Goal: Task Accomplishment & Management: Manage account settings

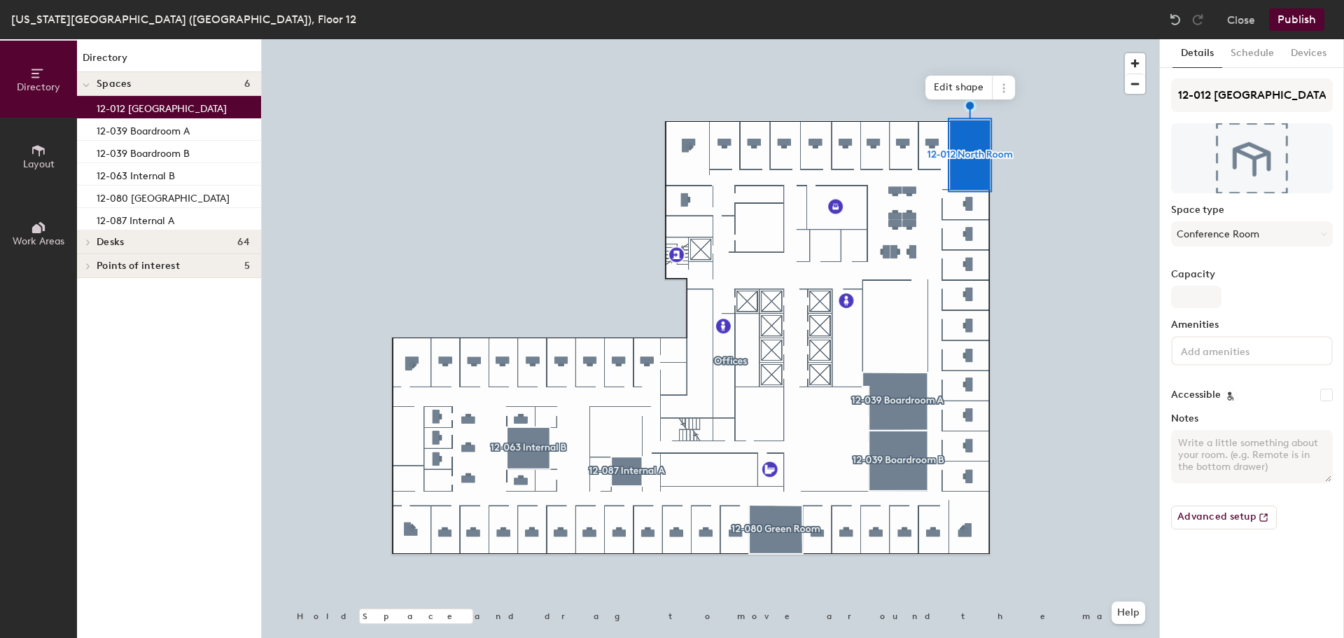
click at [1243, 353] on input at bounding box center [1241, 350] width 126 height 17
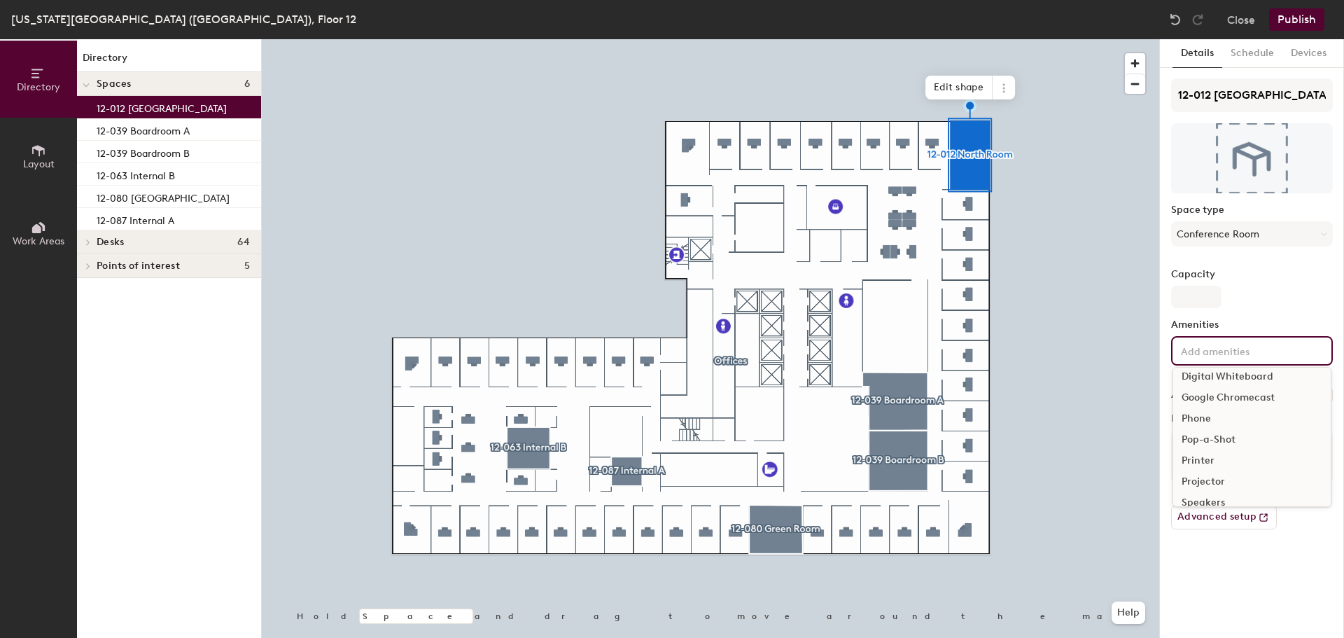
click at [1224, 413] on div "Phone" at bounding box center [1253, 418] width 158 height 21
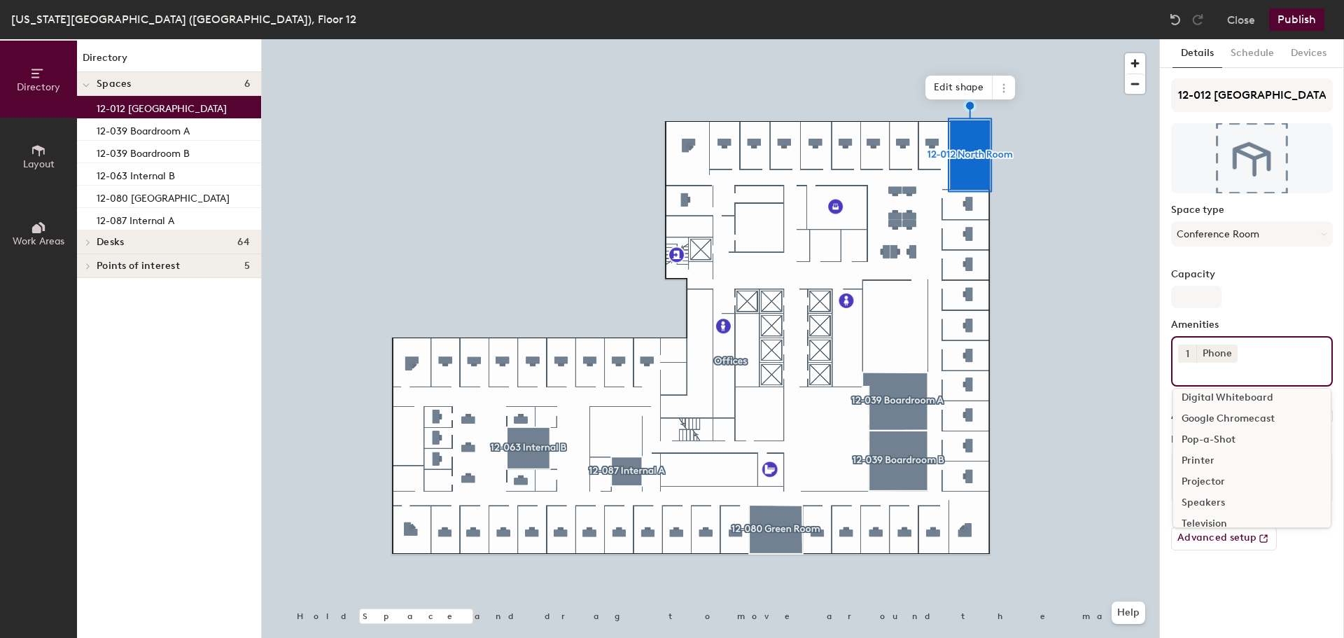
scroll to position [140, 0]
click at [1230, 452] on div "Television" at bounding box center [1253, 453] width 158 height 21
click at [1230, 451] on div "Video Conferencing" at bounding box center [1253, 453] width 158 height 21
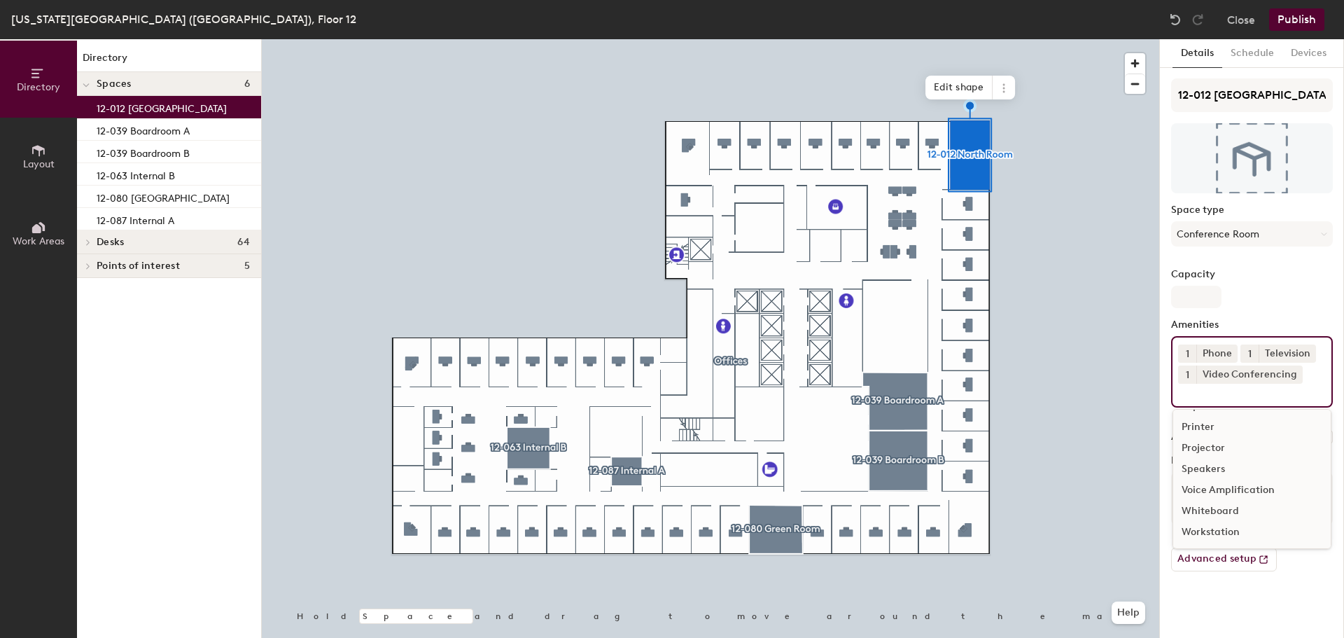
scroll to position [125, 0]
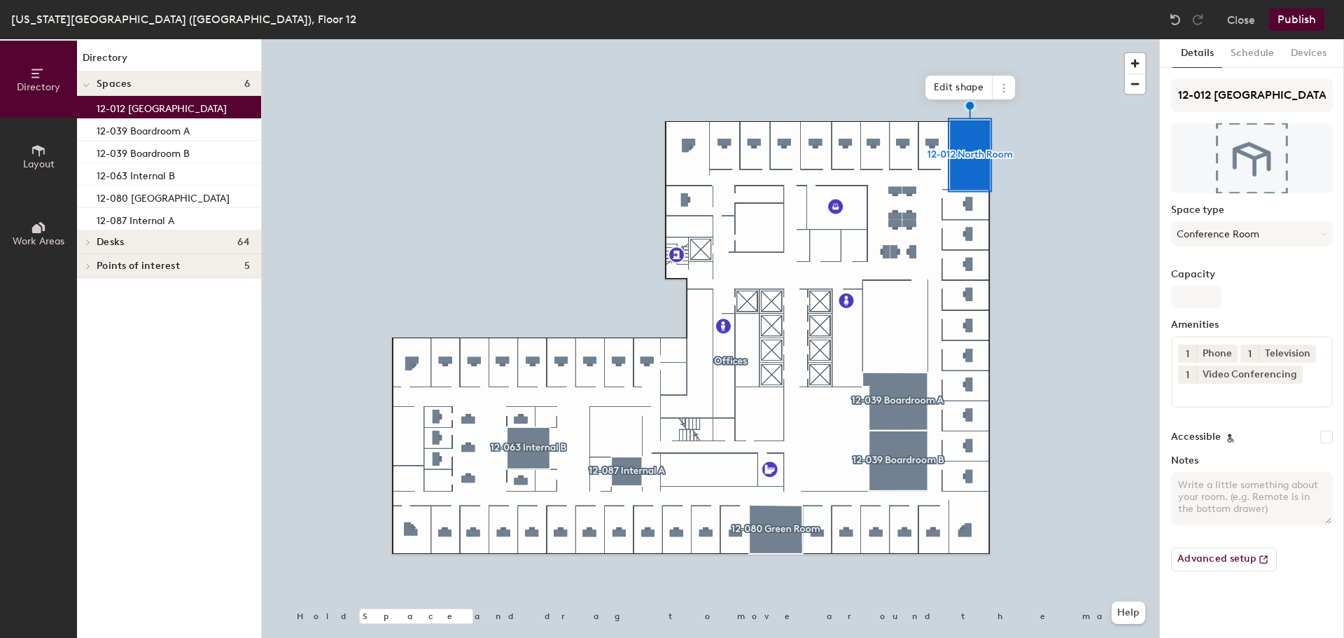
click at [901, 39] on div at bounding box center [711, 39] width 898 height 0
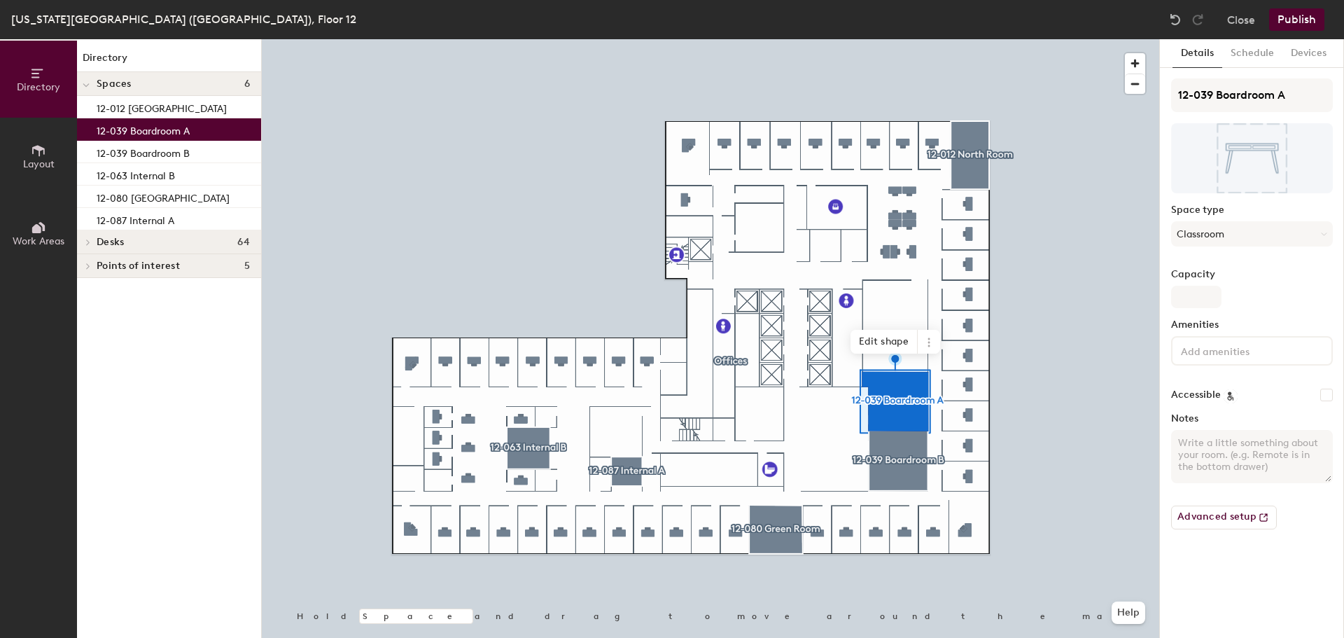
click at [1195, 353] on input at bounding box center [1241, 350] width 126 height 17
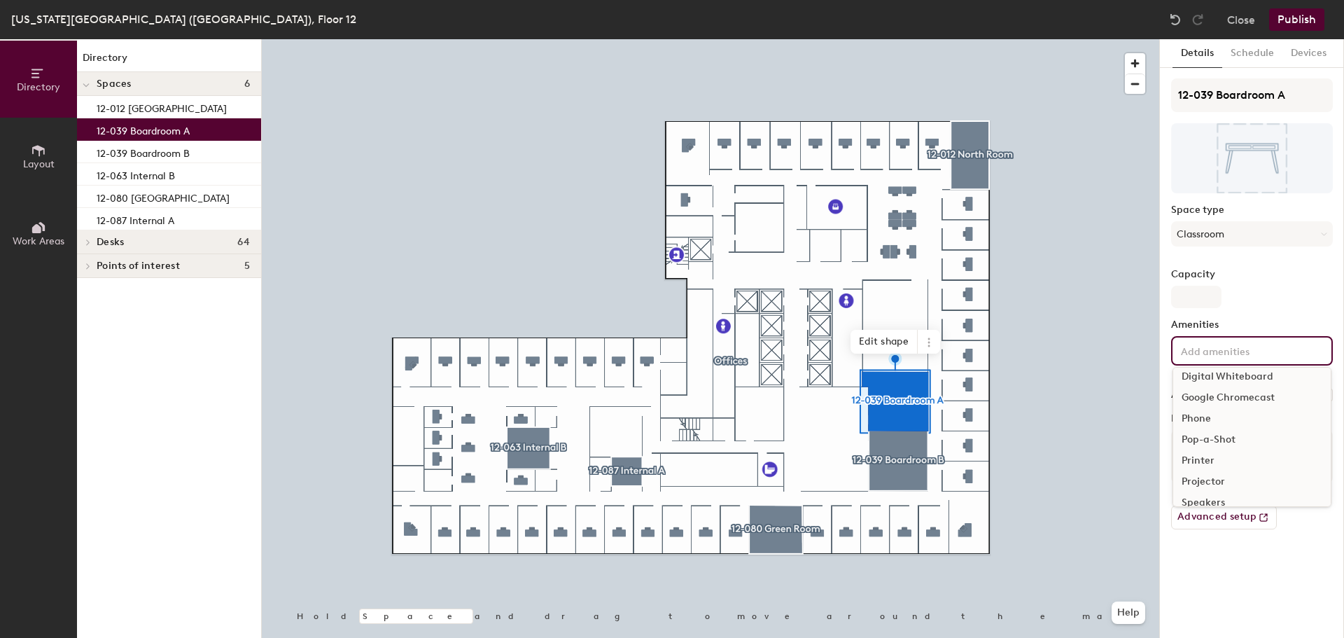
click at [1211, 414] on div "Phone" at bounding box center [1253, 418] width 158 height 21
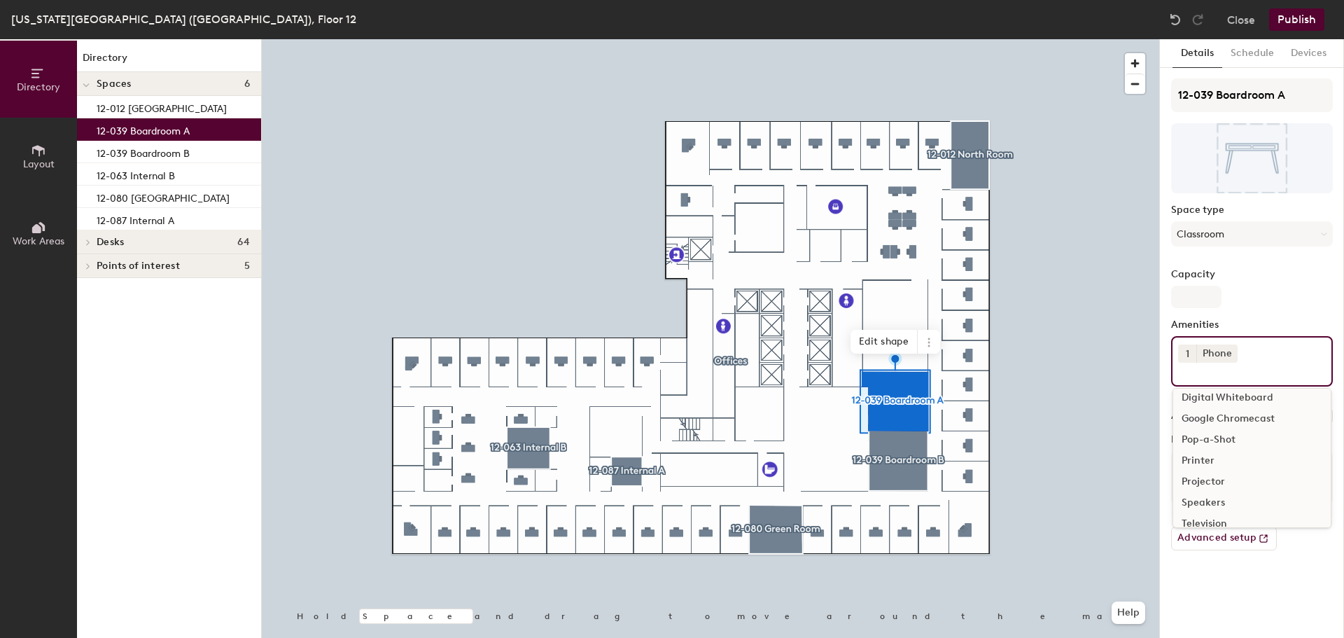
click at [1225, 504] on div "Speakers" at bounding box center [1253, 502] width 158 height 21
click at [1304, 354] on icon at bounding box center [1307, 353] width 6 height 6
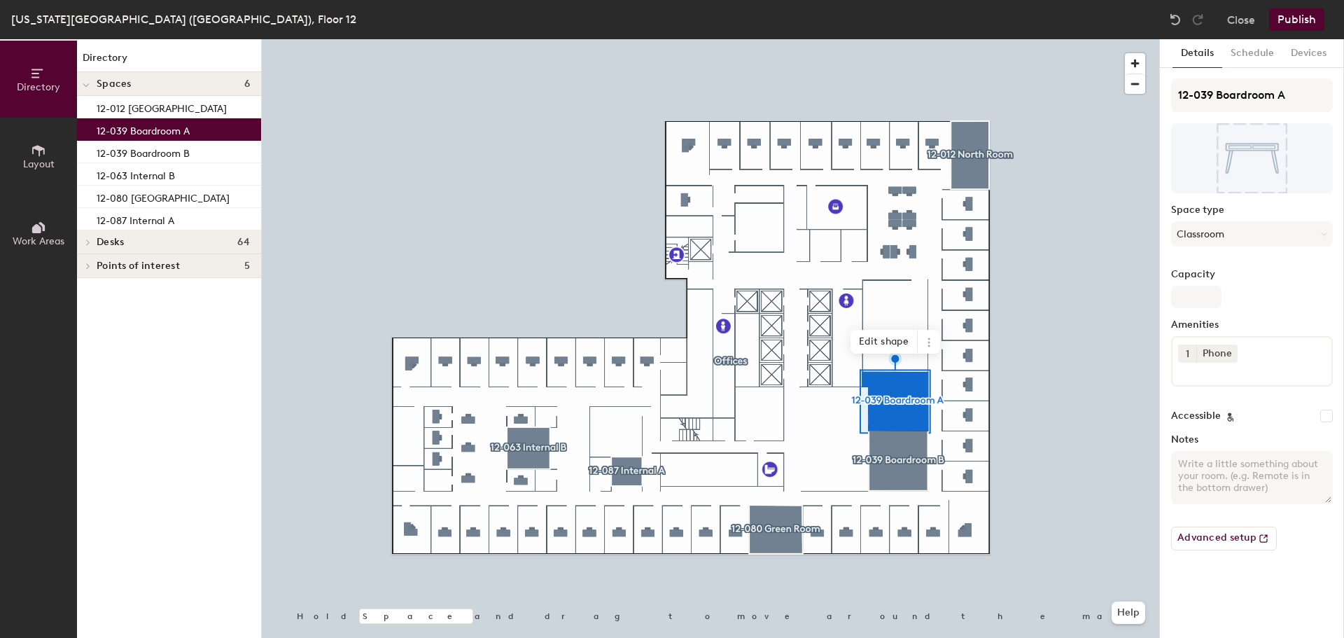
click at [1257, 356] on div "1 Phone" at bounding box center [1252, 361] width 162 height 50
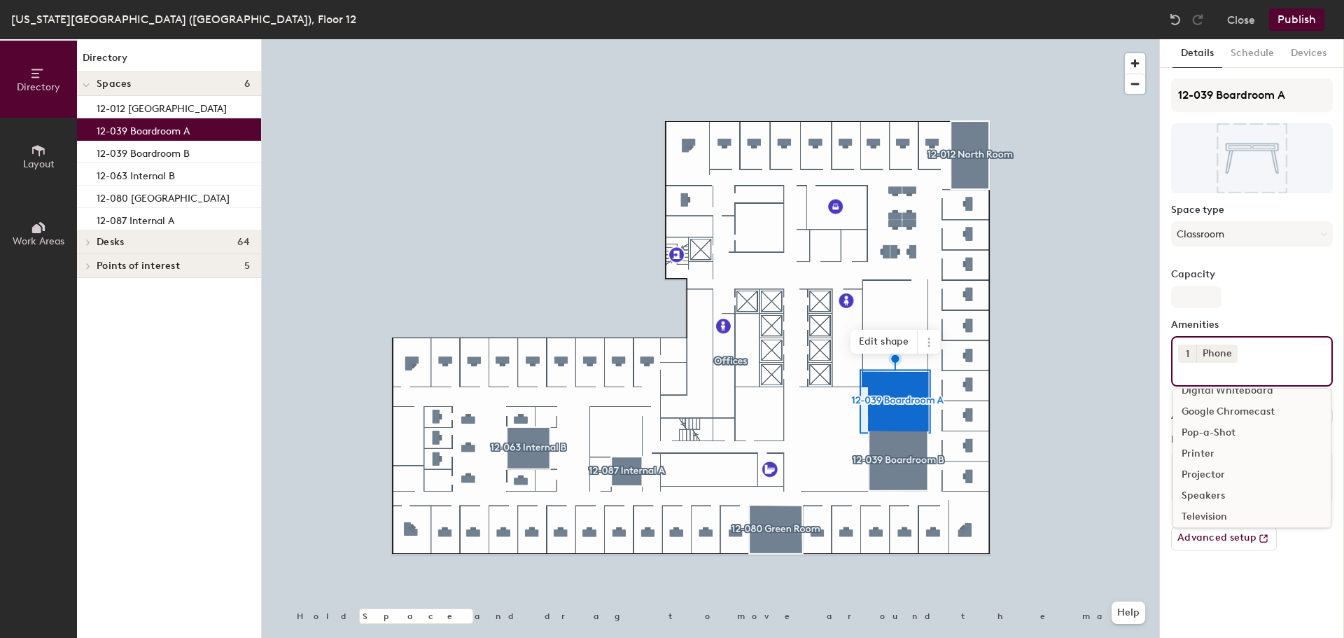
scroll to position [140, 0]
click at [1220, 449] on div "Television" at bounding box center [1253, 453] width 158 height 21
click at [1220, 449] on div "Video Conferencing" at bounding box center [1253, 453] width 158 height 21
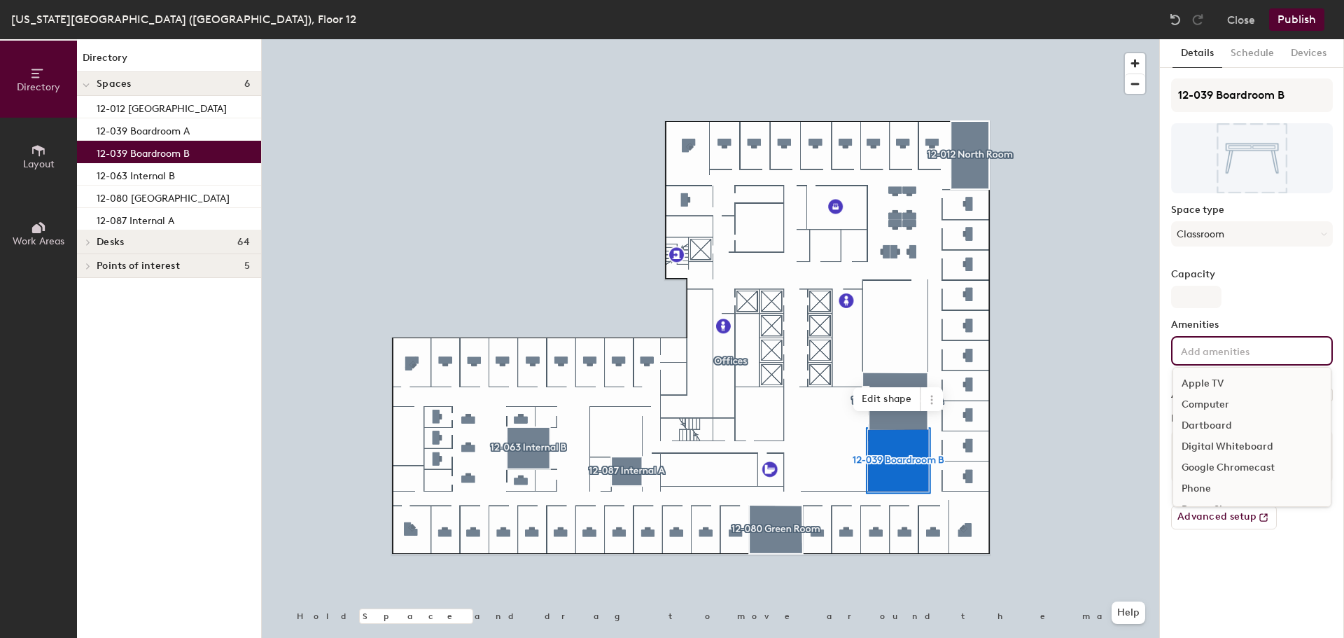
click at [1213, 356] on input at bounding box center [1241, 350] width 126 height 17
click at [1216, 415] on div "Phone" at bounding box center [1253, 418] width 158 height 21
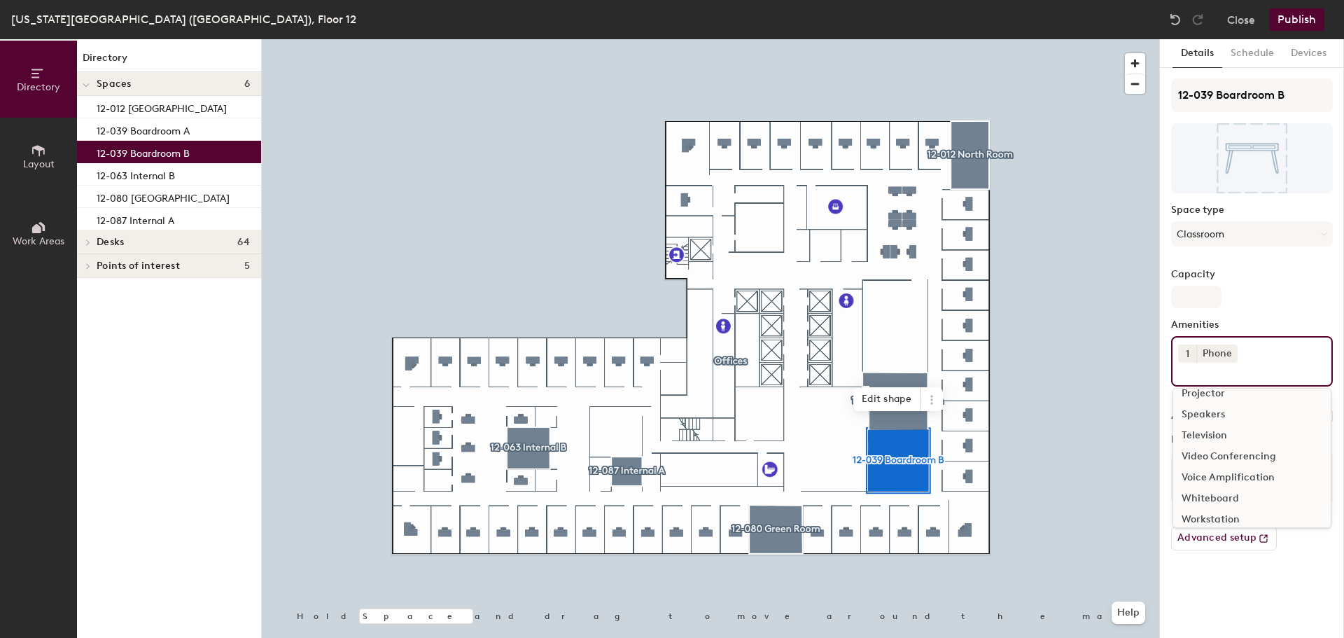
scroll to position [167, 0]
click at [1220, 425] on div "Television" at bounding box center [1253, 427] width 158 height 21
click at [1227, 445] on div "Video Conferencing" at bounding box center [1253, 448] width 158 height 21
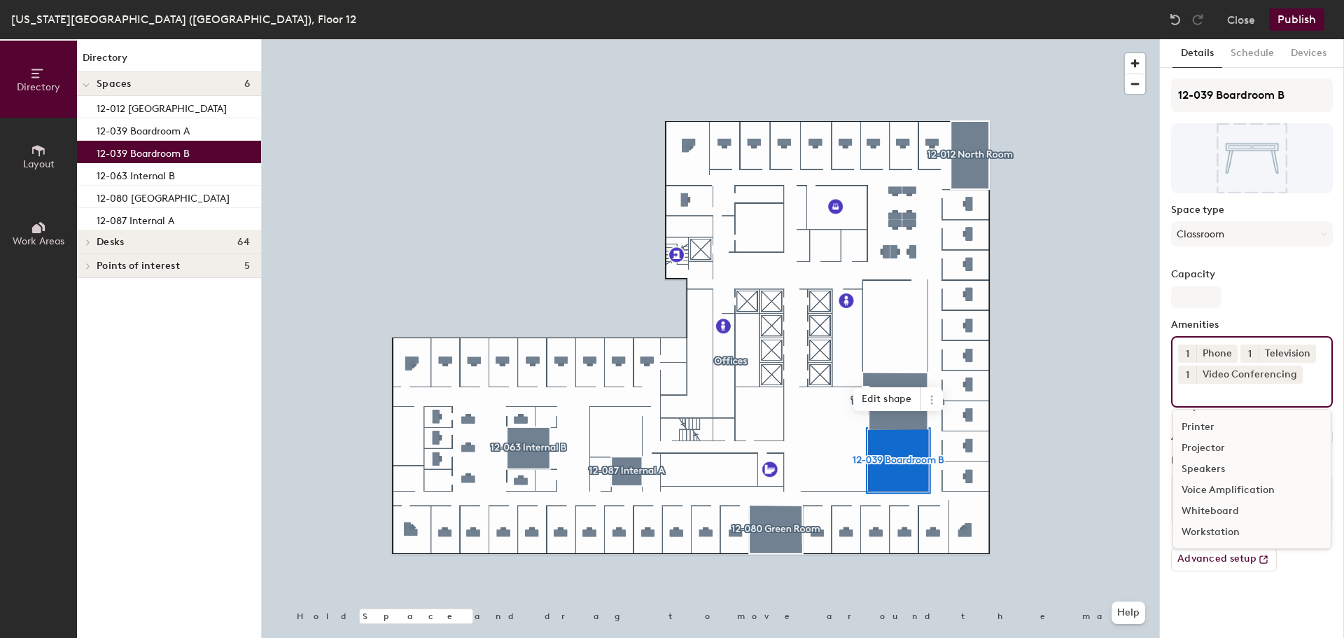
click at [767, 39] on div at bounding box center [711, 39] width 898 height 0
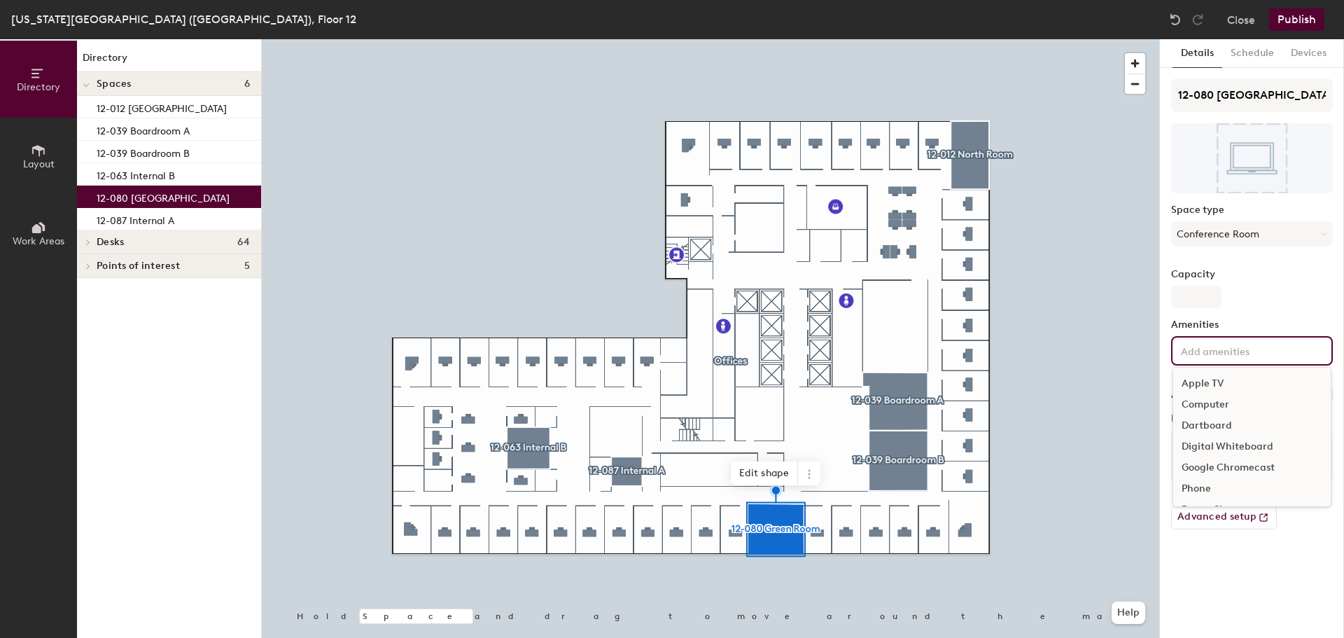
click at [1218, 350] on input at bounding box center [1241, 350] width 126 height 17
click at [1227, 415] on div "Phone" at bounding box center [1253, 418] width 158 height 21
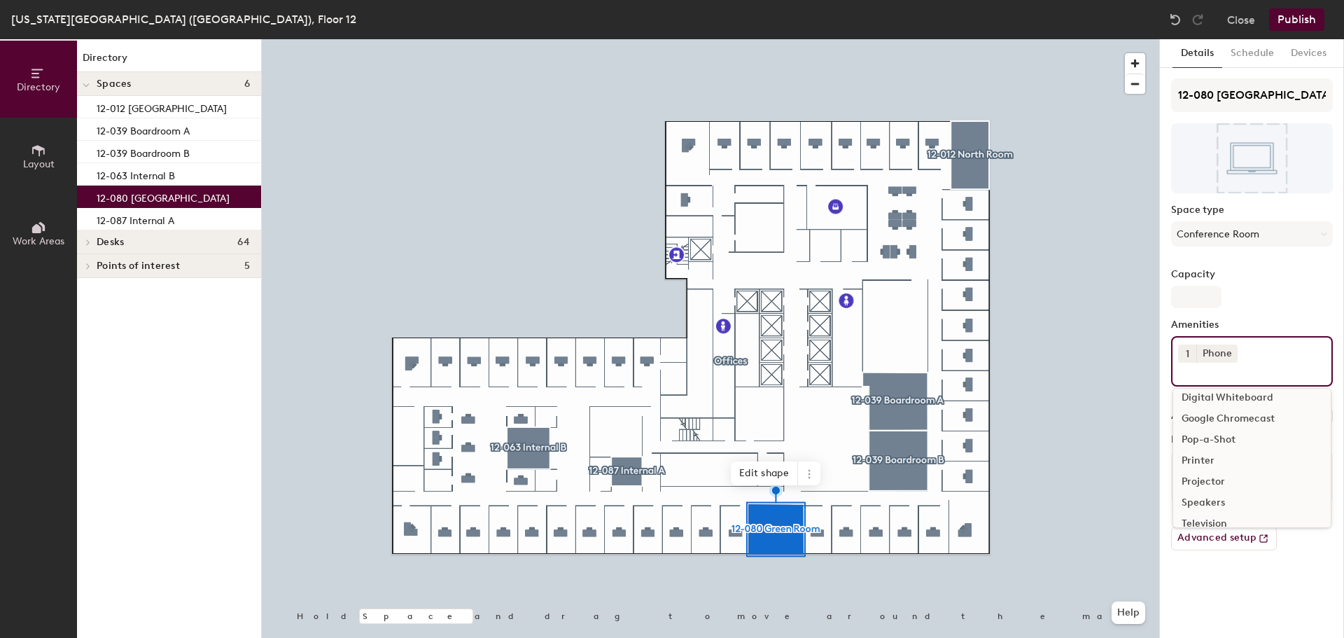
scroll to position [140, 0]
click at [1239, 471] on div "Video Conferencing" at bounding box center [1253, 474] width 158 height 21
click at [1218, 472] on div "Television" at bounding box center [1253, 474] width 158 height 21
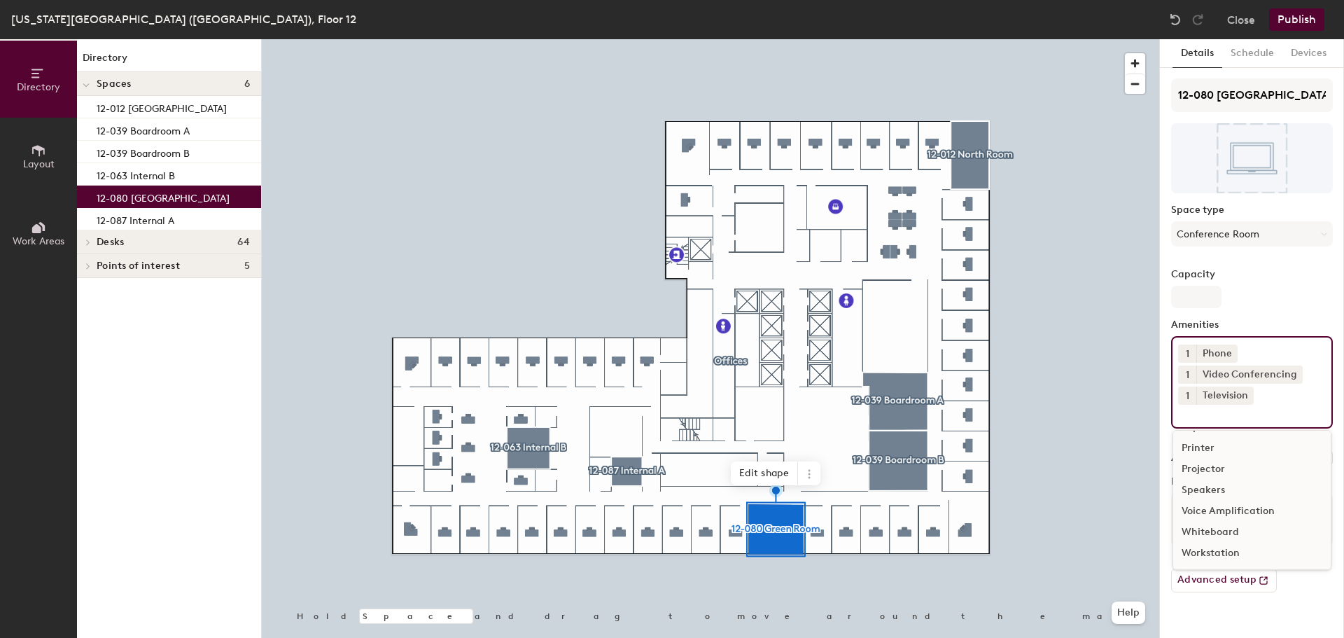
scroll to position [125, 0]
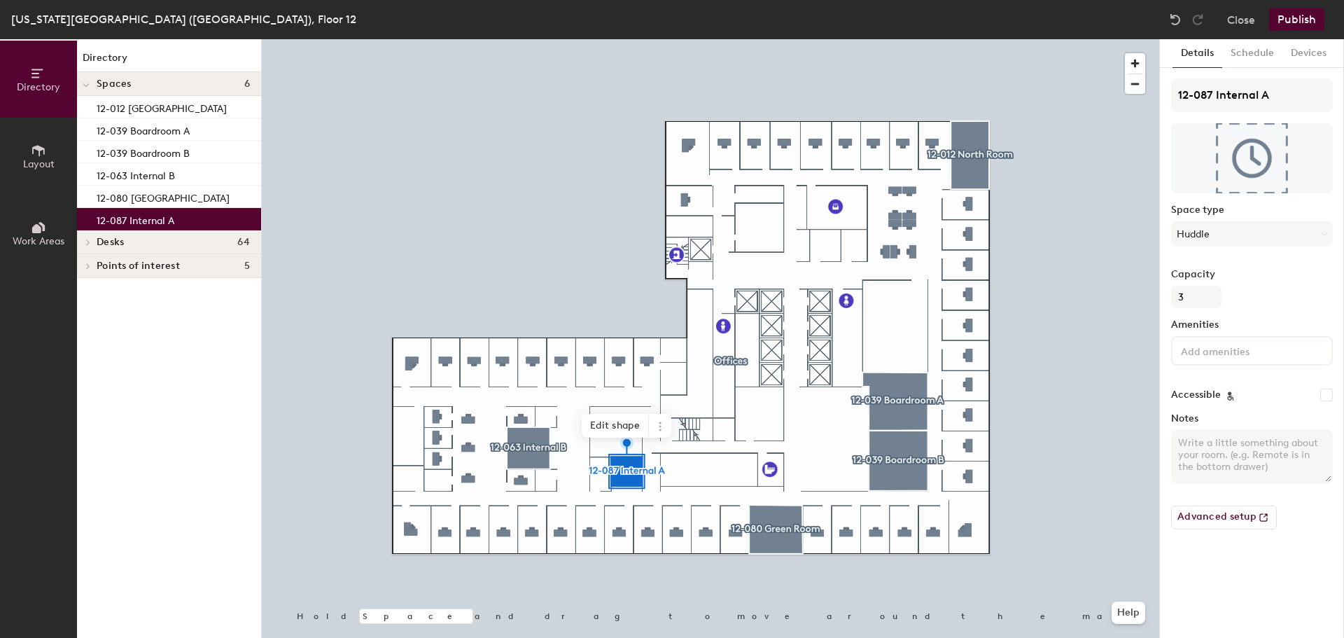
click at [1185, 354] on input at bounding box center [1241, 350] width 126 height 17
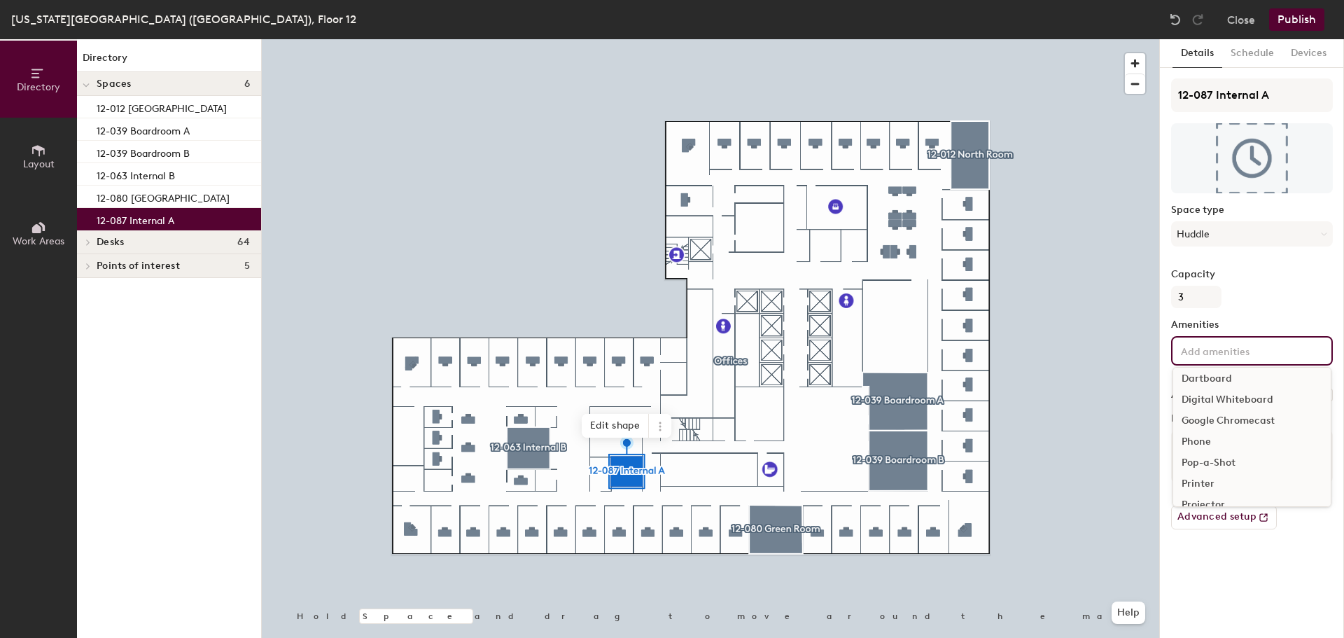
scroll to position [70, 0]
click at [1201, 419] on div "Phone" at bounding box center [1253, 418] width 158 height 21
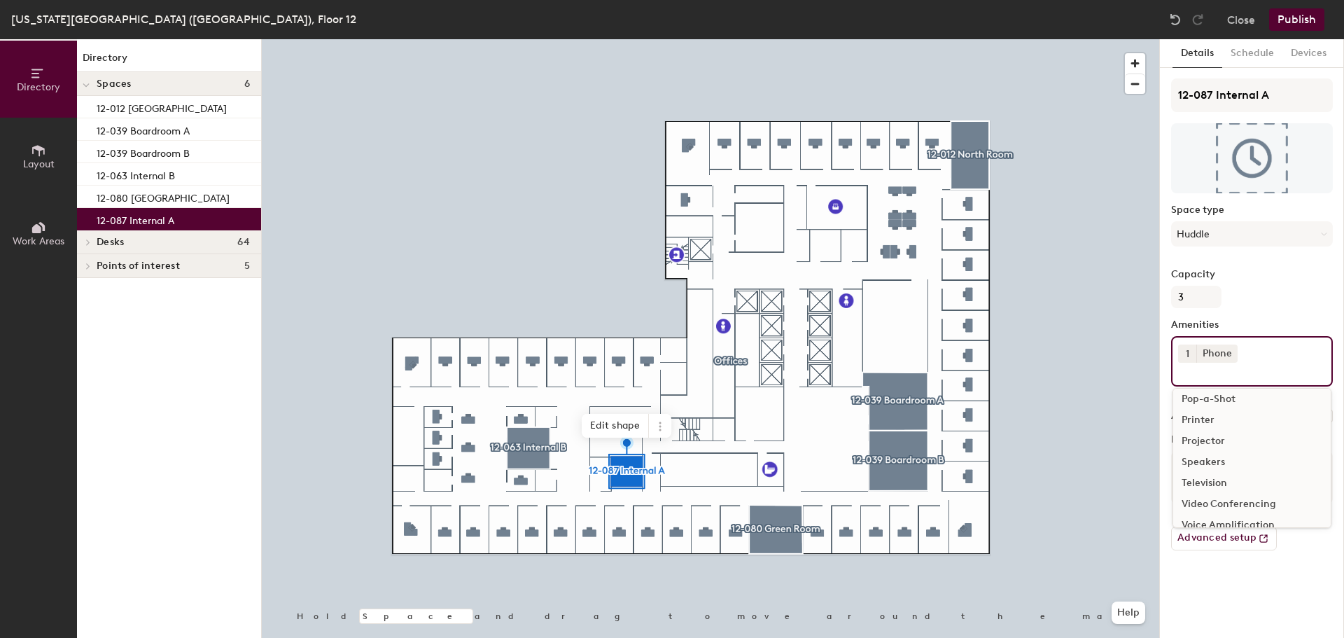
scroll to position [140, 0]
click at [1223, 454] on div "Television" at bounding box center [1253, 453] width 158 height 21
click at [1223, 454] on div "Video Conferencing" at bounding box center [1253, 453] width 158 height 21
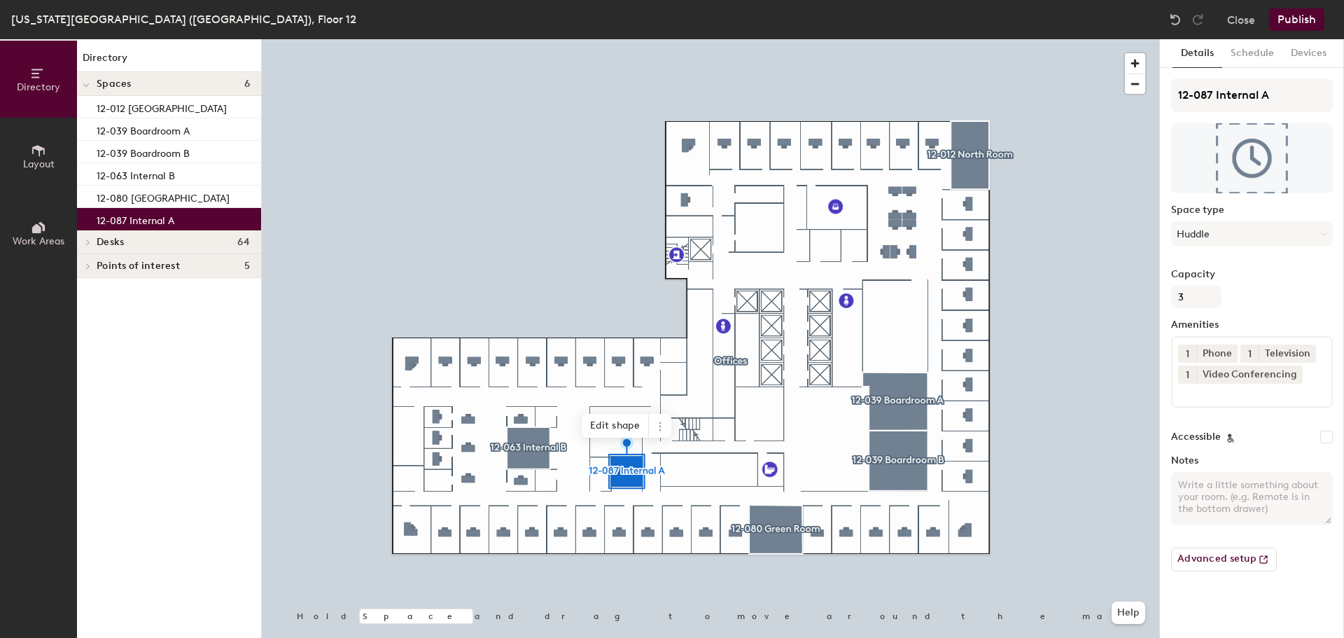
click at [1304, 19] on button "Publish" at bounding box center [1296, 19] width 55 height 22
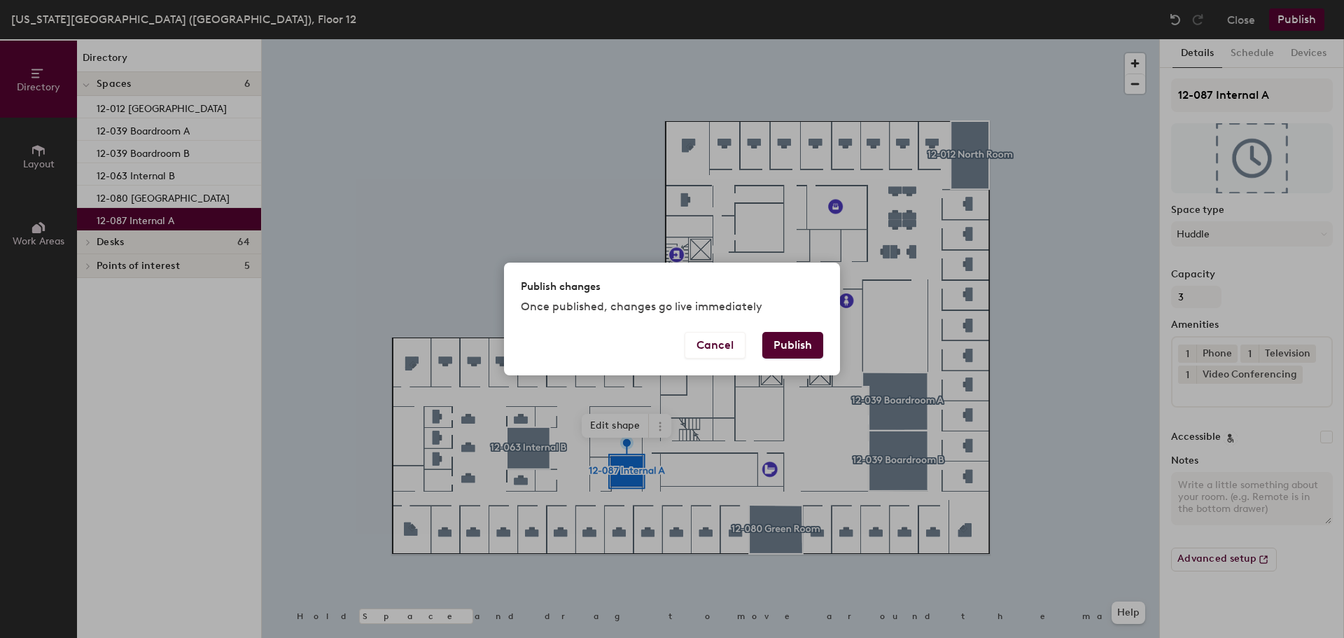
click at [786, 356] on button "Publish" at bounding box center [792, 345] width 61 height 27
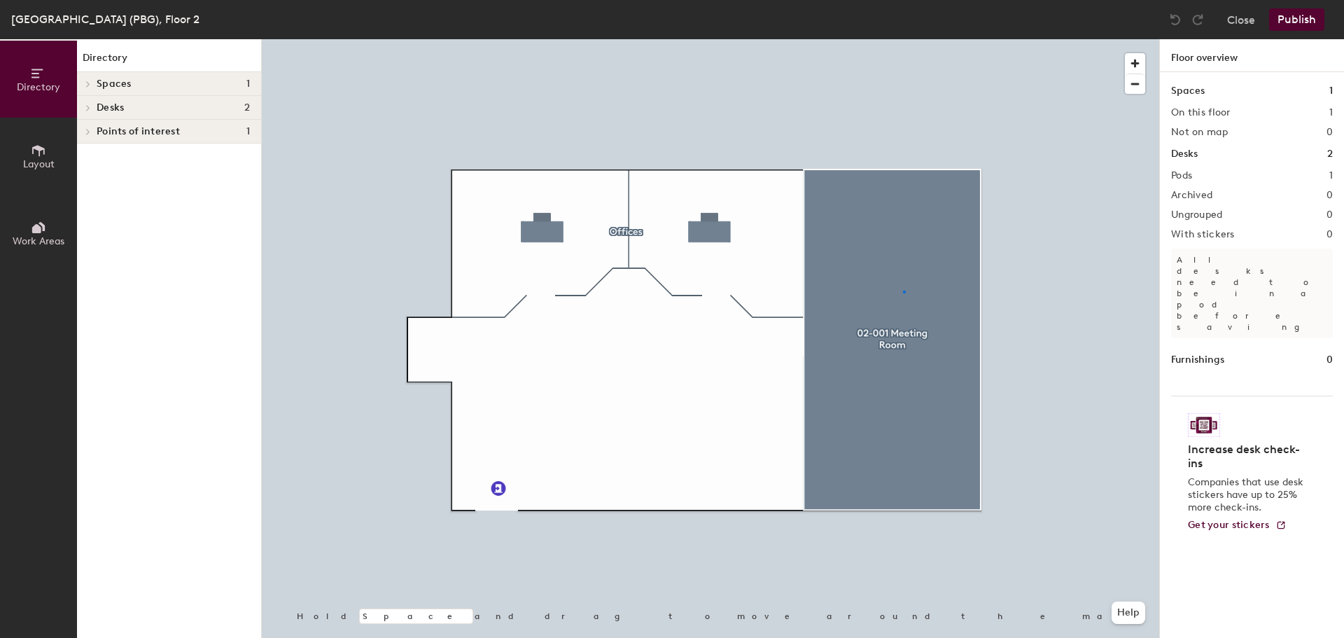
click at [903, 39] on div at bounding box center [711, 39] width 898 height 0
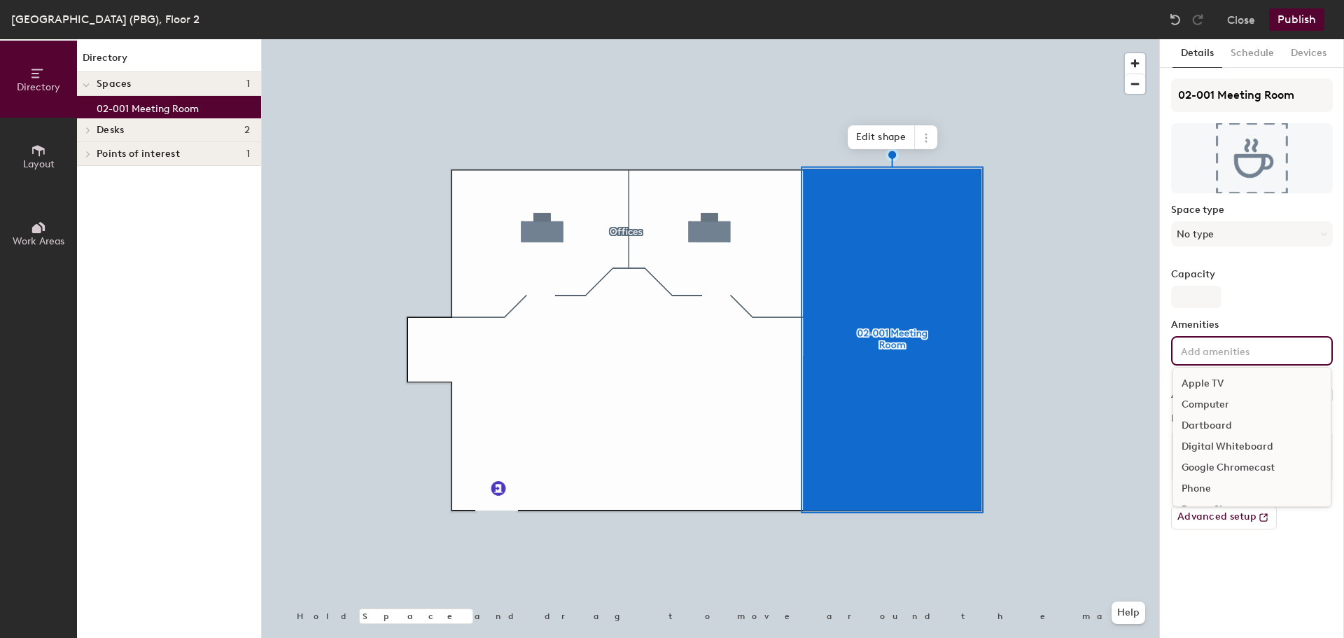
click at [1233, 349] on input at bounding box center [1241, 350] width 126 height 17
click at [1209, 413] on div "Phone" at bounding box center [1253, 418] width 158 height 21
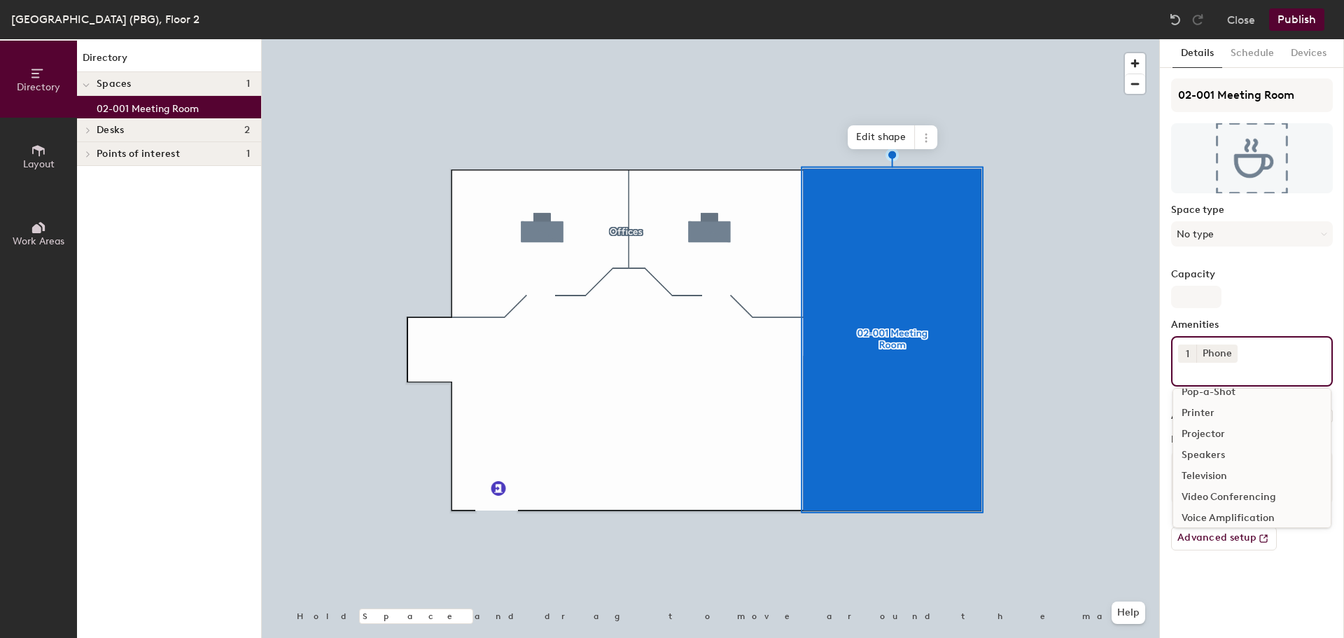
scroll to position [140, 0]
click at [1223, 453] on div "Television" at bounding box center [1253, 453] width 158 height 21
click at [1223, 453] on div "Video Conferencing" at bounding box center [1253, 453] width 158 height 21
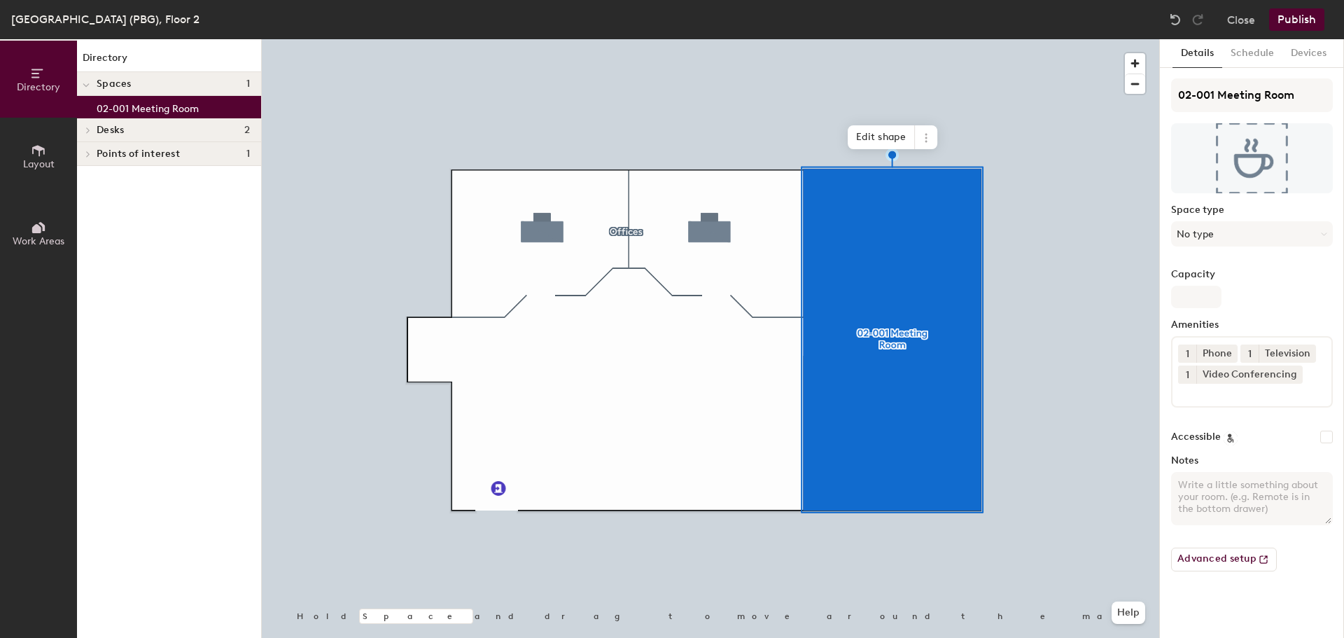
click at [1301, 18] on button "Publish" at bounding box center [1296, 19] width 55 height 22
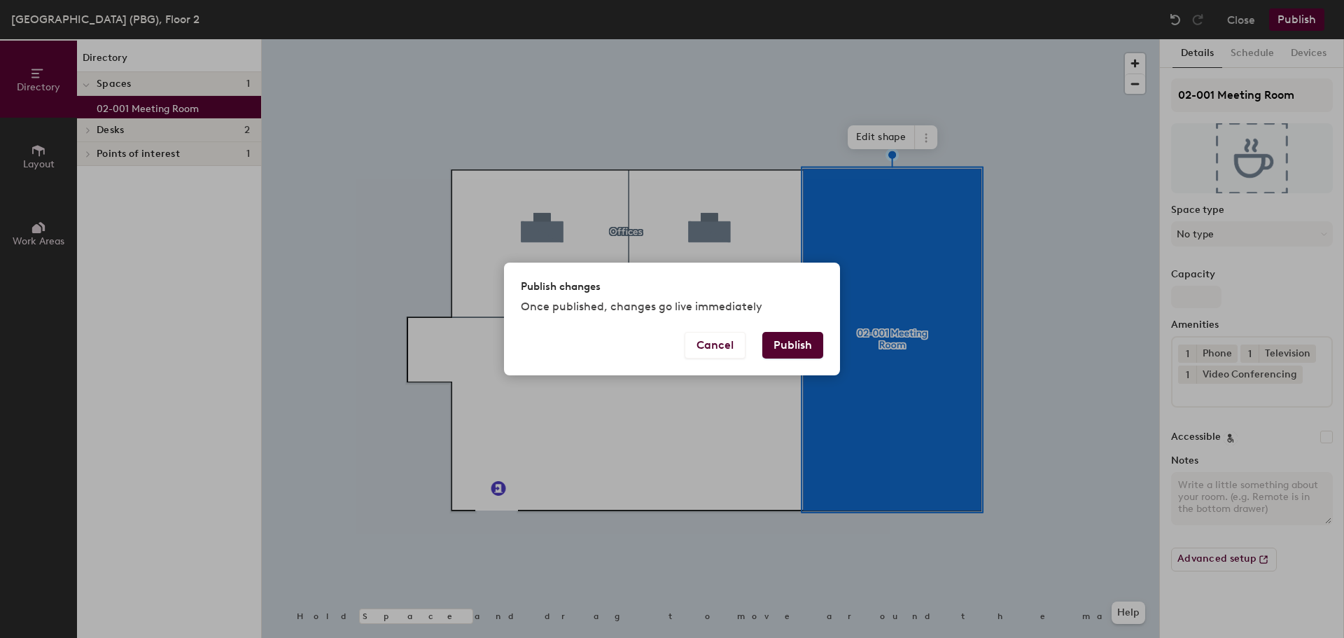
click at [809, 349] on button "Publish" at bounding box center [792, 345] width 61 height 27
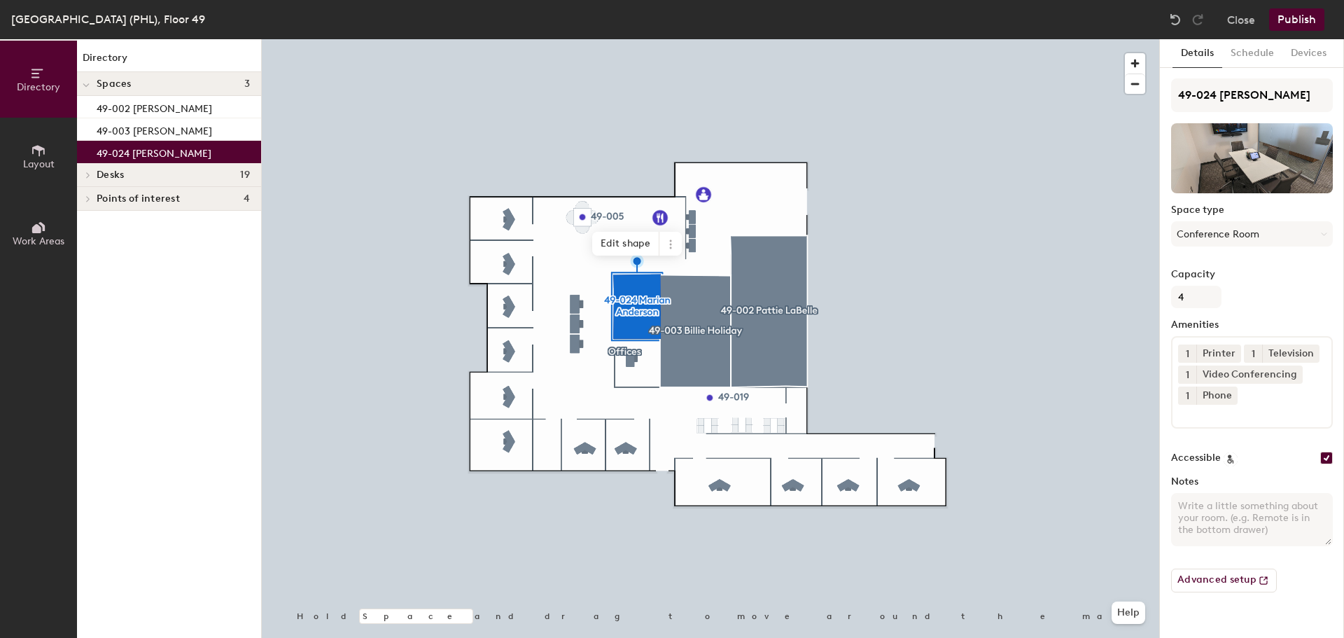
click at [1235, 19] on button "Close" at bounding box center [1241, 19] width 28 height 22
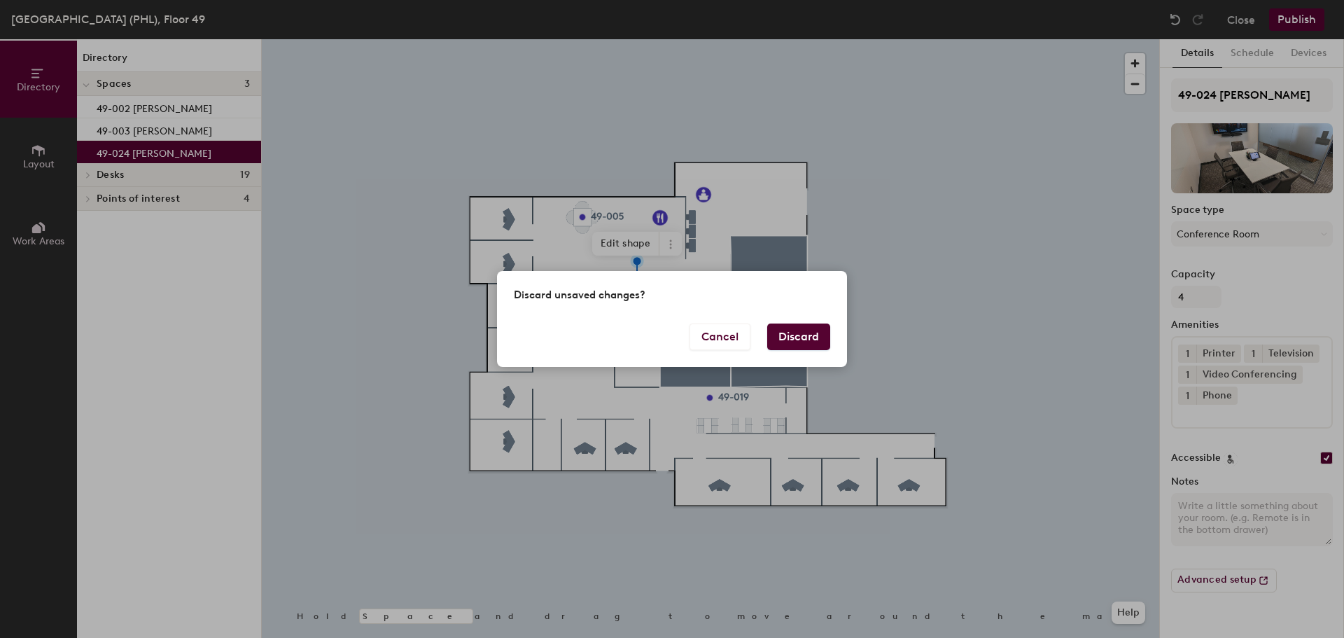
click at [800, 337] on button "Discard" at bounding box center [798, 336] width 63 height 27
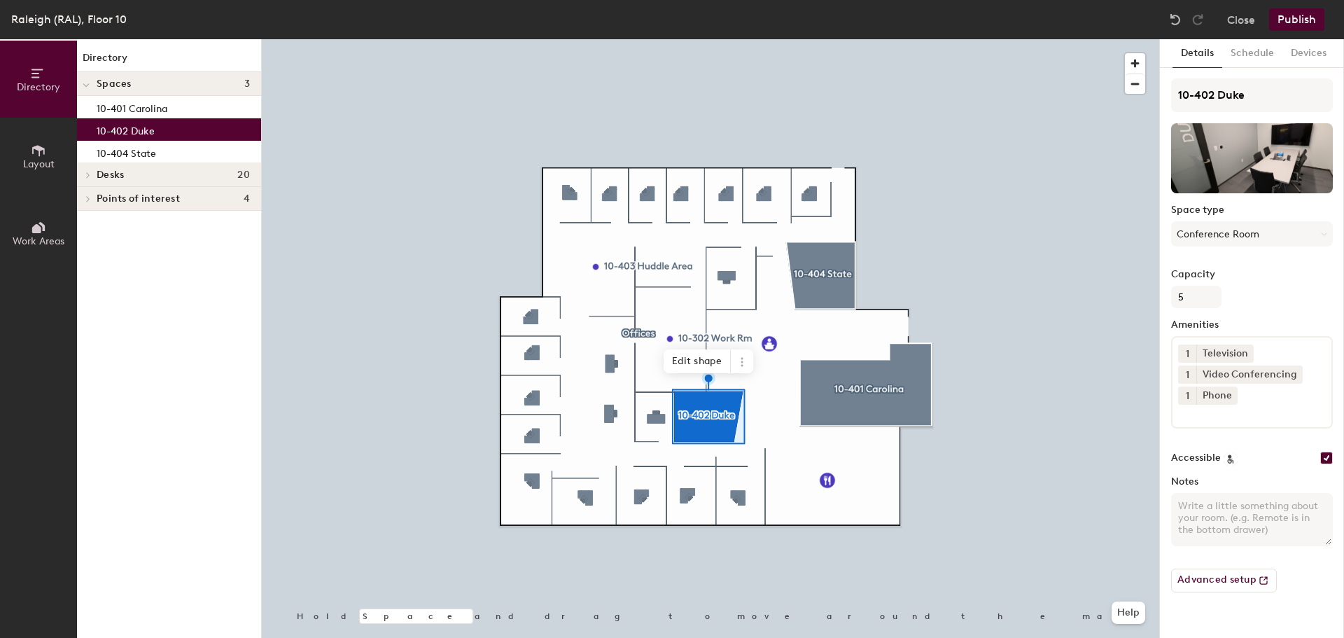
click at [1230, 20] on button "Close" at bounding box center [1241, 19] width 28 height 22
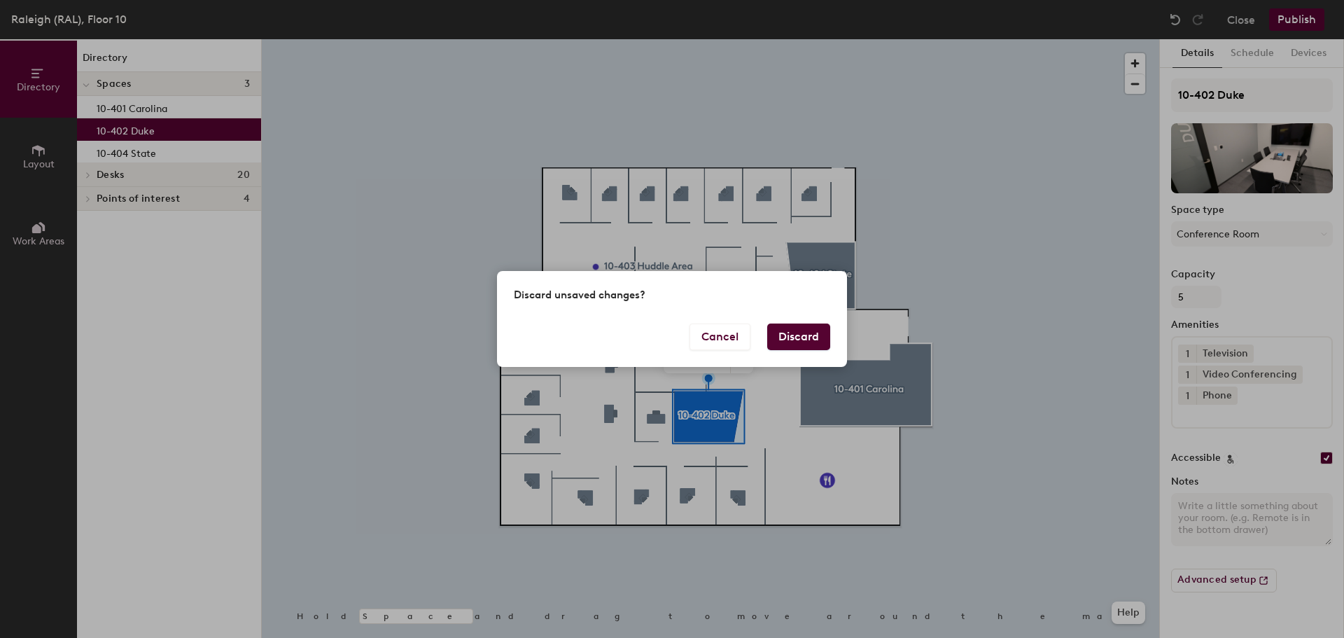
click at [808, 342] on button "Discard" at bounding box center [798, 336] width 63 height 27
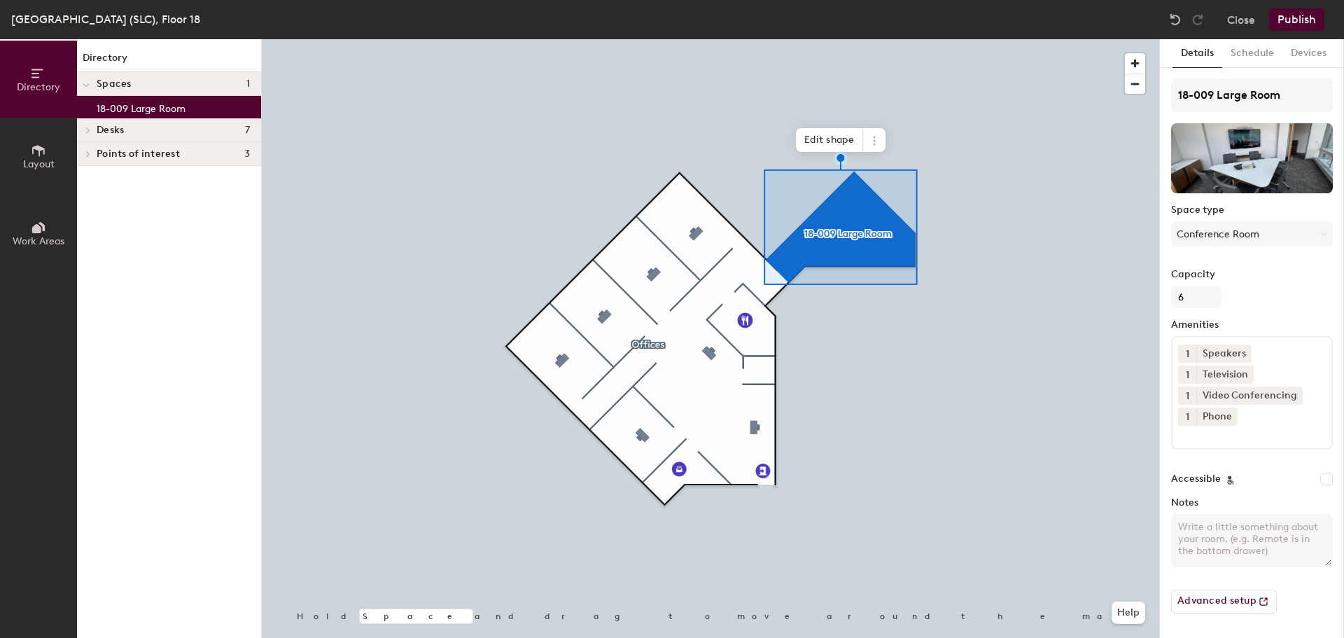
click at [1234, 16] on button "Close" at bounding box center [1241, 19] width 28 height 22
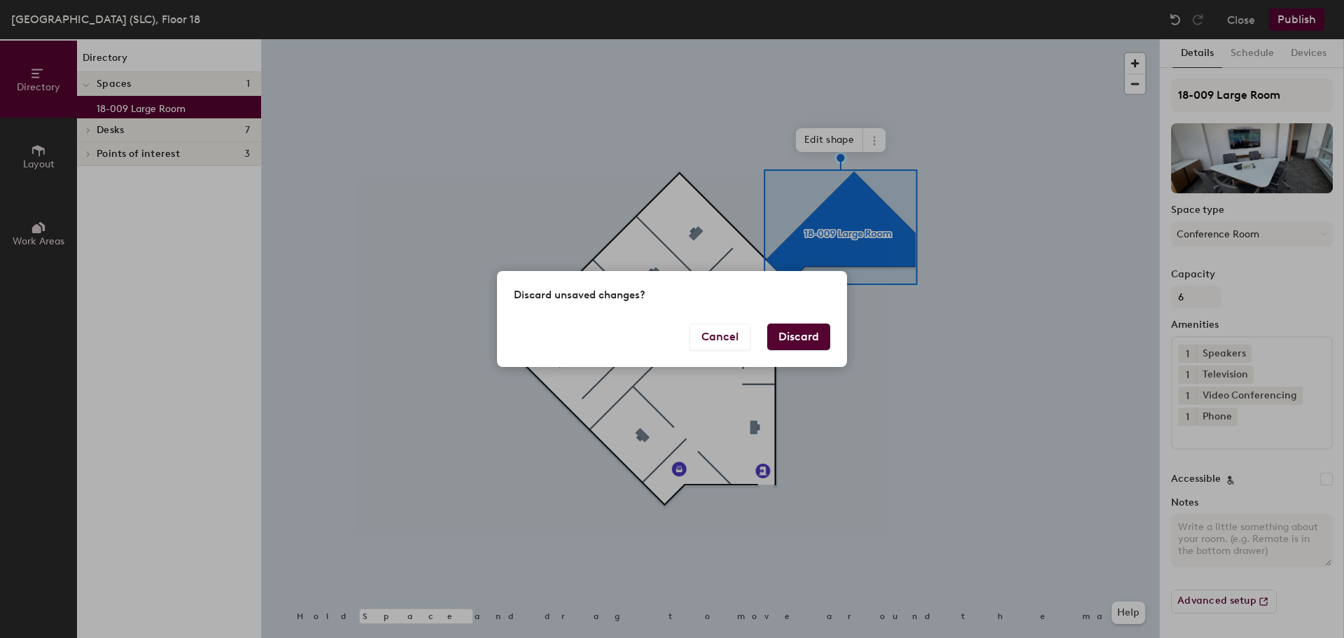
click at [809, 342] on button "Discard" at bounding box center [798, 336] width 63 height 27
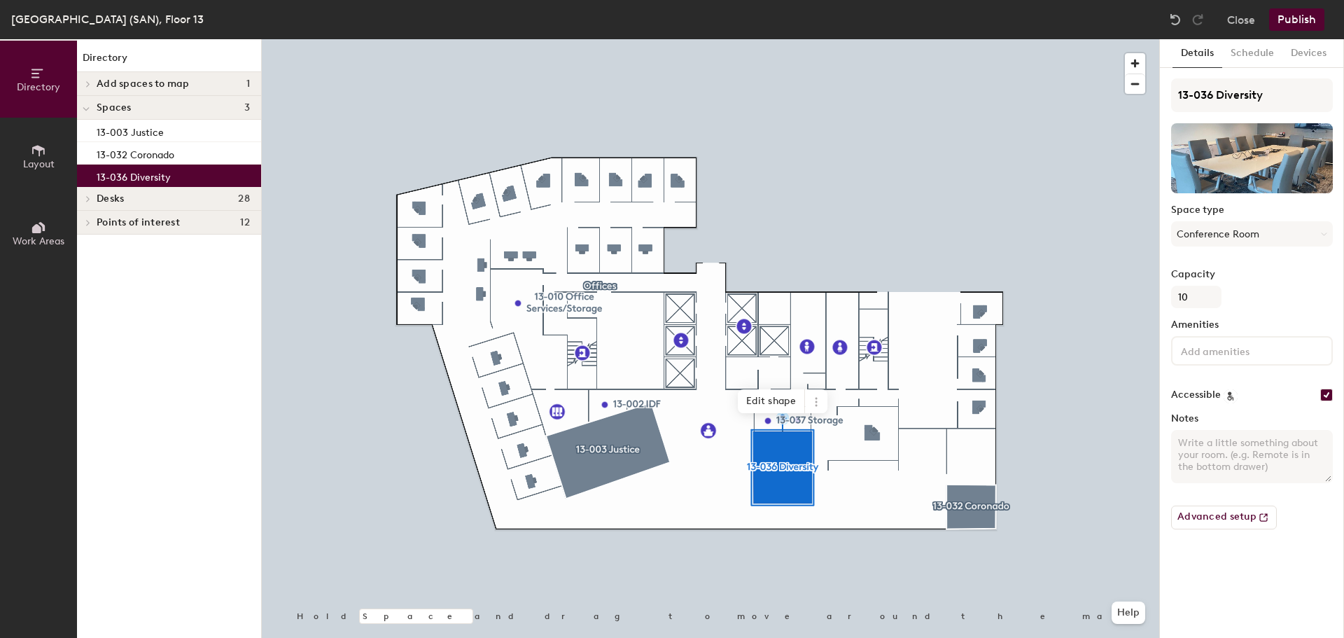
click at [1264, 349] on input at bounding box center [1241, 350] width 126 height 17
click at [1202, 488] on div "Phone" at bounding box center [1253, 488] width 158 height 21
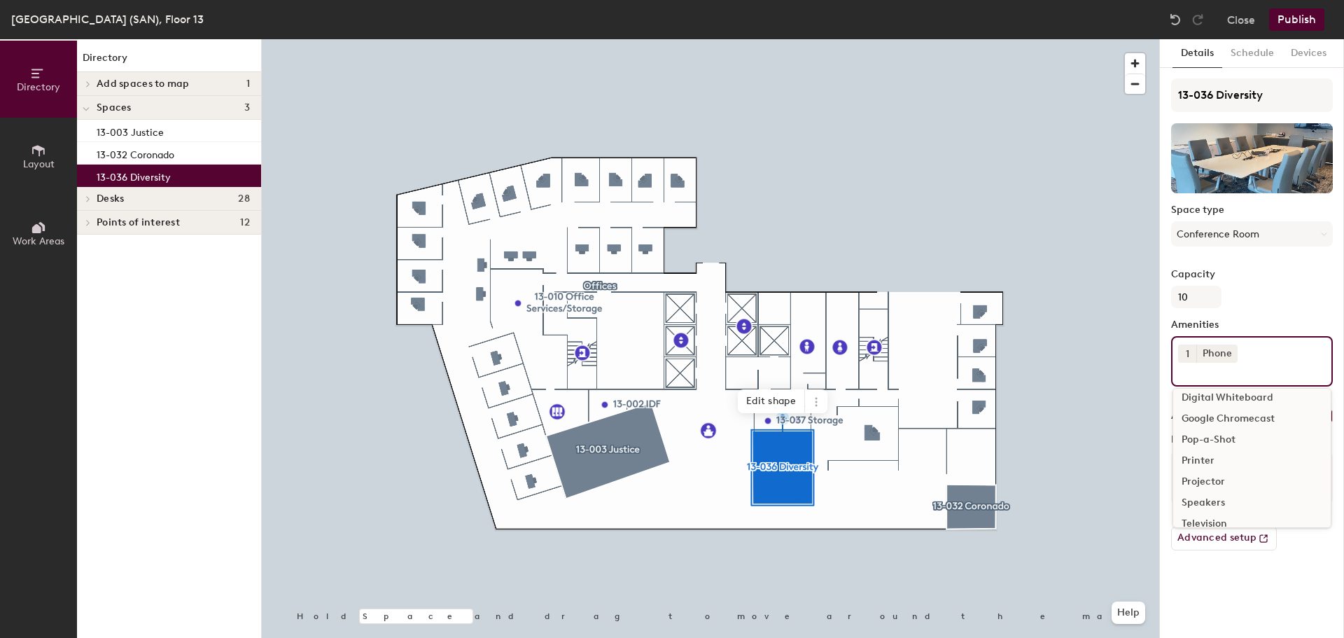
scroll to position [140, 0]
click at [1223, 452] on div "Television" at bounding box center [1253, 453] width 158 height 21
click at [1223, 452] on div "Video Conferencing" at bounding box center [1253, 453] width 158 height 21
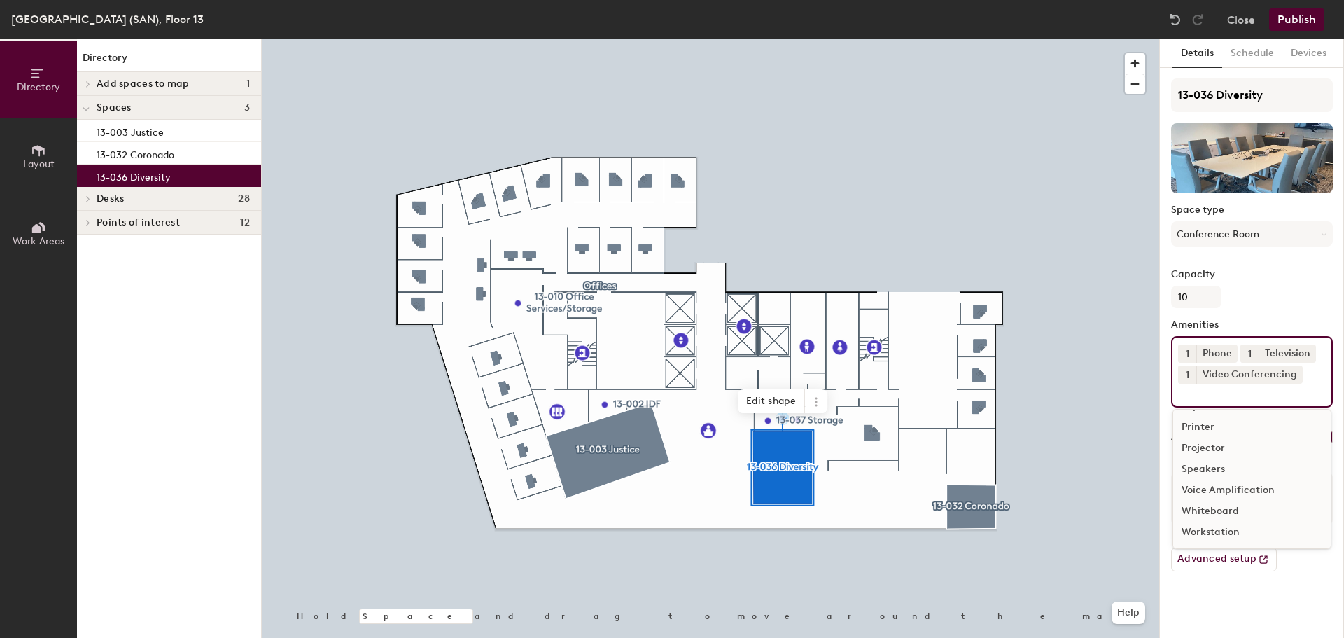
scroll to position [125, 0]
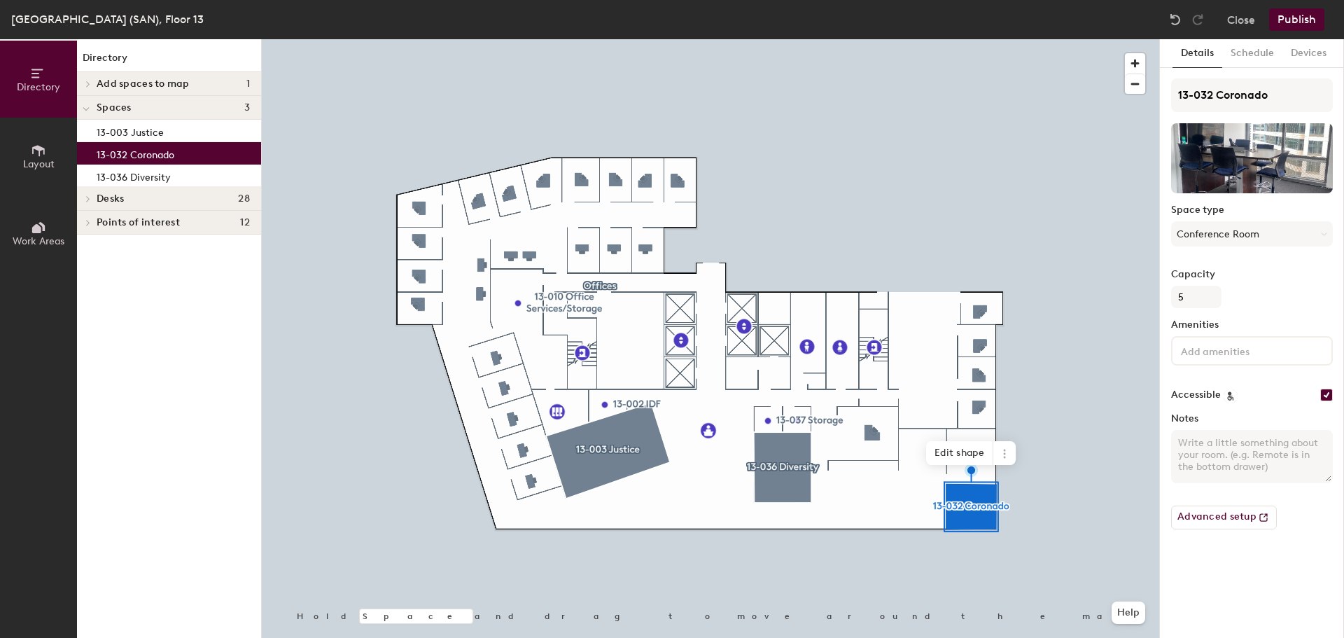
click at [1257, 354] on input at bounding box center [1241, 350] width 126 height 17
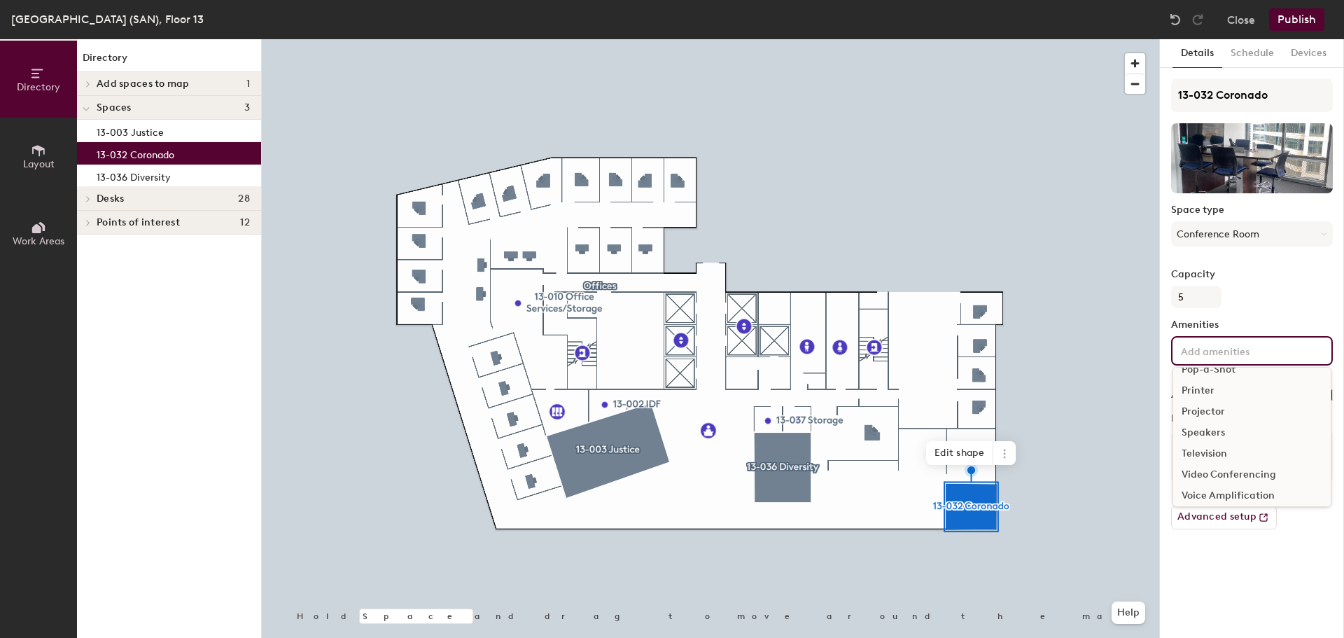
scroll to position [188, 0]
click at [1130, 39] on div at bounding box center [711, 39] width 898 height 0
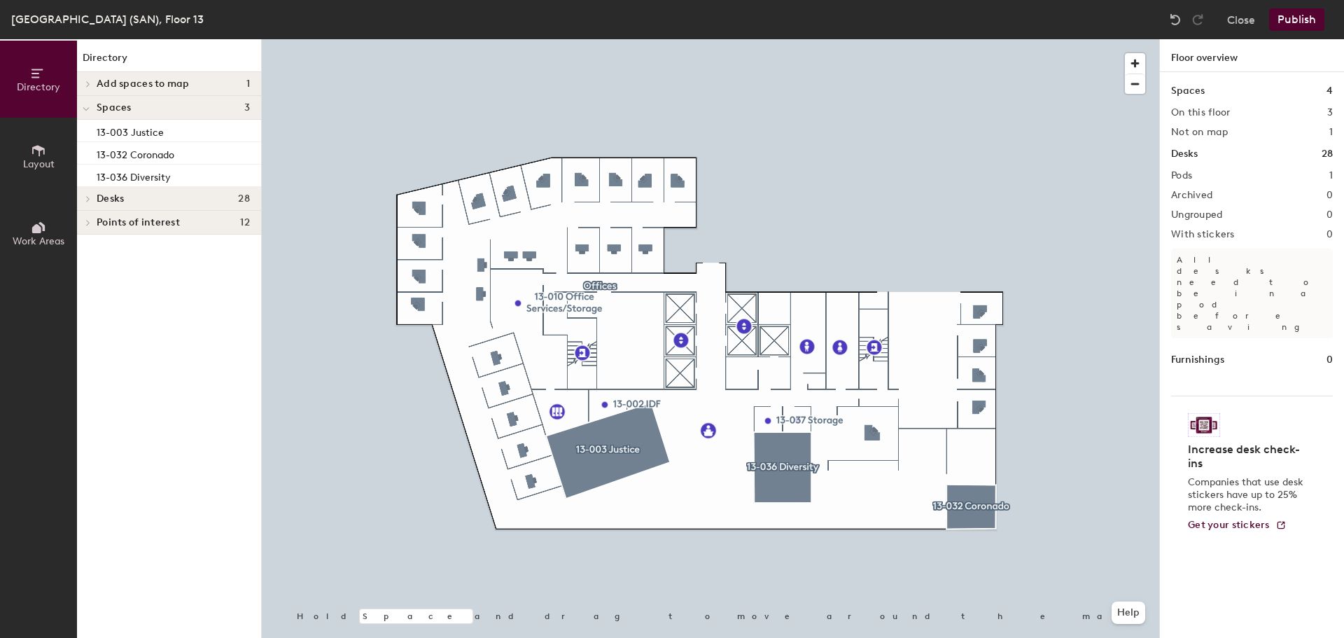
click at [1299, 14] on button "Publish" at bounding box center [1296, 19] width 55 height 22
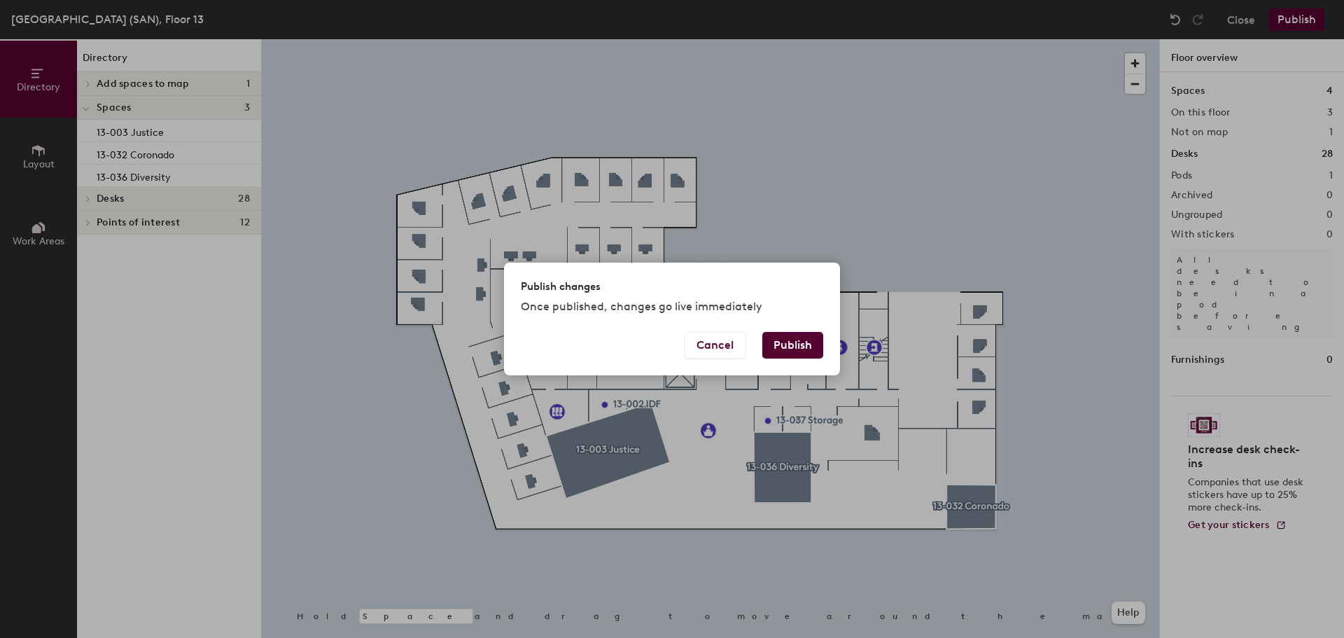
click at [784, 337] on button "Publish" at bounding box center [792, 345] width 61 height 27
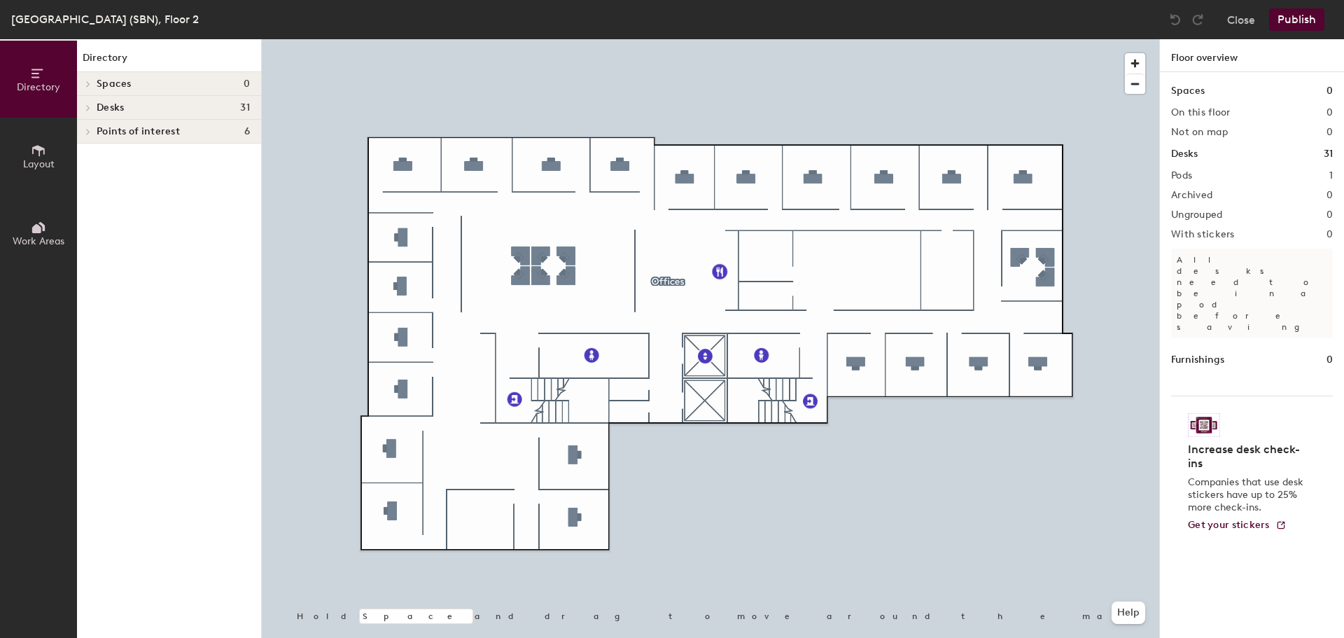
click at [1244, 22] on button "Close" at bounding box center [1241, 19] width 28 height 22
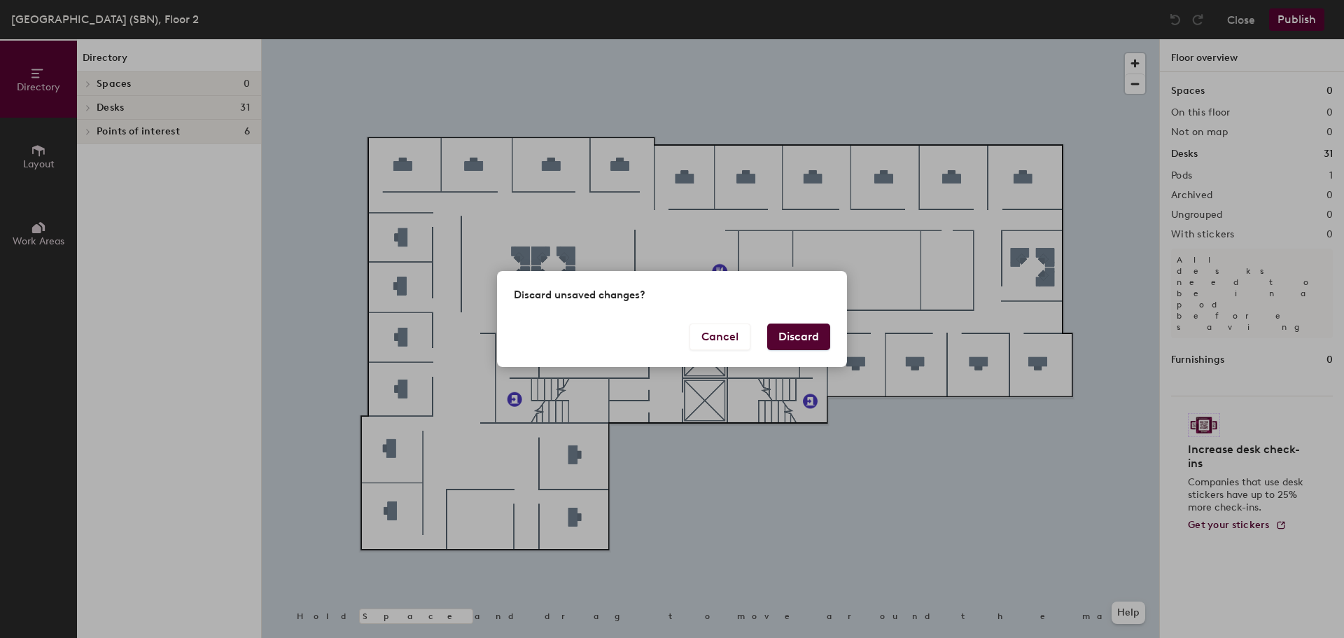
click at [826, 343] on button "Discard" at bounding box center [798, 336] width 63 height 27
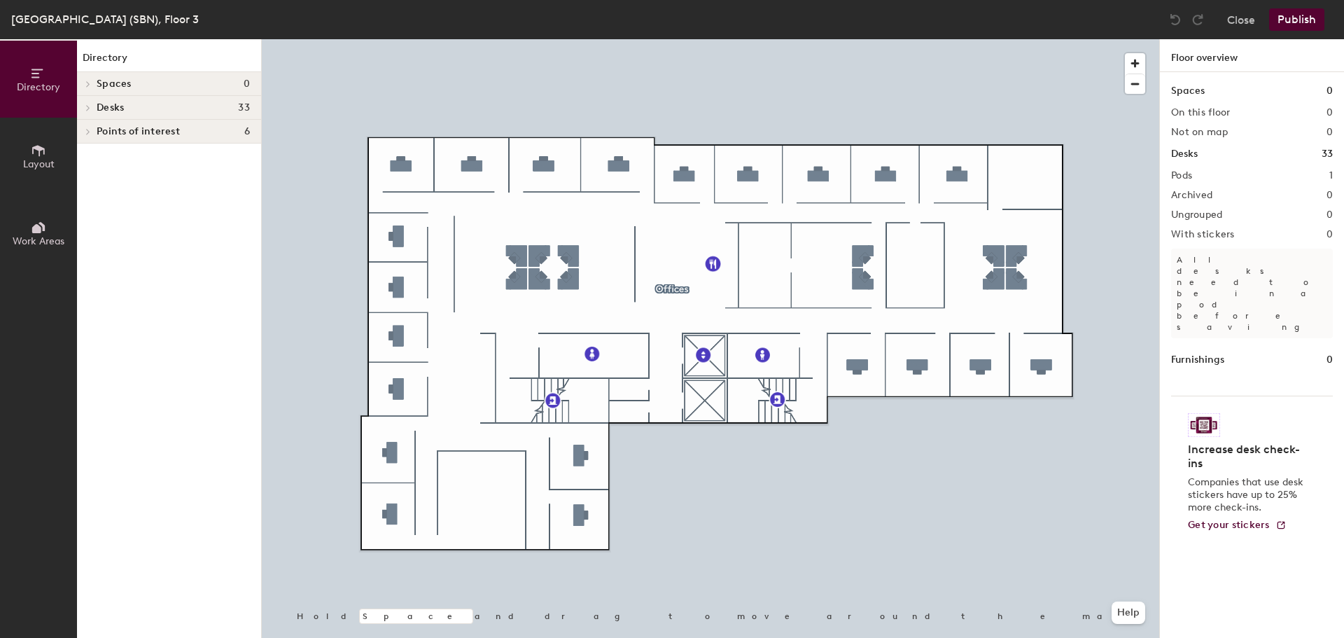
click at [1236, 22] on button "Close" at bounding box center [1241, 19] width 28 height 22
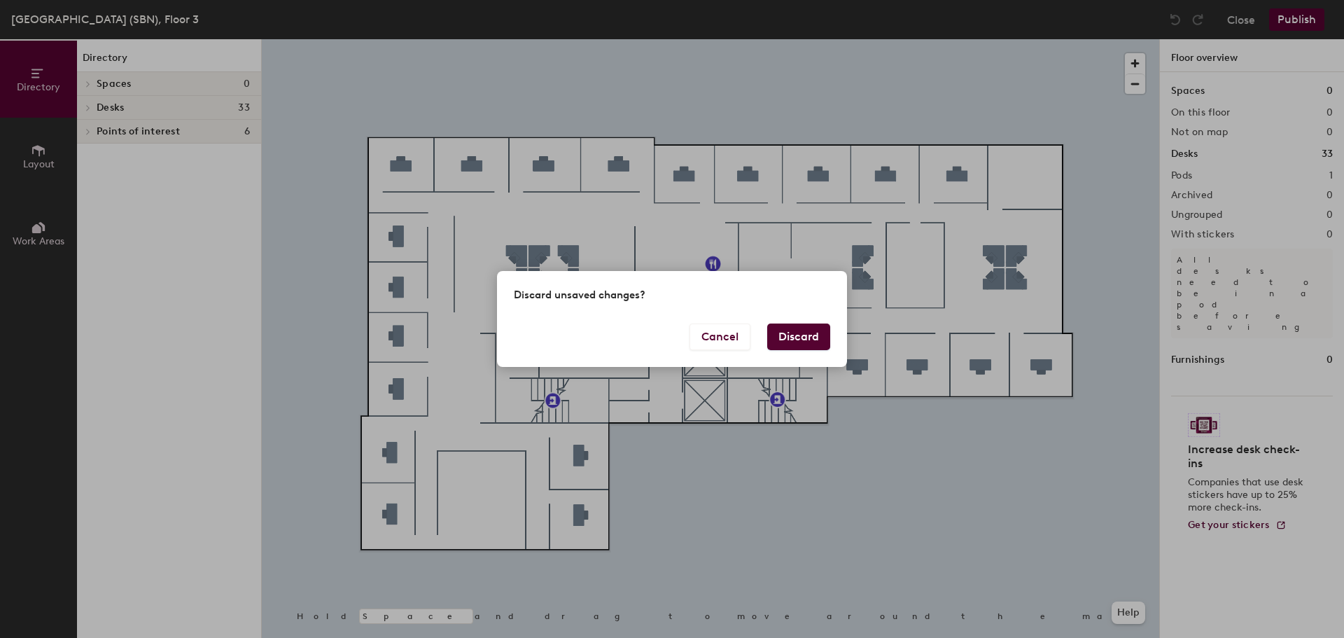
click at [809, 333] on button "Discard" at bounding box center [798, 336] width 63 height 27
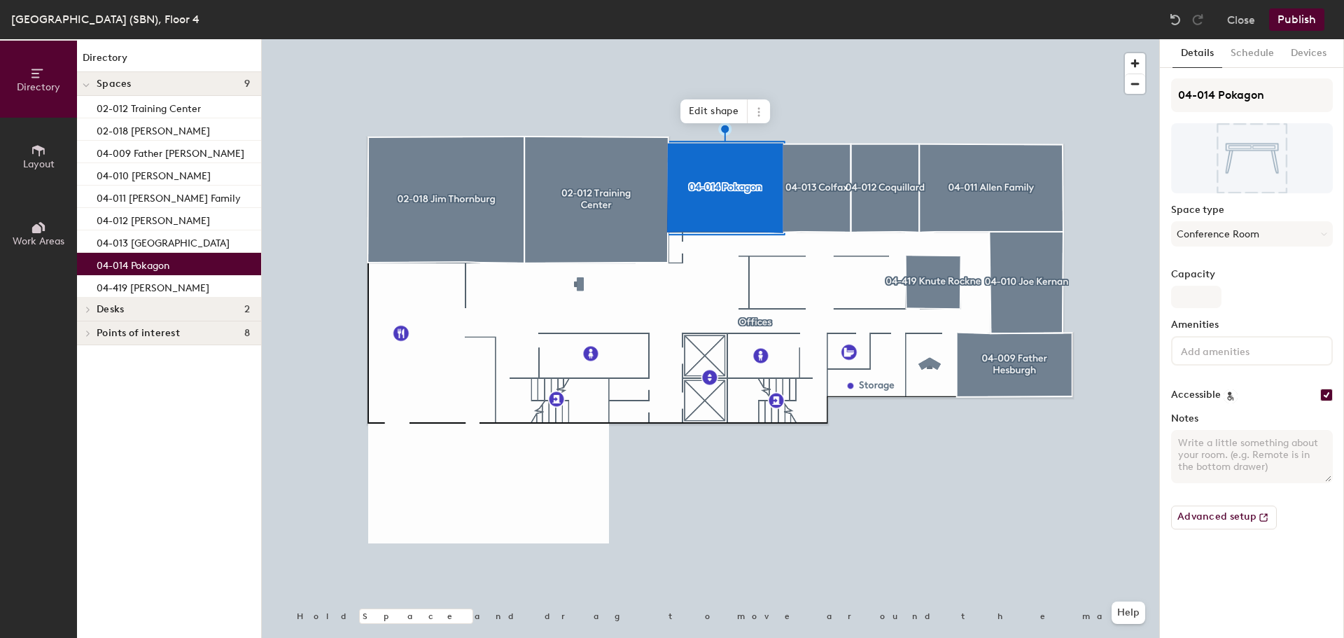
click at [1204, 341] on div at bounding box center [1252, 350] width 162 height 29
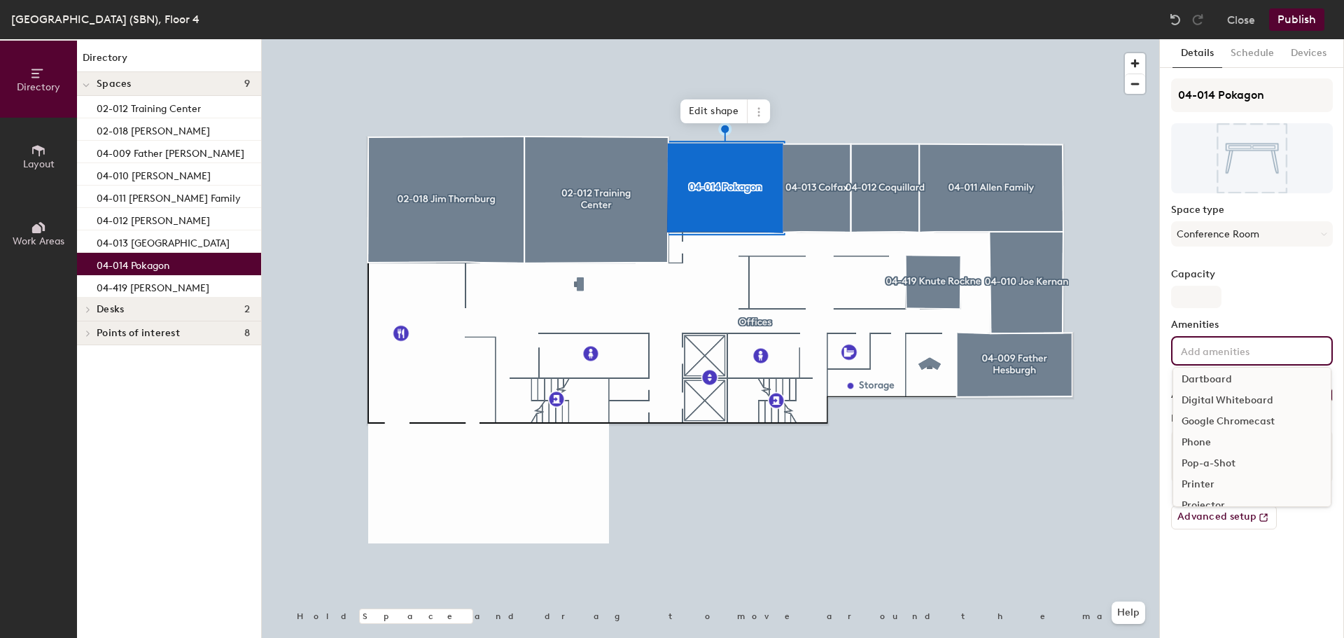
scroll to position [70, 0]
click at [1213, 421] on div "Phone" at bounding box center [1253, 418] width 158 height 21
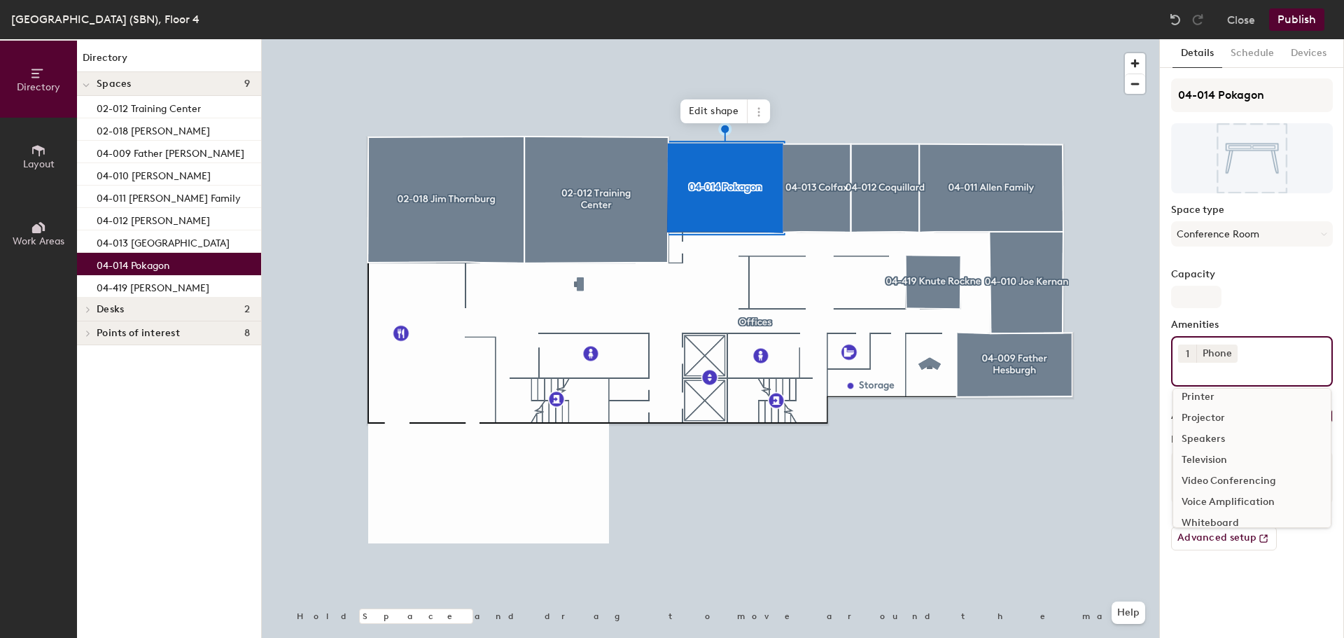
scroll to position [140, 0]
click at [1234, 473] on div "Video Conferencing" at bounding box center [1253, 474] width 158 height 21
click at [1211, 473] on div "Television" at bounding box center [1253, 474] width 158 height 21
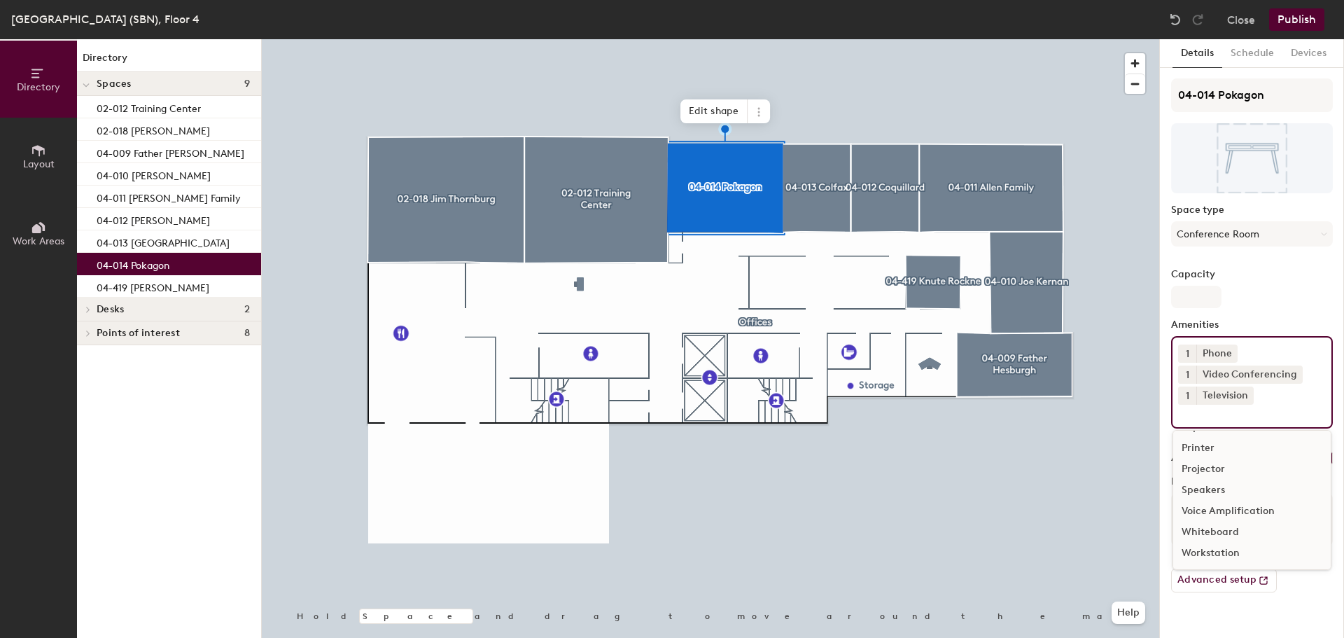
scroll to position [125, 0]
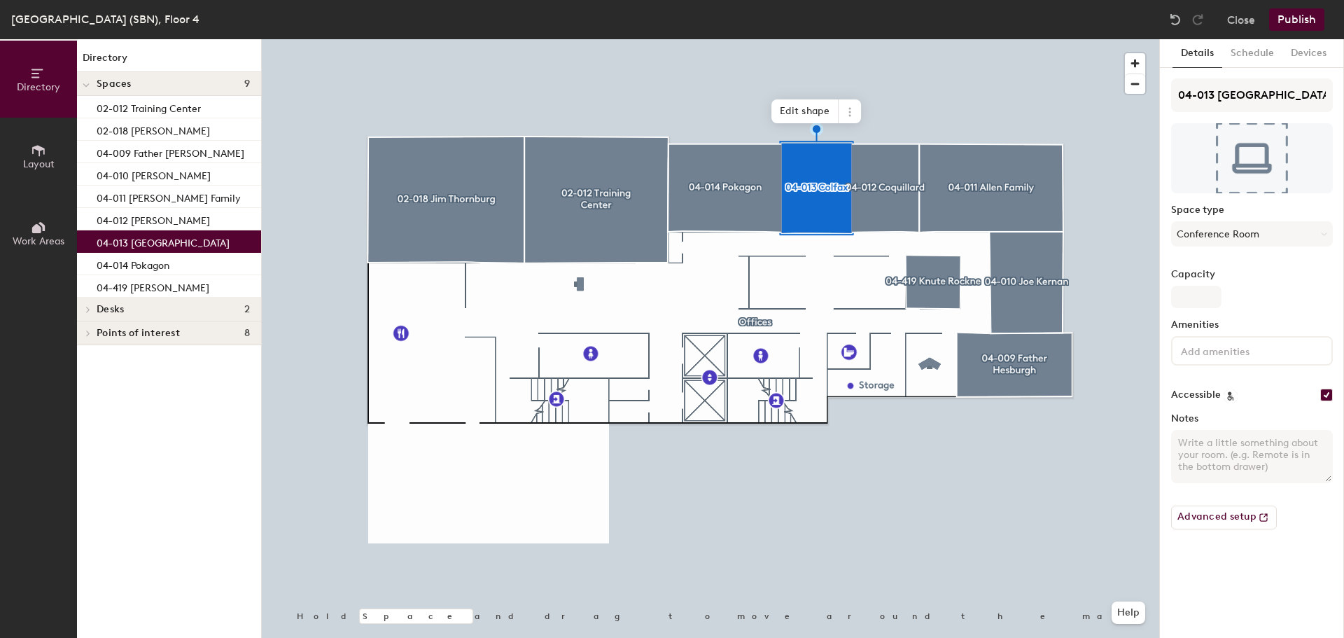
click at [1232, 349] on input at bounding box center [1241, 350] width 126 height 17
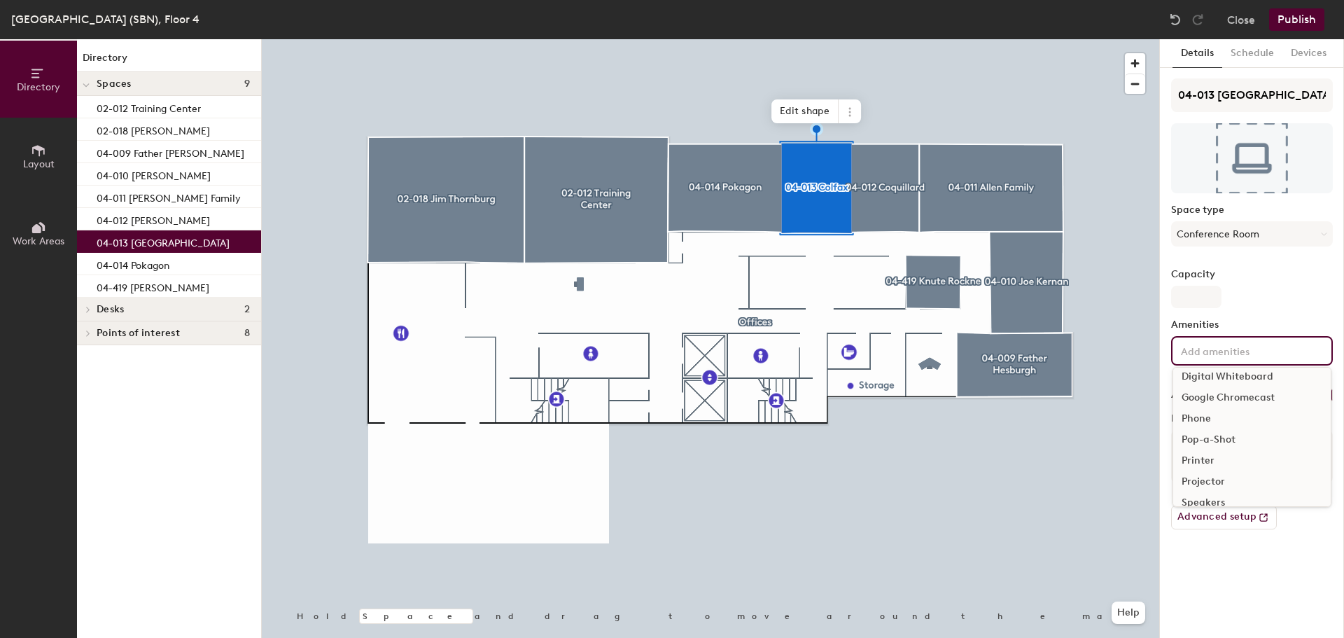
click at [1204, 417] on div "Phone" at bounding box center [1253, 418] width 158 height 21
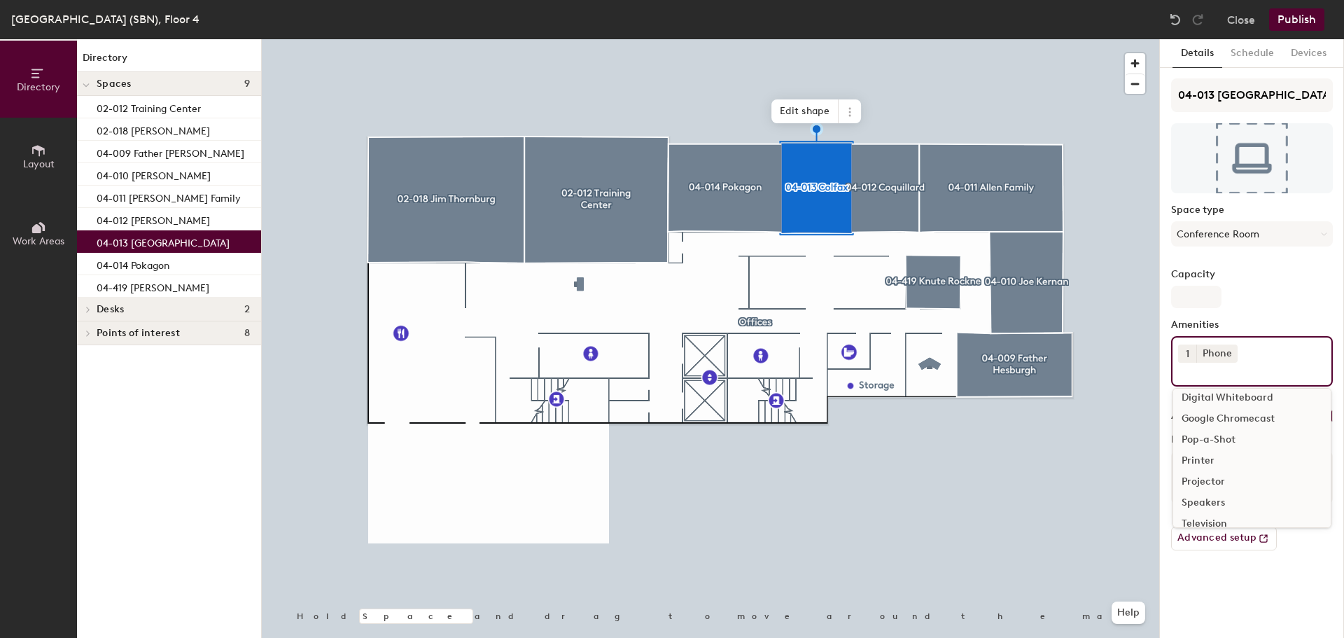
scroll to position [140, 0]
click at [1220, 453] on div "Television" at bounding box center [1253, 453] width 158 height 21
click at [1221, 454] on div "Video Conferencing" at bounding box center [1253, 453] width 158 height 21
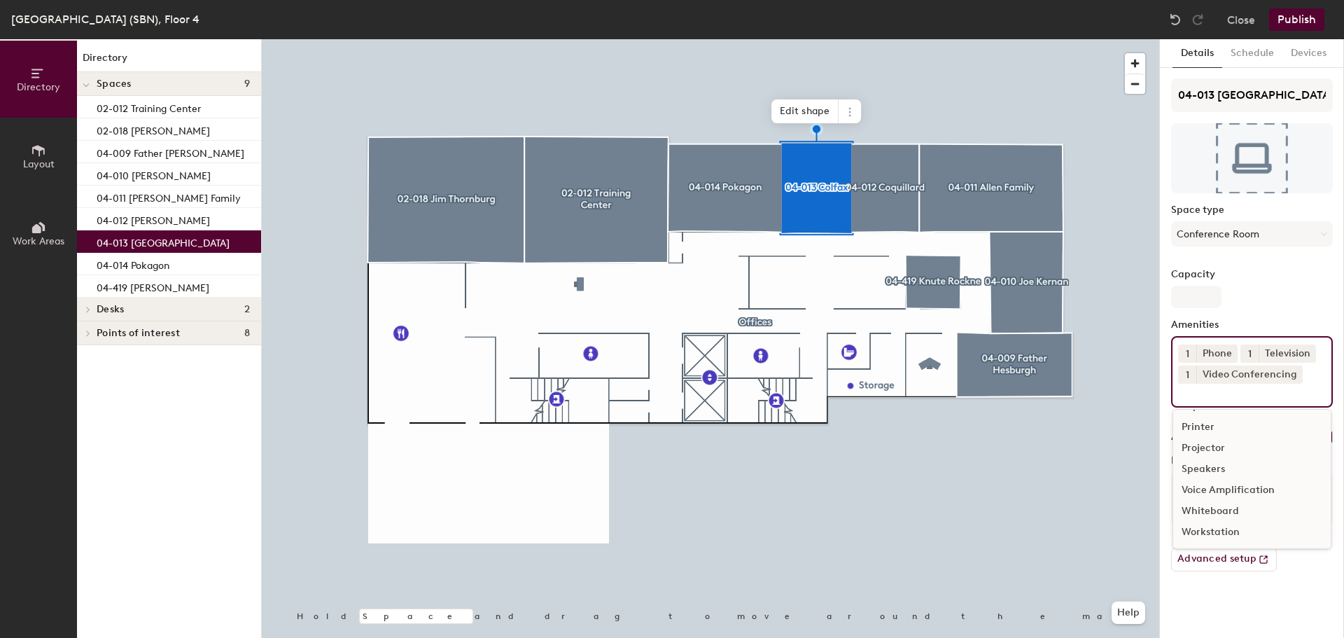
scroll to position [125, 0]
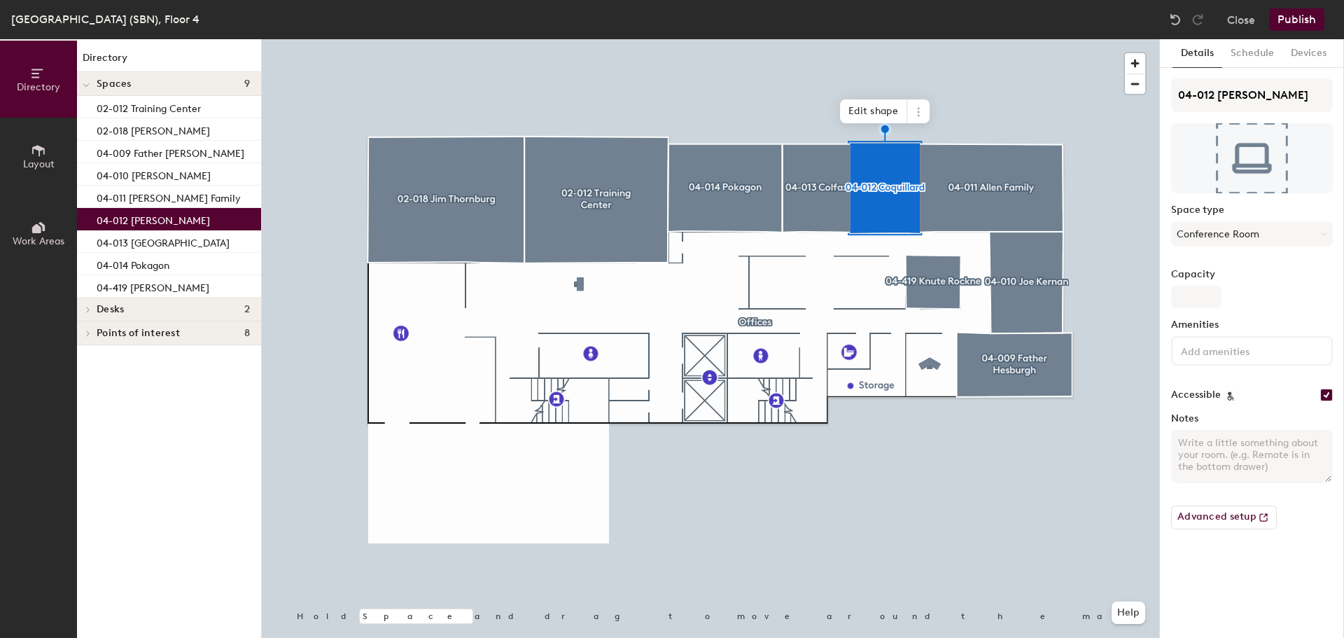
click at [1233, 351] on input at bounding box center [1241, 350] width 126 height 17
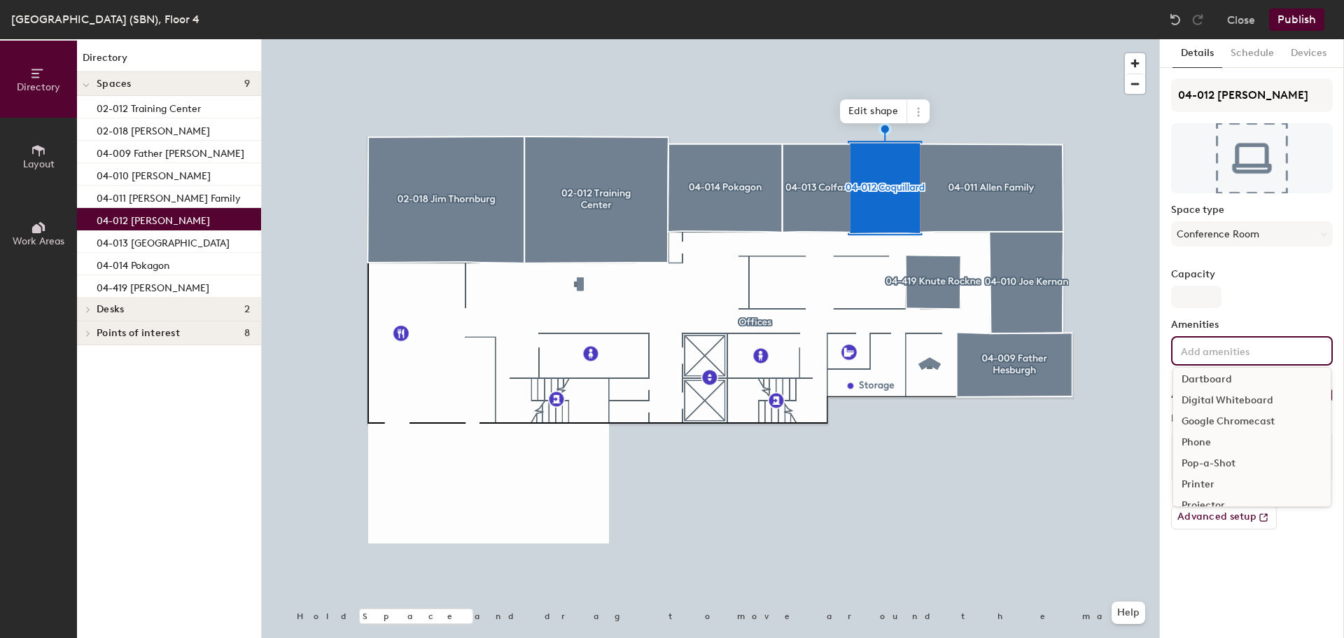
scroll to position [70, 0]
click at [1221, 417] on div "Phone" at bounding box center [1253, 418] width 158 height 21
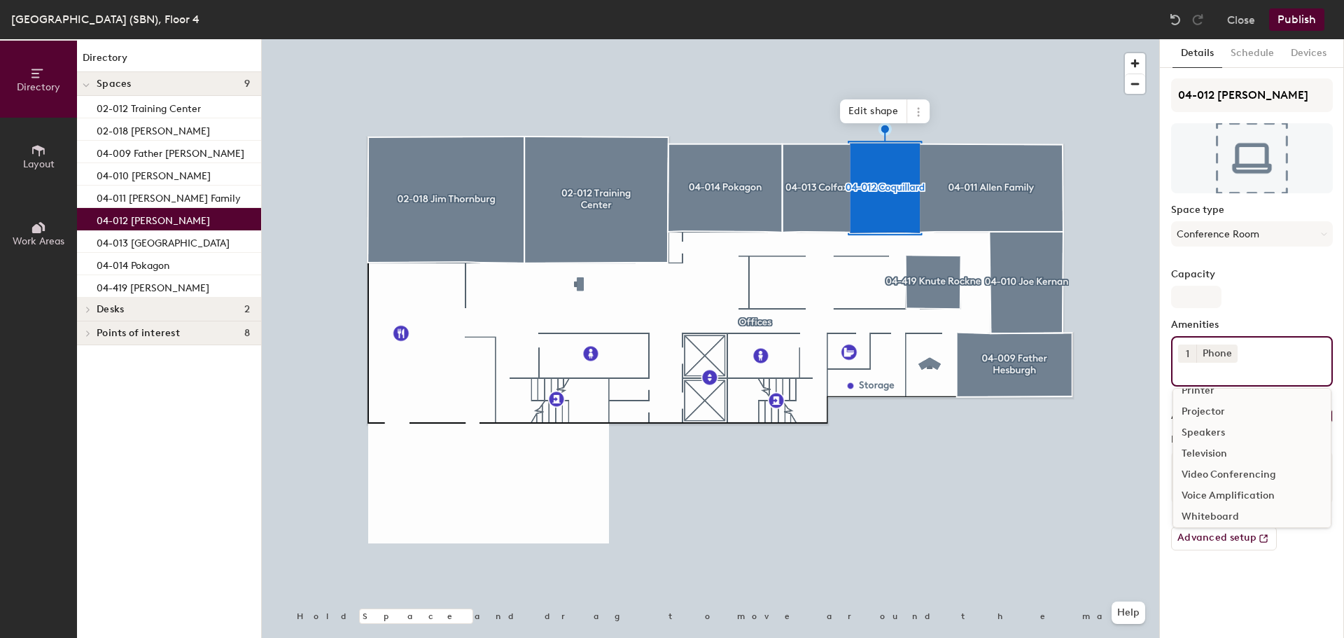
click at [1226, 453] on div "Television" at bounding box center [1253, 453] width 158 height 21
click at [1226, 453] on div "Video Conferencing" at bounding box center [1253, 453] width 158 height 21
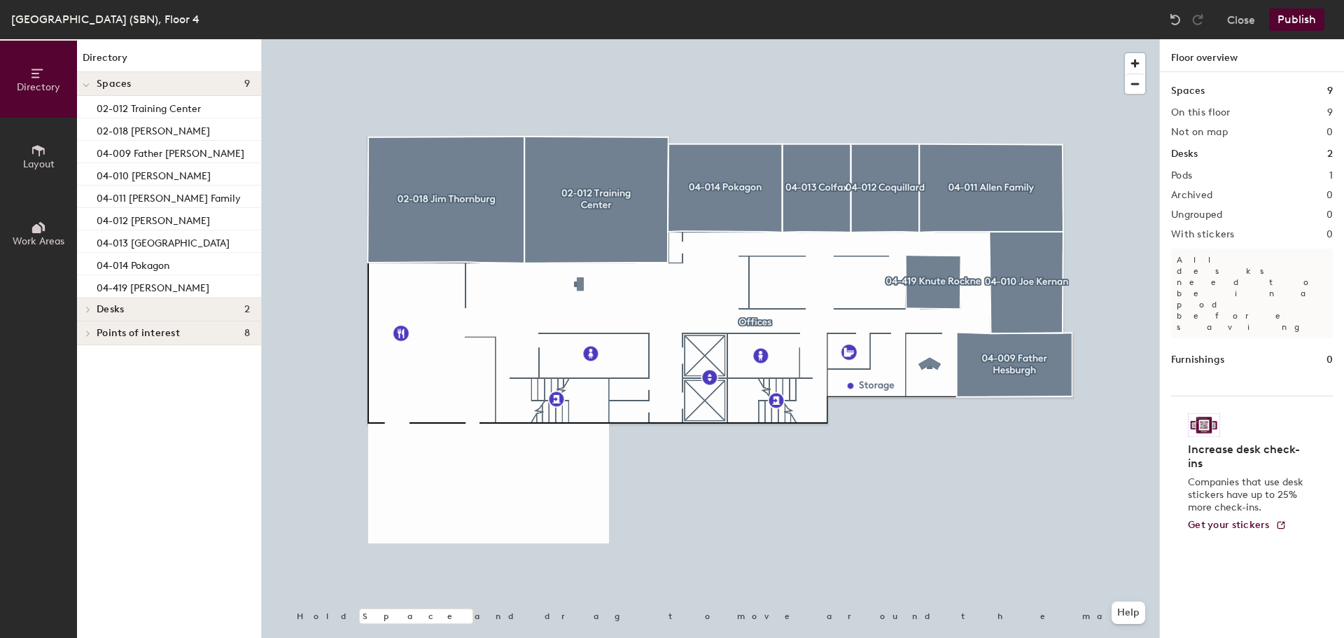
click at [895, 39] on div at bounding box center [711, 39] width 898 height 0
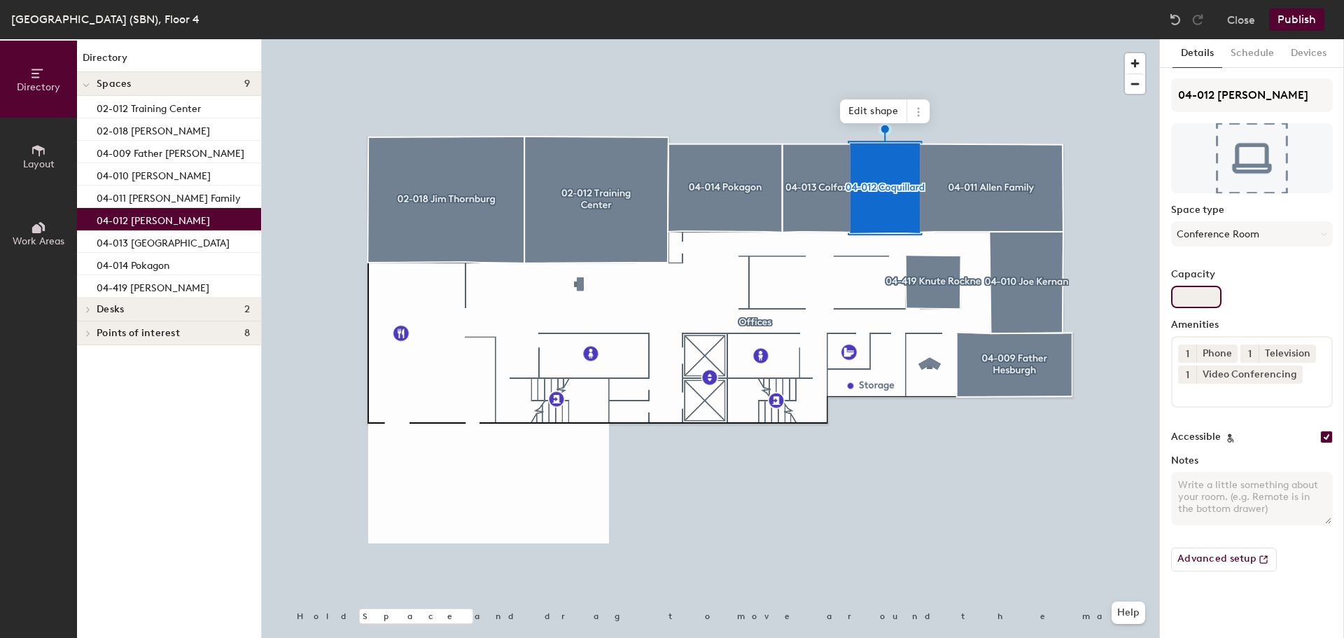
click at [1200, 295] on input "Capacity" at bounding box center [1196, 297] width 50 height 22
click at [1200, 297] on input "Capacity" at bounding box center [1196, 297] width 50 height 22
click at [1200, 296] on input "Capacity" at bounding box center [1196, 297] width 50 height 22
type input "8"
click at [817, 39] on div at bounding box center [711, 39] width 898 height 0
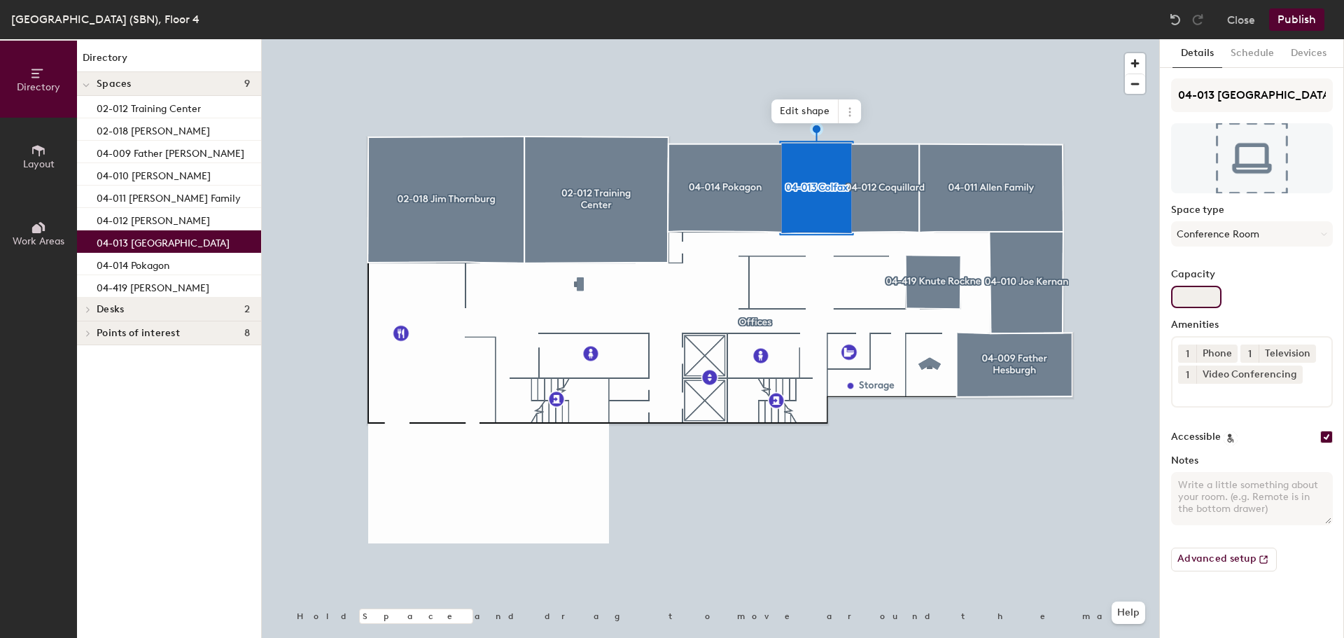
click at [1199, 296] on input "Capacity" at bounding box center [1196, 297] width 50 height 22
type input "8"
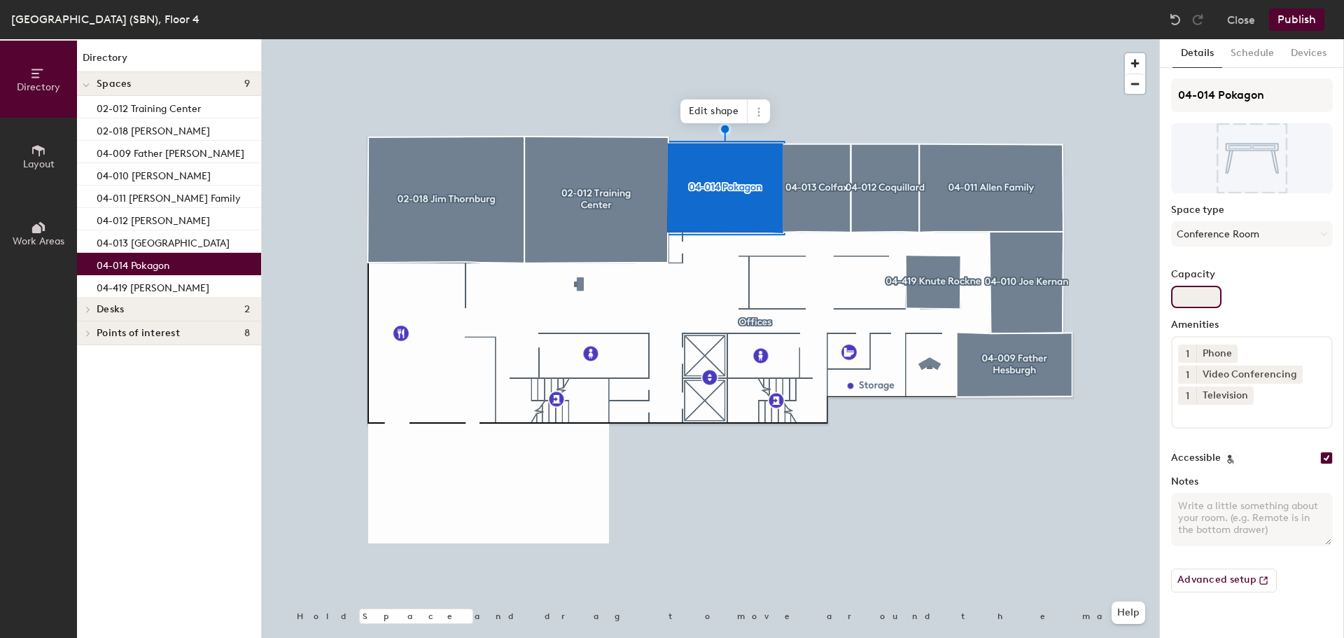
click at [1190, 293] on input "Capacity" at bounding box center [1196, 297] width 50 height 22
type input "12"
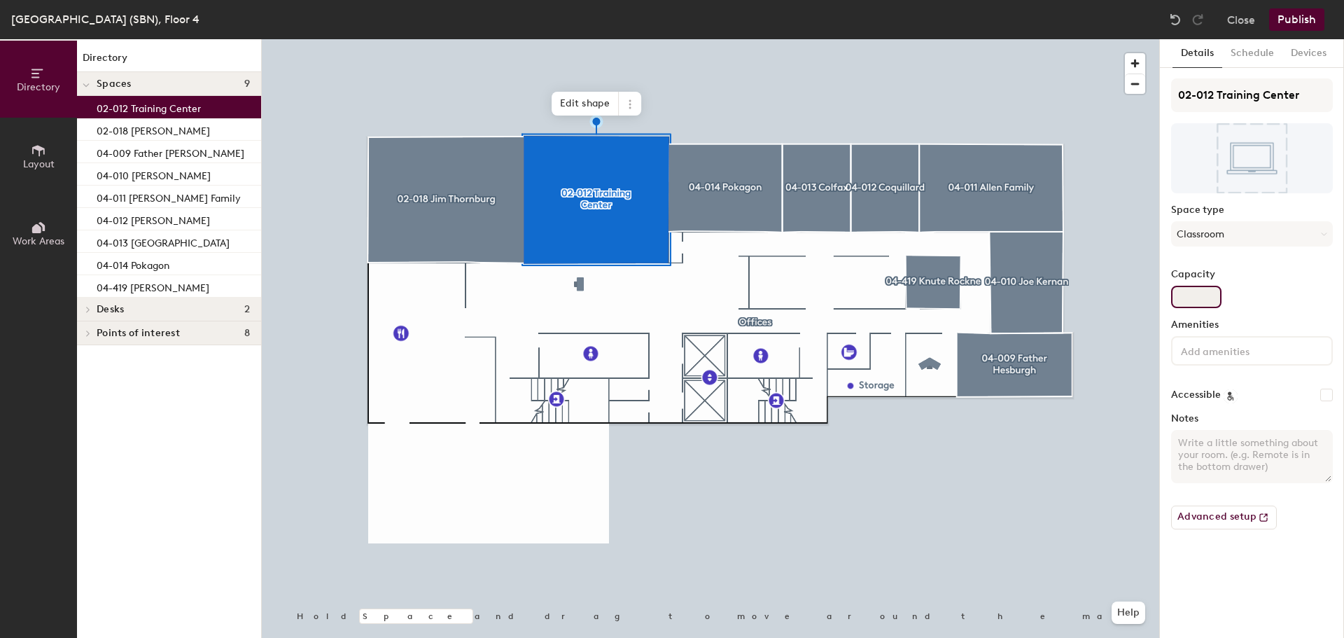
click at [1190, 300] on input "Capacity" at bounding box center [1196, 297] width 50 height 22
type input "24"
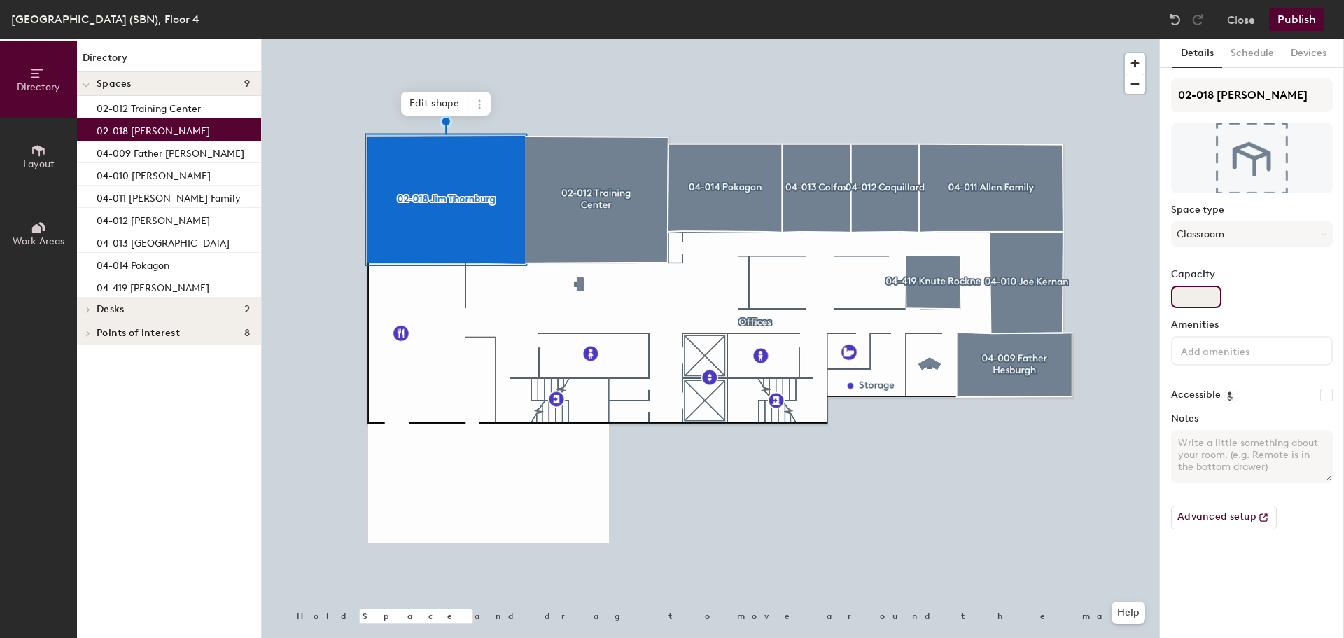
click at [1190, 289] on input "Capacity" at bounding box center [1196, 297] width 50 height 22
type input "26"
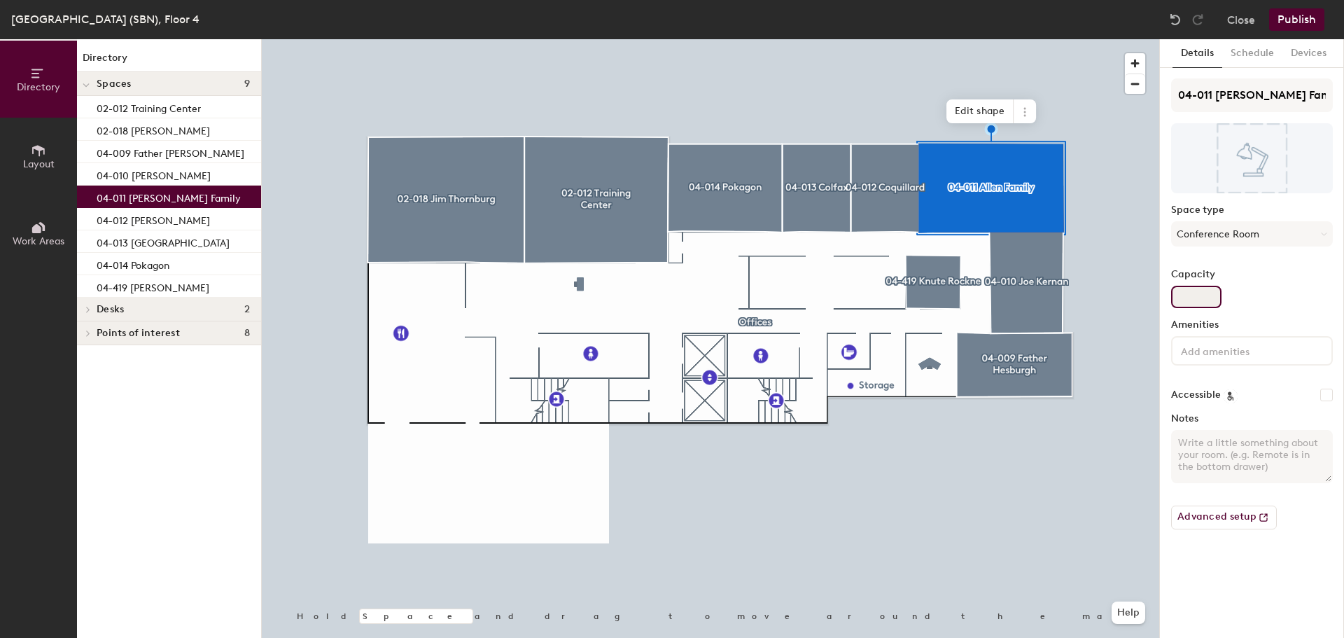
click at [1202, 295] on input "Capacity" at bounding box center [1196, 297] width 50 height 22
type input "16"
click at [1230, 348] on input at bounding box center [1241, 350] width 126 height 17
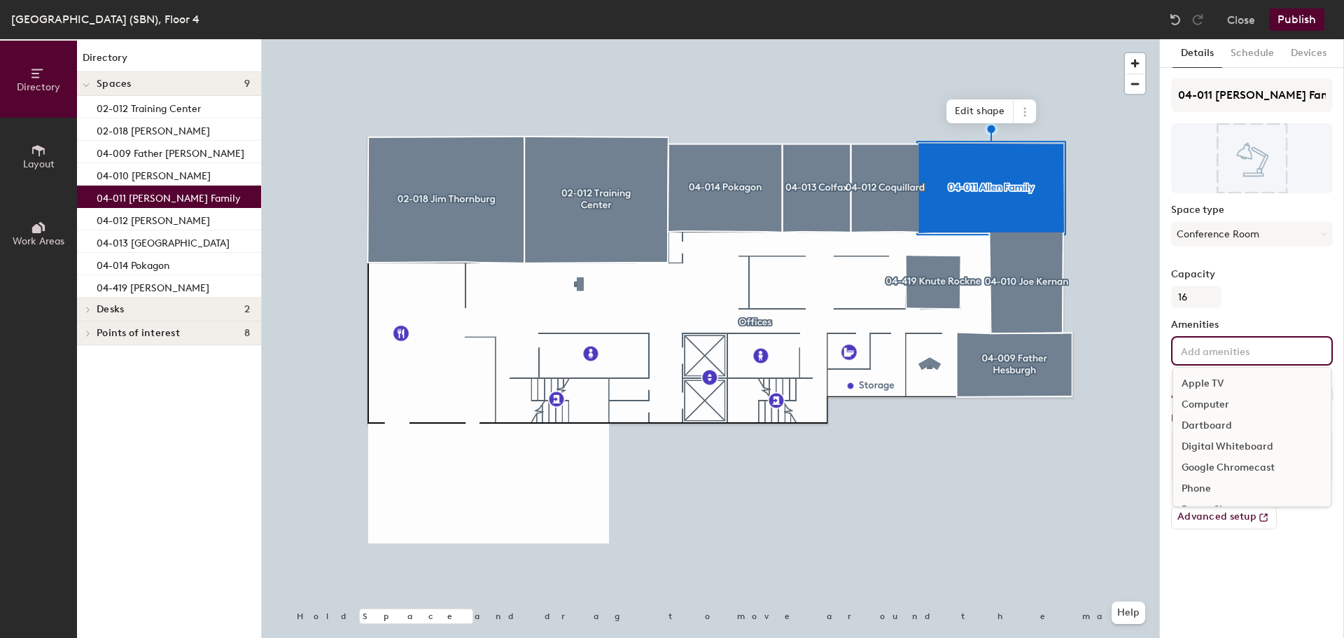
click at [1210, 485] on div "Phone" at bounding box center [1253, 488] width 158 height 21
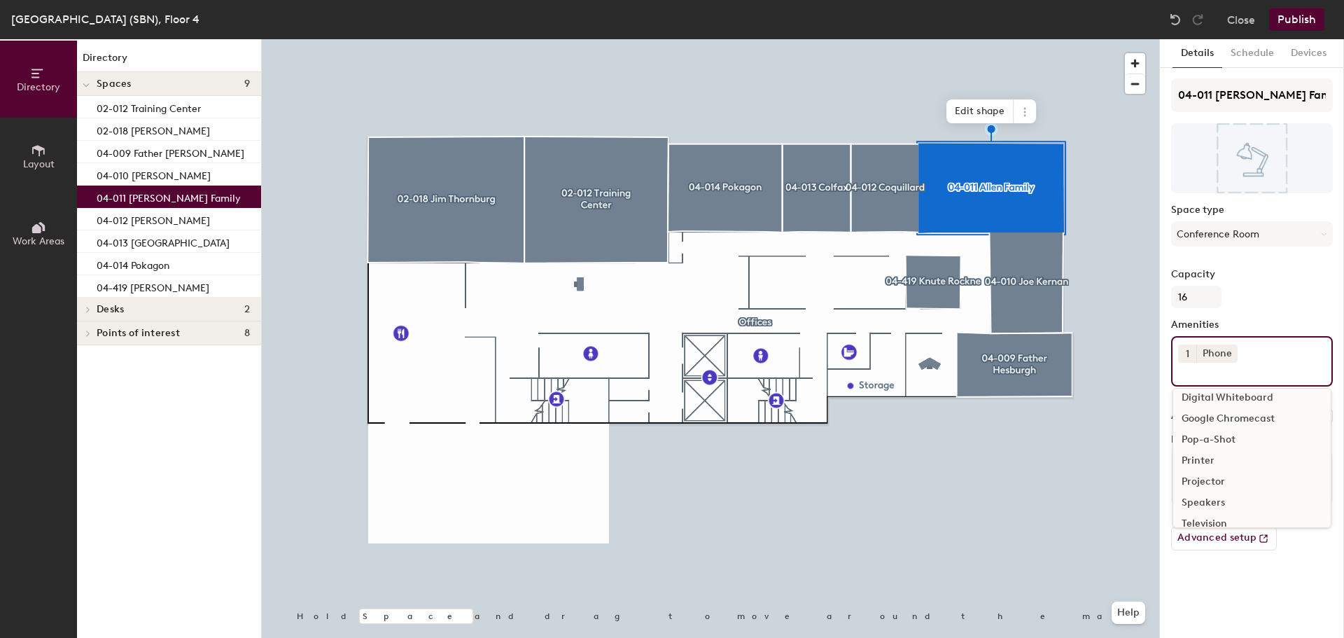
scroll to position [140, 0]
click at [1221, 457] on div "Television" at bounding box center [1253, 453] width 158 height 21
click at [1221, 457] on div "Video Conferencing" at bounding box center [1253, 453] width 158 height 21
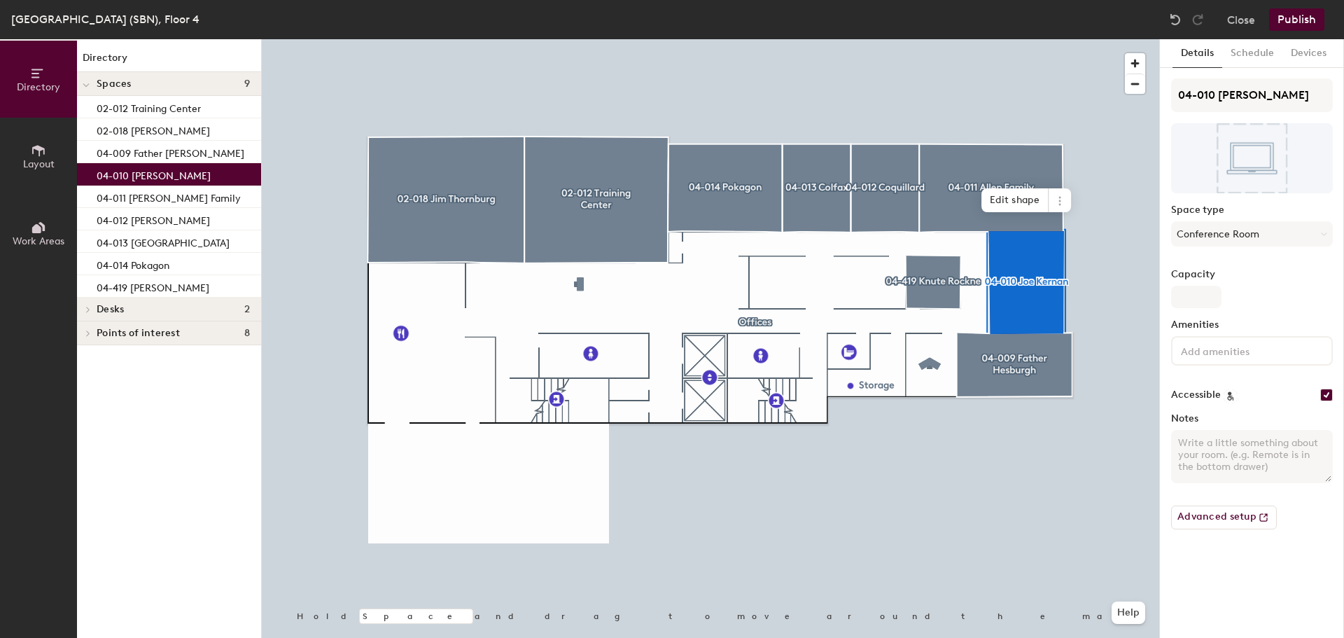
drag, startPoint x: 1184, startPoint y: 284, endPoint x: 1188, endPoint y: 292, distance: 8.5
click at [1184, 284] on div "Capacity" at bounding box center [1252, 288] width 162 height 39
click at [1188, 292] on input "Capacity" at bounding box center [1196, 297] width 50 height 22
type input "12"
click at [1237, 351] on input at bounding box center [1241, 350] width 126 height 17
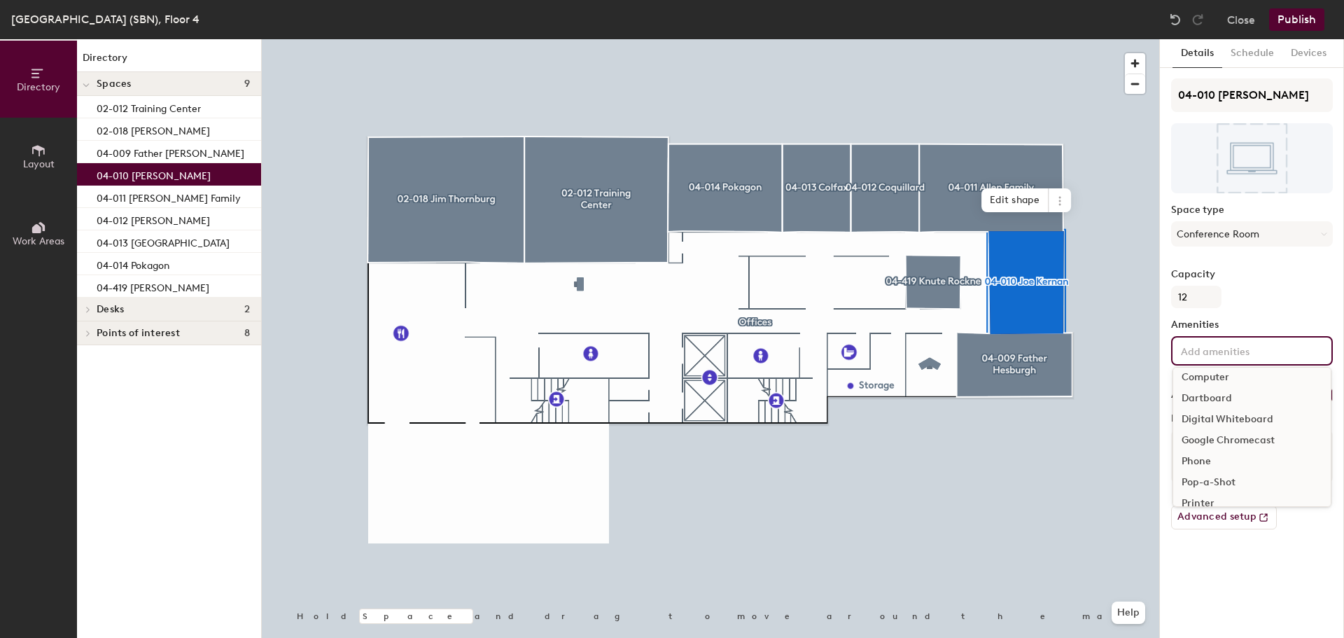
scroll to position [70, 0]
click at [1199, 417] on div "Phone" at bounding box center [1253, 418] width 158 height 21
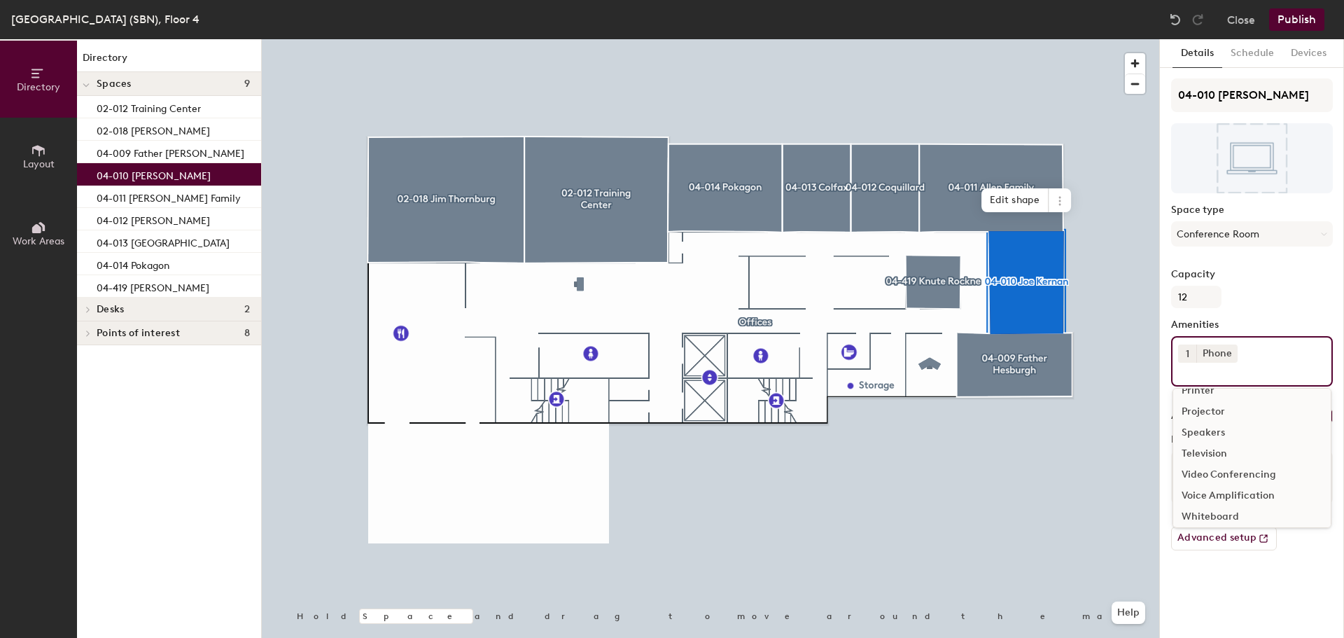
click at [1218, 452] on div "Television" at bounding box center [1253, 453] width 158 height 21
click at [1218, 452] on div "Video Conferencing" at bounding box center [1253, 453] width 158 height 21
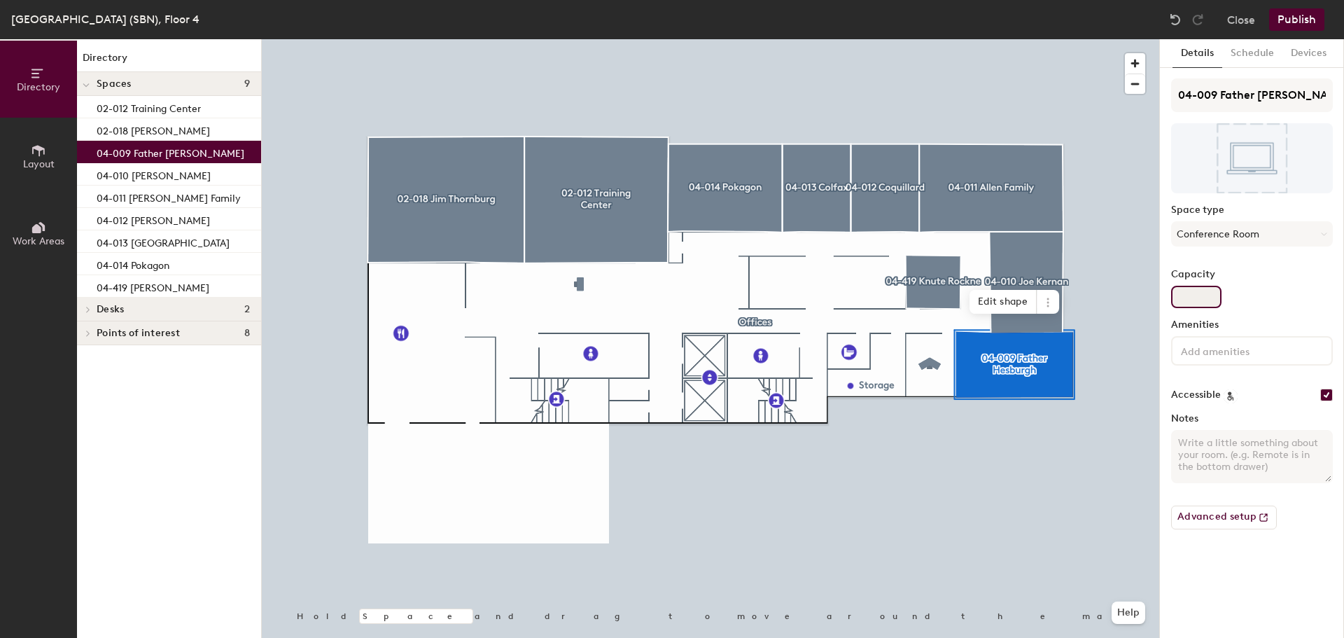
click at [1192, 298] on input "Capacity" at bounding box center [1196, 297] width 50 height 22
type input "10"
click at [1218, 363] on div at bounding box center [1252, 350] width 162 height 29
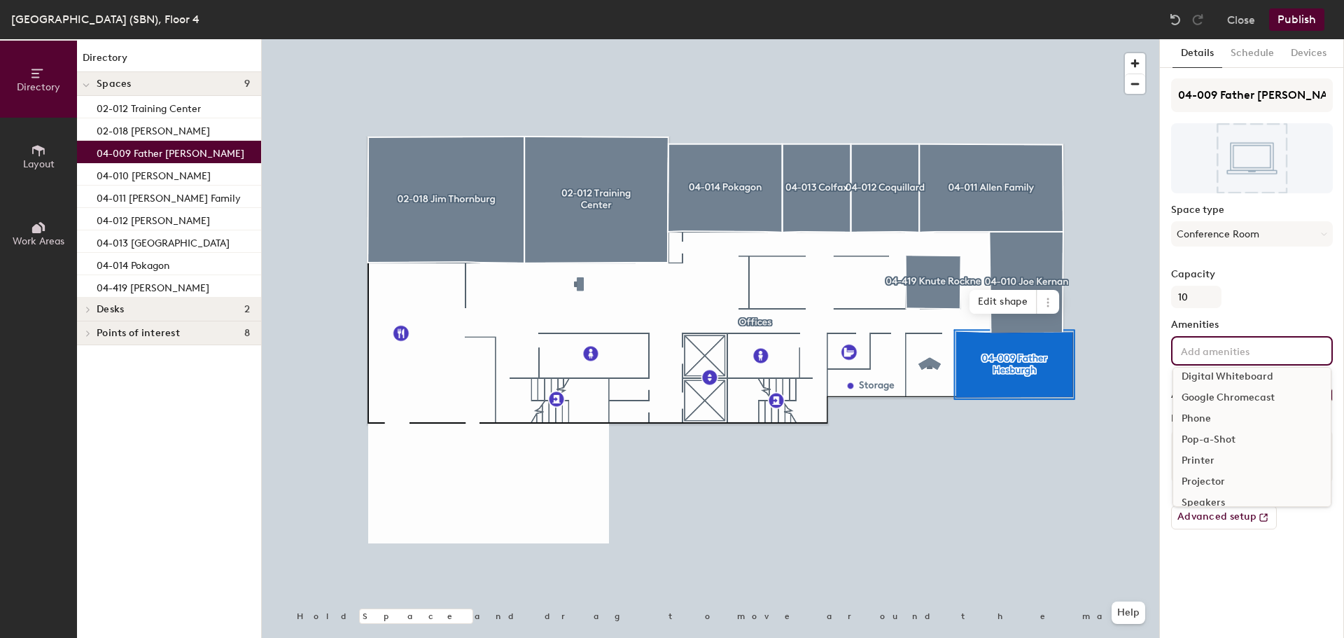
scroll to position [140, 0]
click at [1224, 451] on div "Television" at bounding box center [1253, 453] width 158 height 21
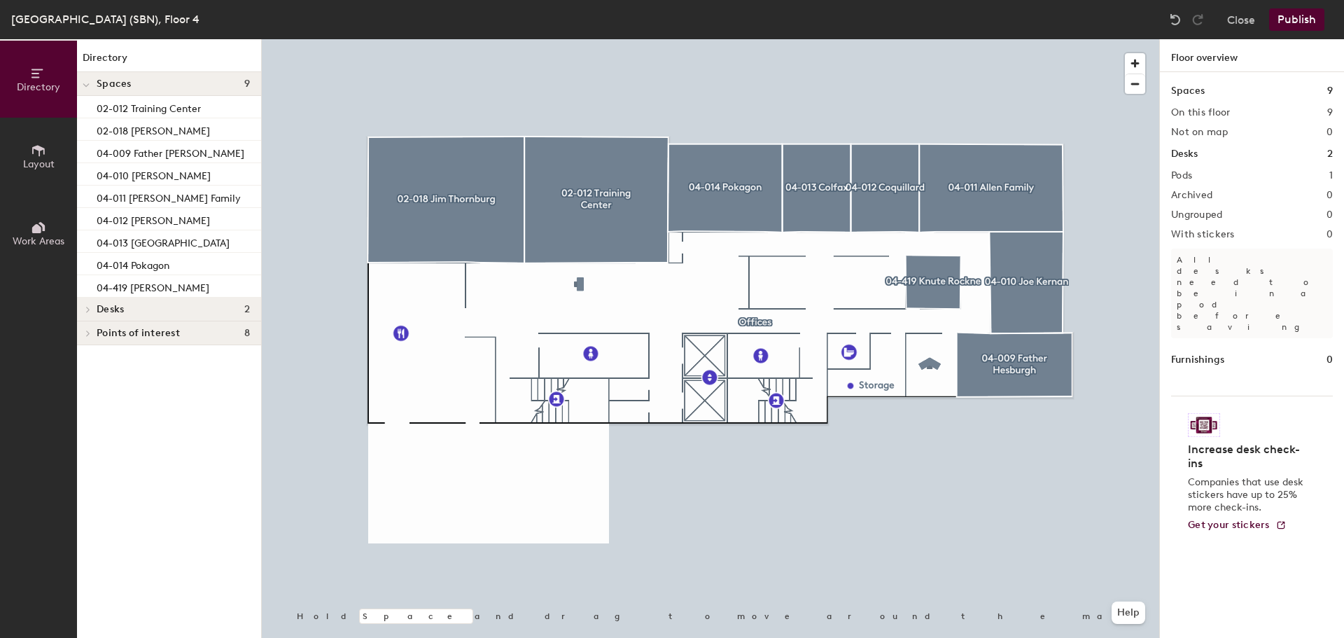
click at [1287, 21] on button "Publish" at bounding box center [1296, 19] width 55 height 22
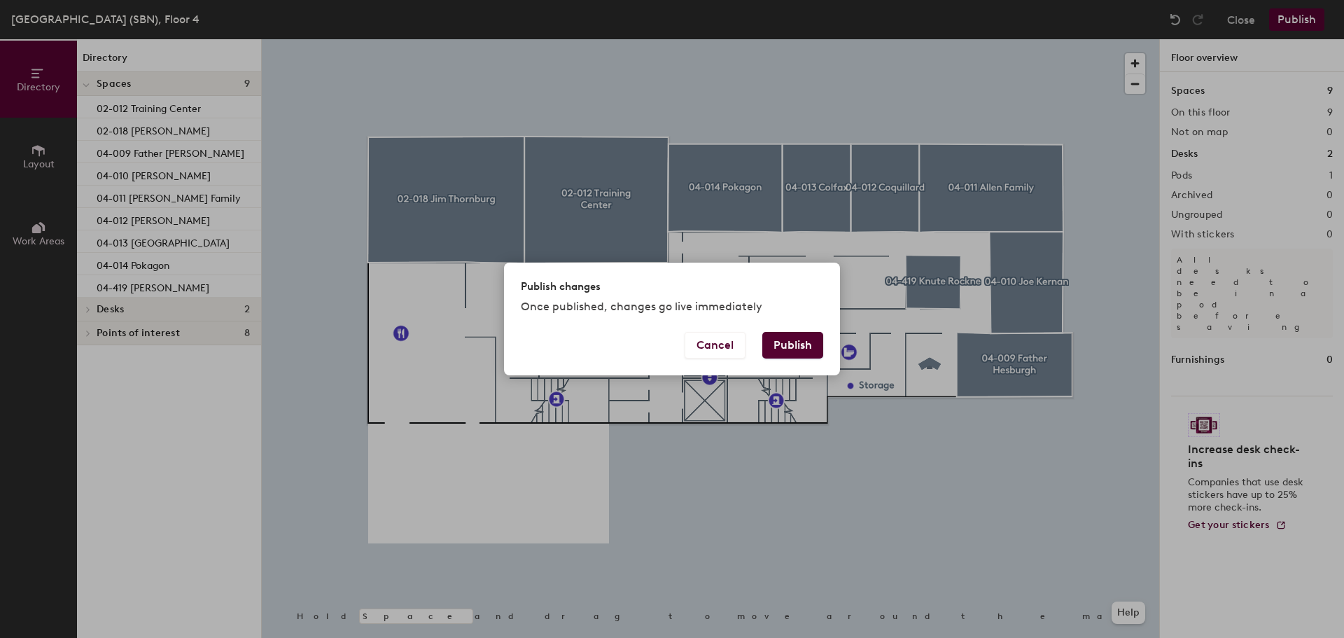
click at [796, 355] on button "Publish" at bounding box center [792, 345] width 61 height 27
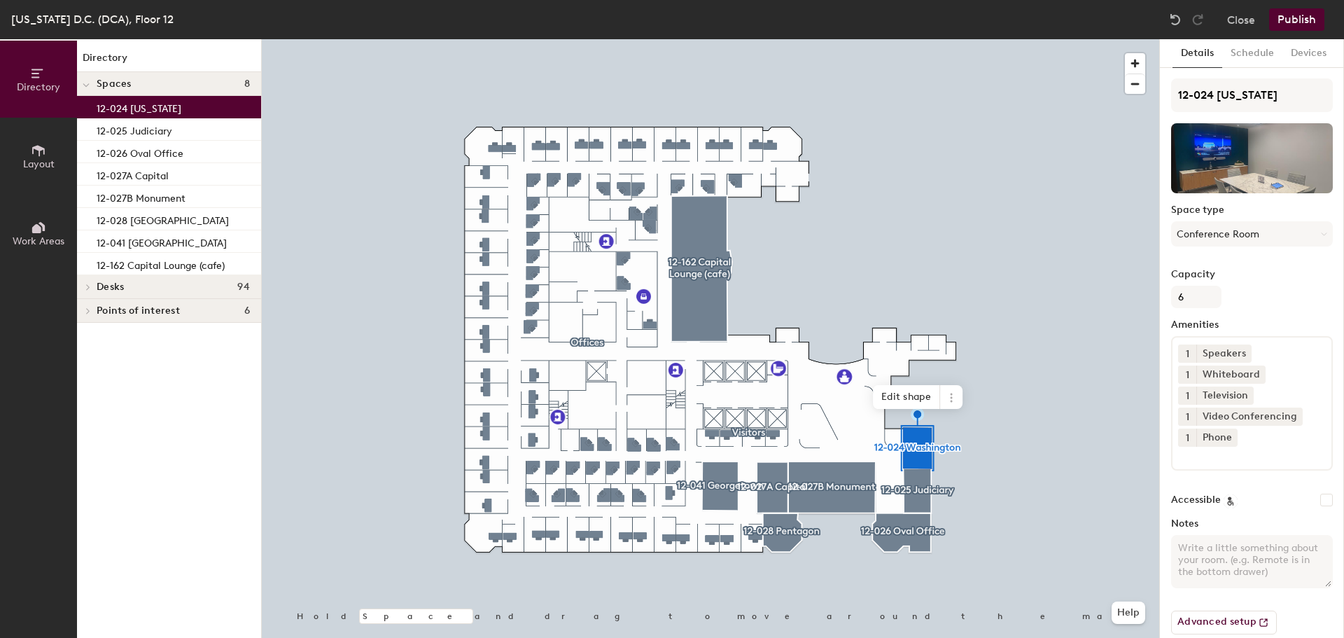
click at [1233, 20] on button "Close" at bounding box center [1241, 19] width 28 height 22
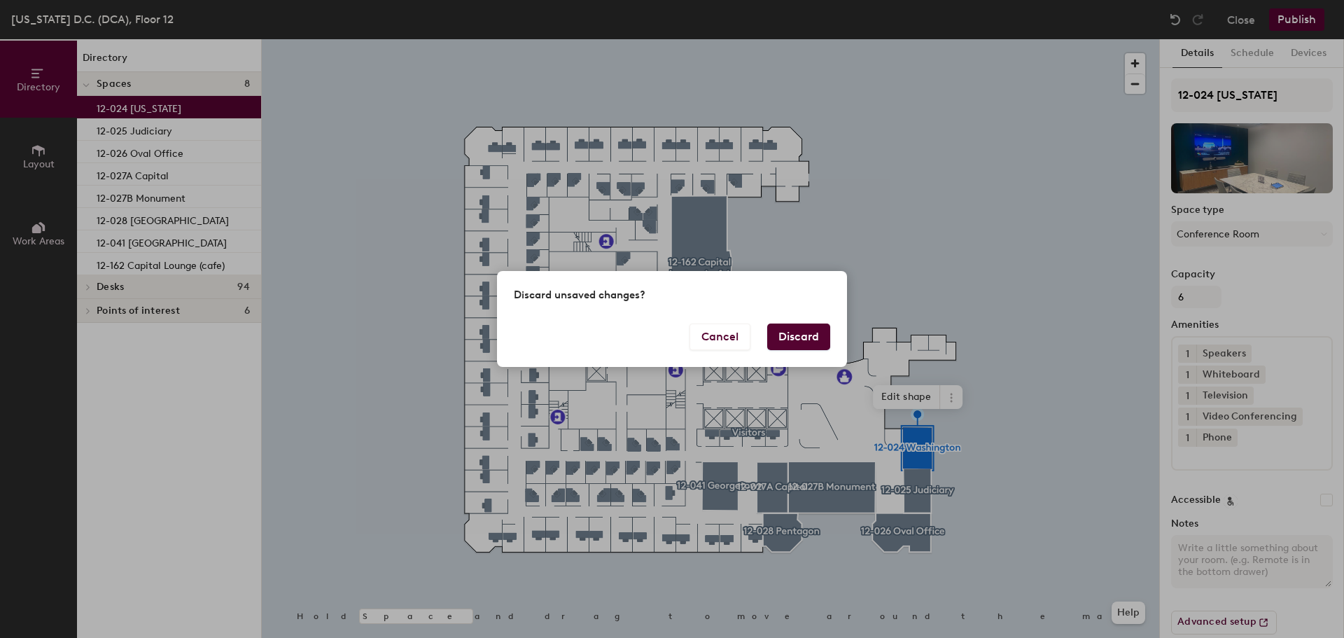
click at [815, 337] on button "Discard" at bounding box center [798, 336] width 63 height 27
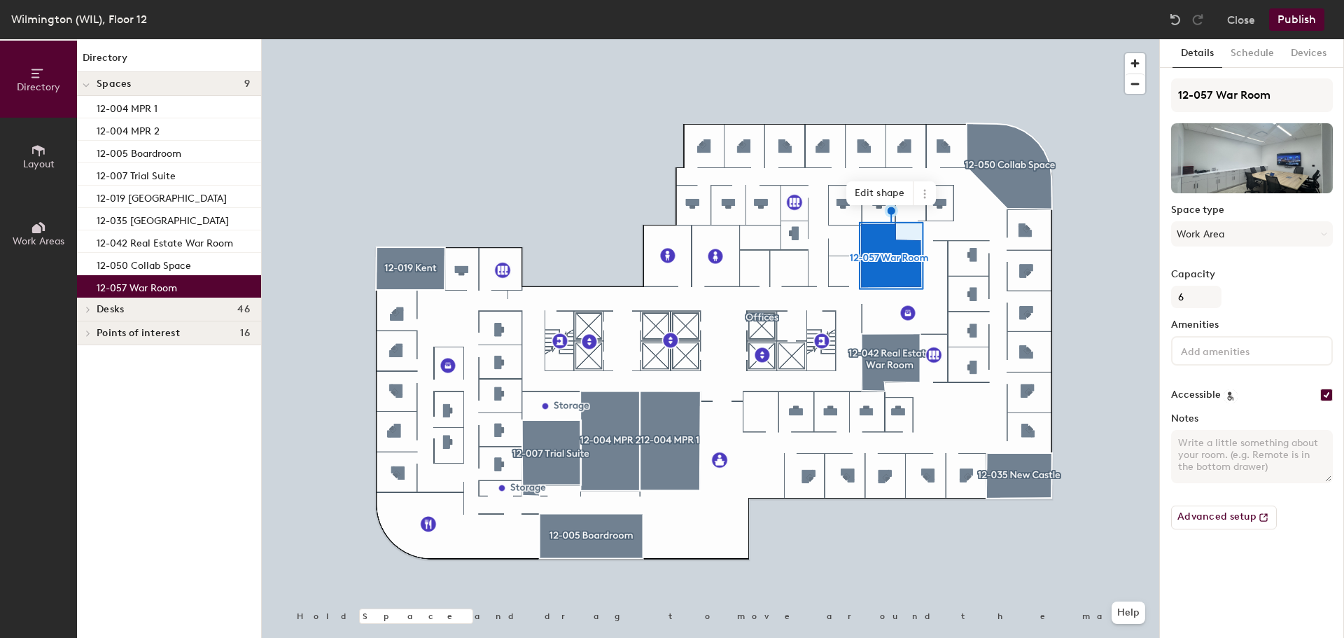
click at [1010, 39] on div at bounding box center [711, 39] width 898 height 0
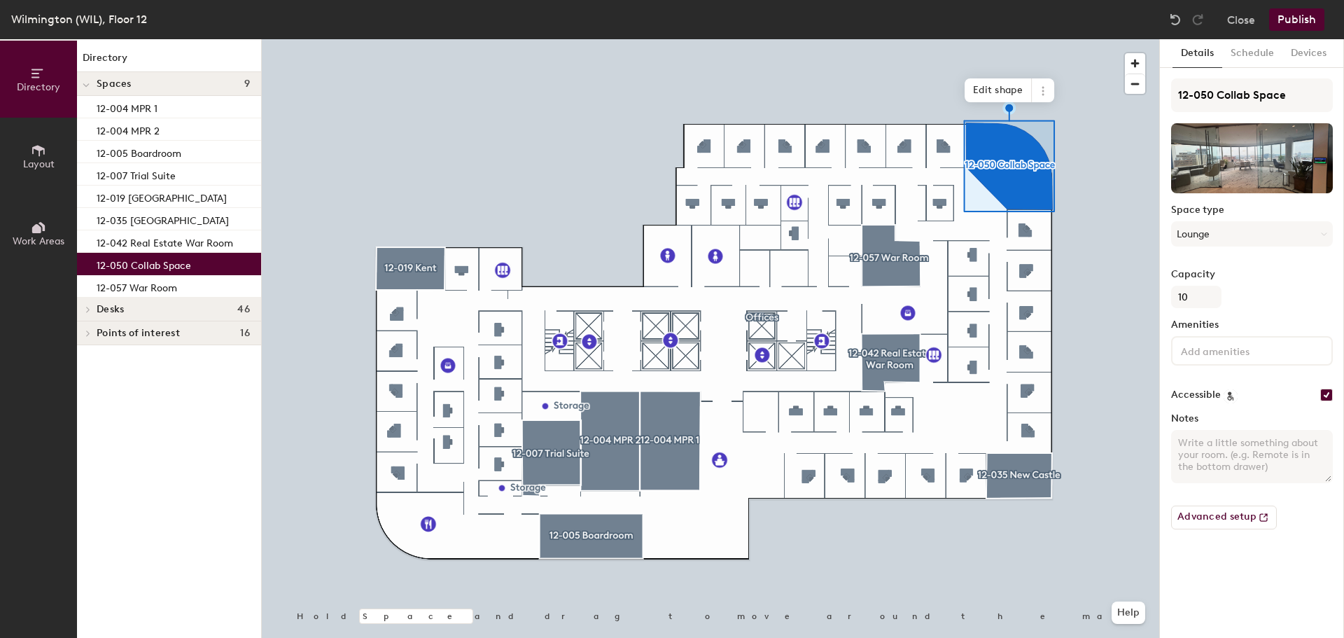
click at [1229, 349] on input at bounding box center [1241, 350] width 126 height 17
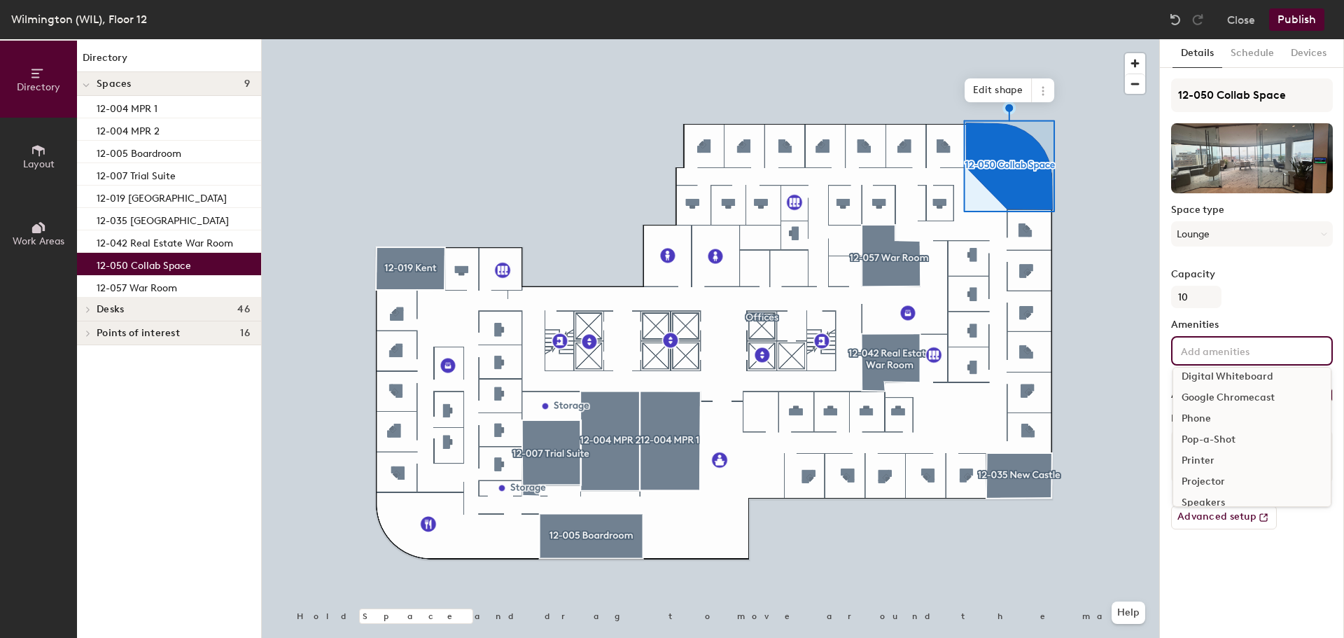
scroll to position [140, 0]
click at [1226, 450] on div "Television" at bounding box center [1253, 453] width 158 height 21
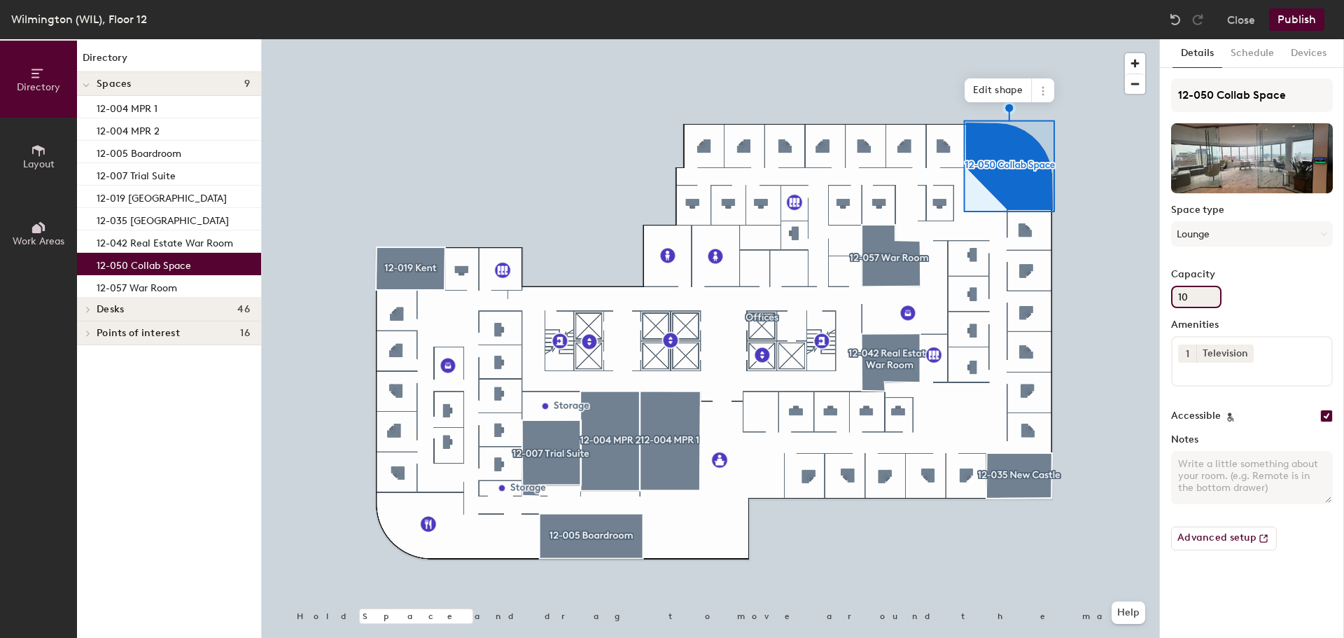
click at [1254, 298] on div "Capacity 10" at bounding box center [1252, 288] width 162 height 39
click at [904, 39] on div at bounding box center [711, 39] width 898 height 0
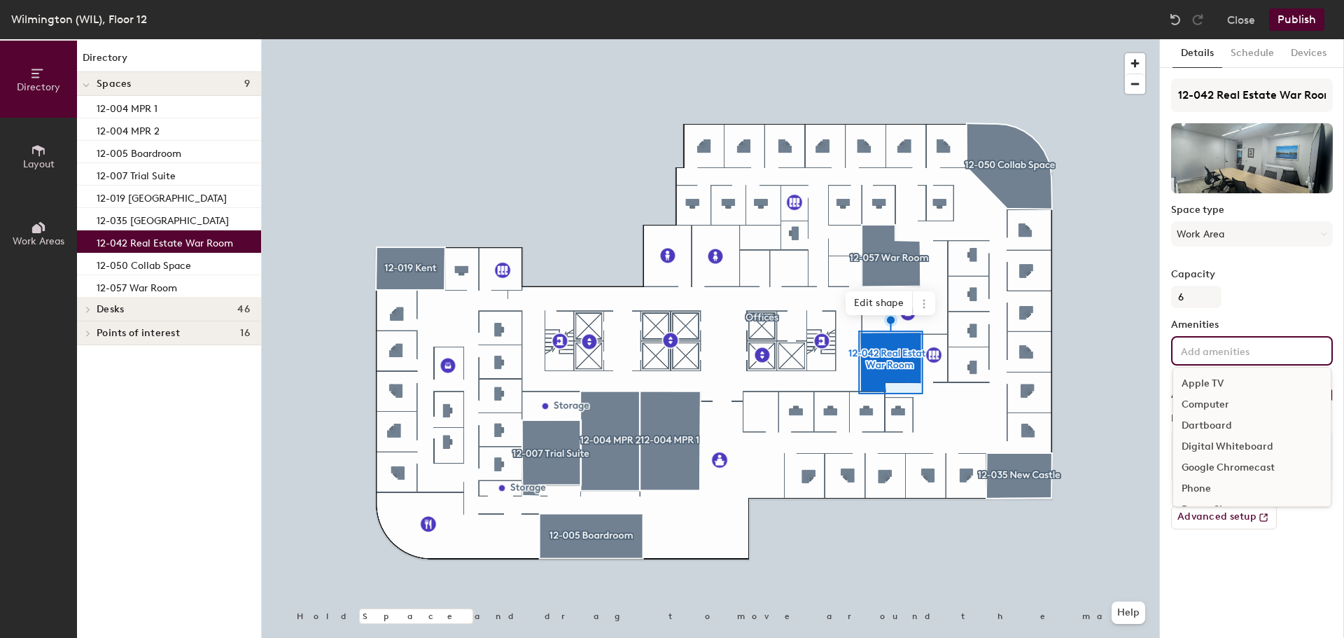
click at [1255, 347] on input at bounding box center [1241, 350] width 126 height 17
click at [1214, 417] on div "Phone" at bounding box center [1253, 418] width 158 height 21
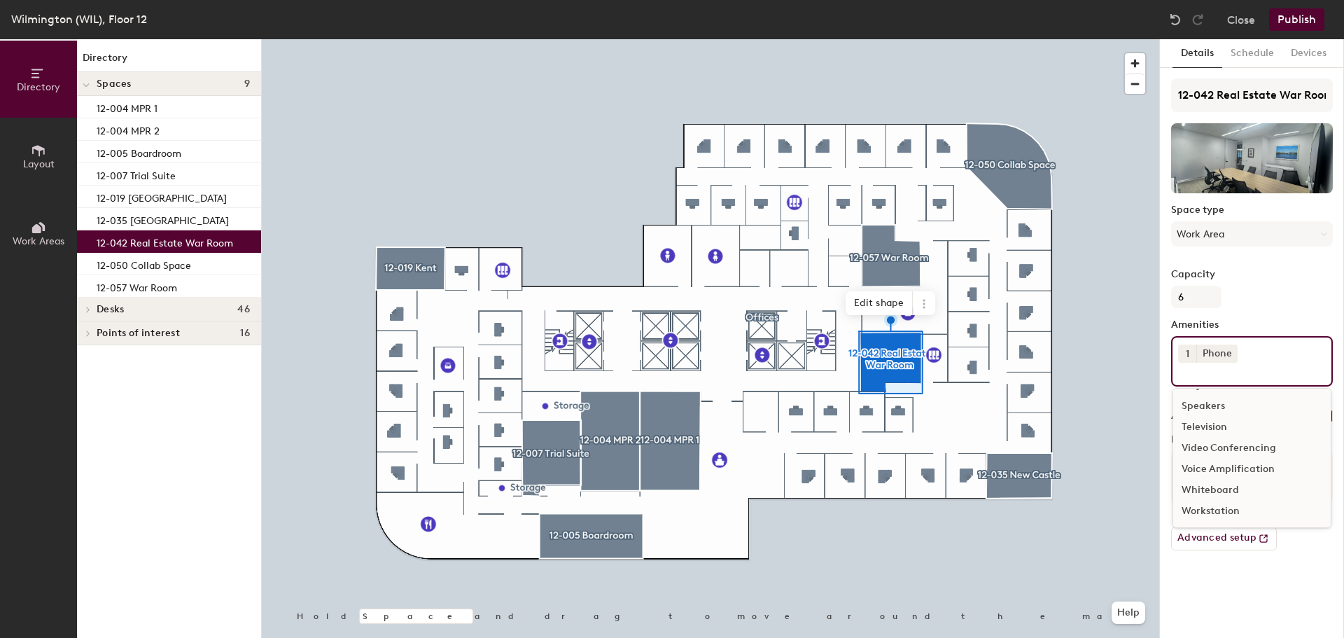
click at [1217, 429] on div "Television" at bounding box center [1253, 427] width 158 height 21
click at [1228, 445] on div "Video Conferencing" at bounding box center [1253, 448] width 158 height 21
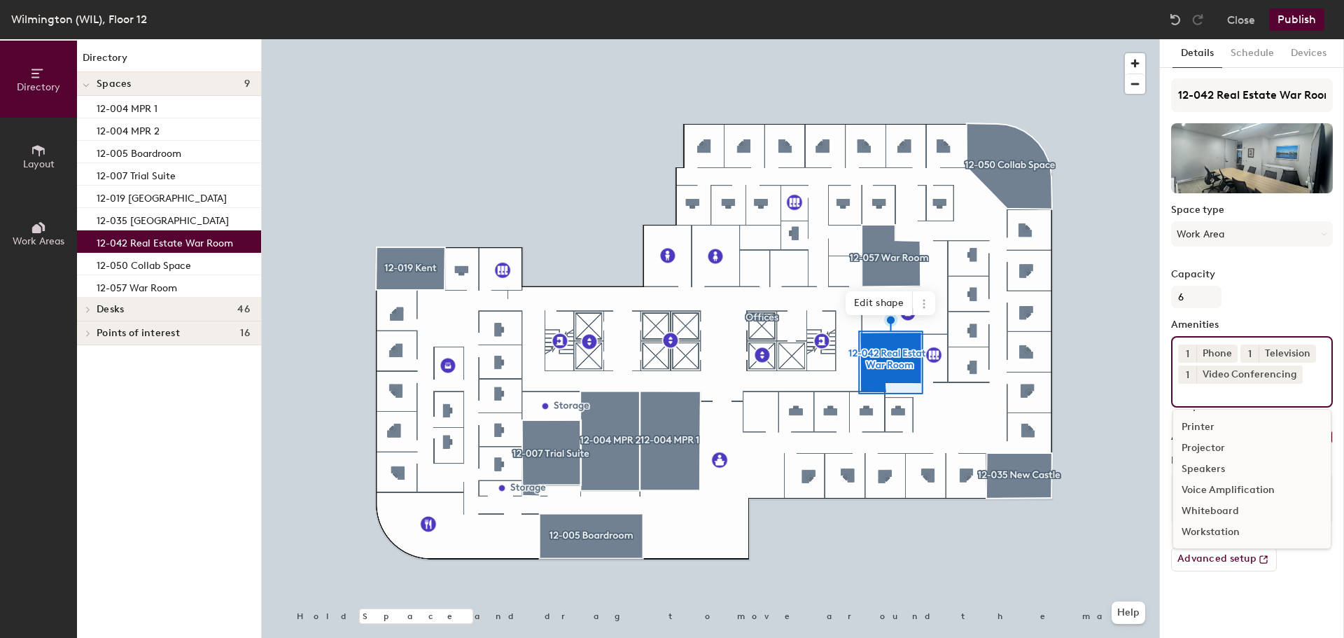
scroll to position [125, 0]
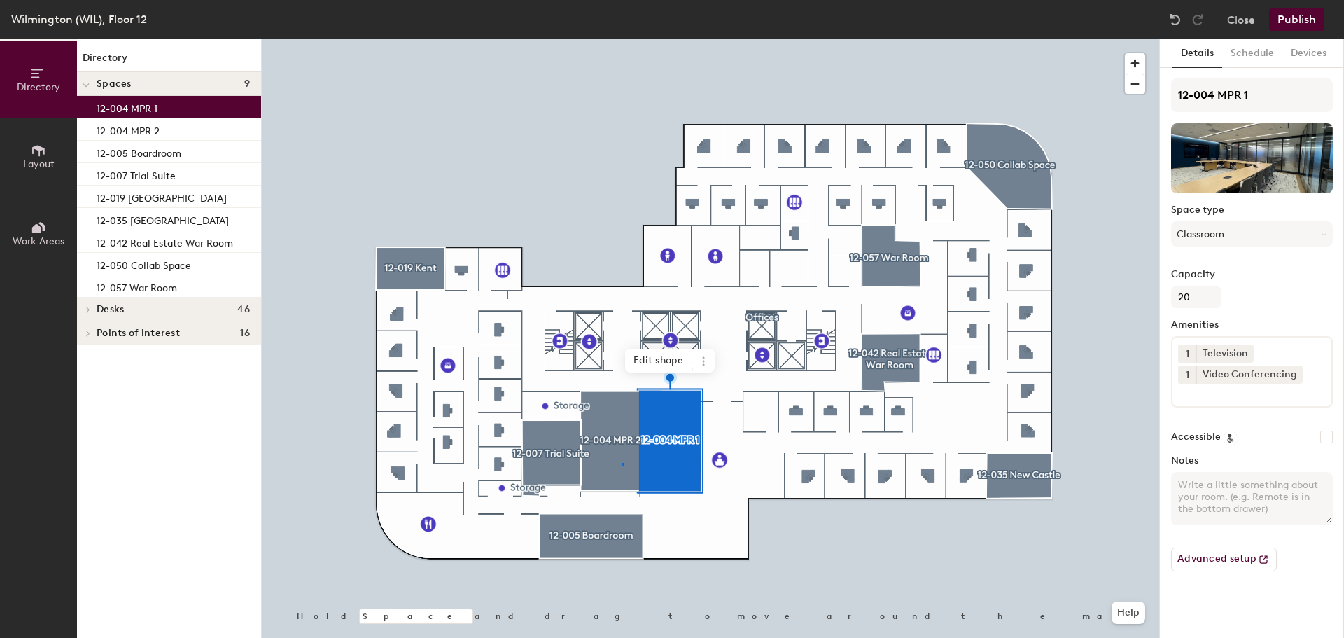
click at [622, 39] on div at bounding box center [711, 39] width 898 height 0
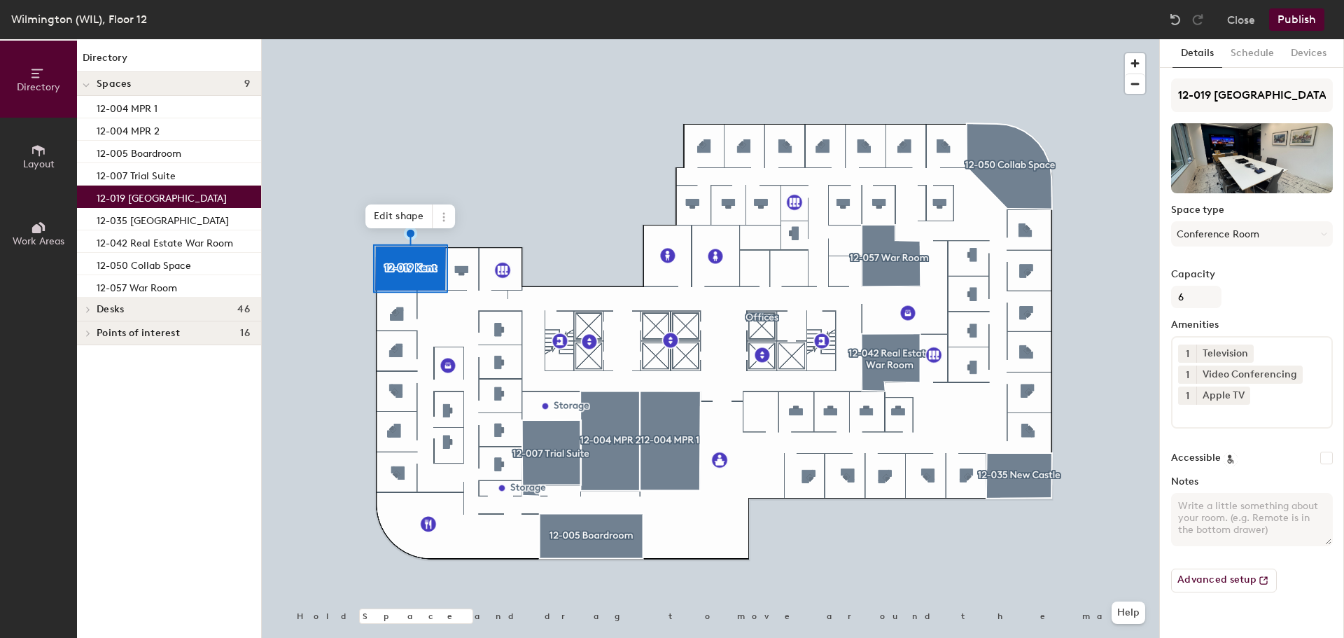
click at [1289, 18] on button "Publish" at bounding box center [1296, 19] width 55 height 22
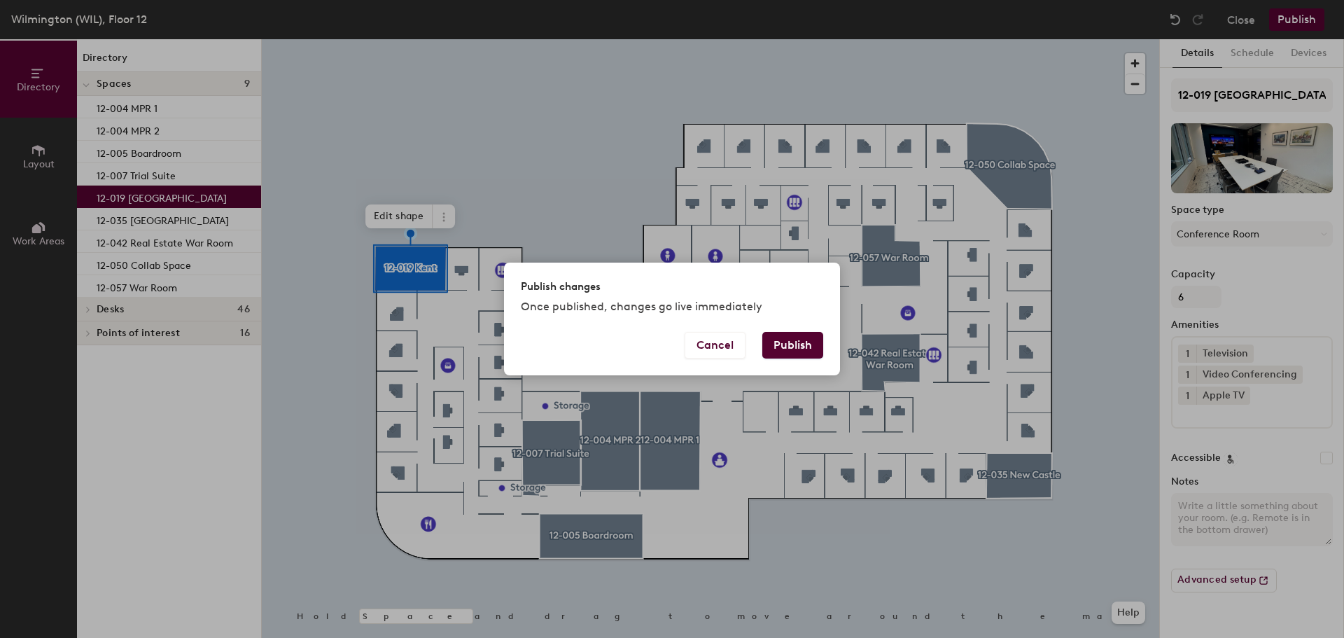
click at [801, 344] on button "Publish" at bounding box center [792, 345] width 61 height 27
